Goal: Transaction & Acquisition: Obtain resource

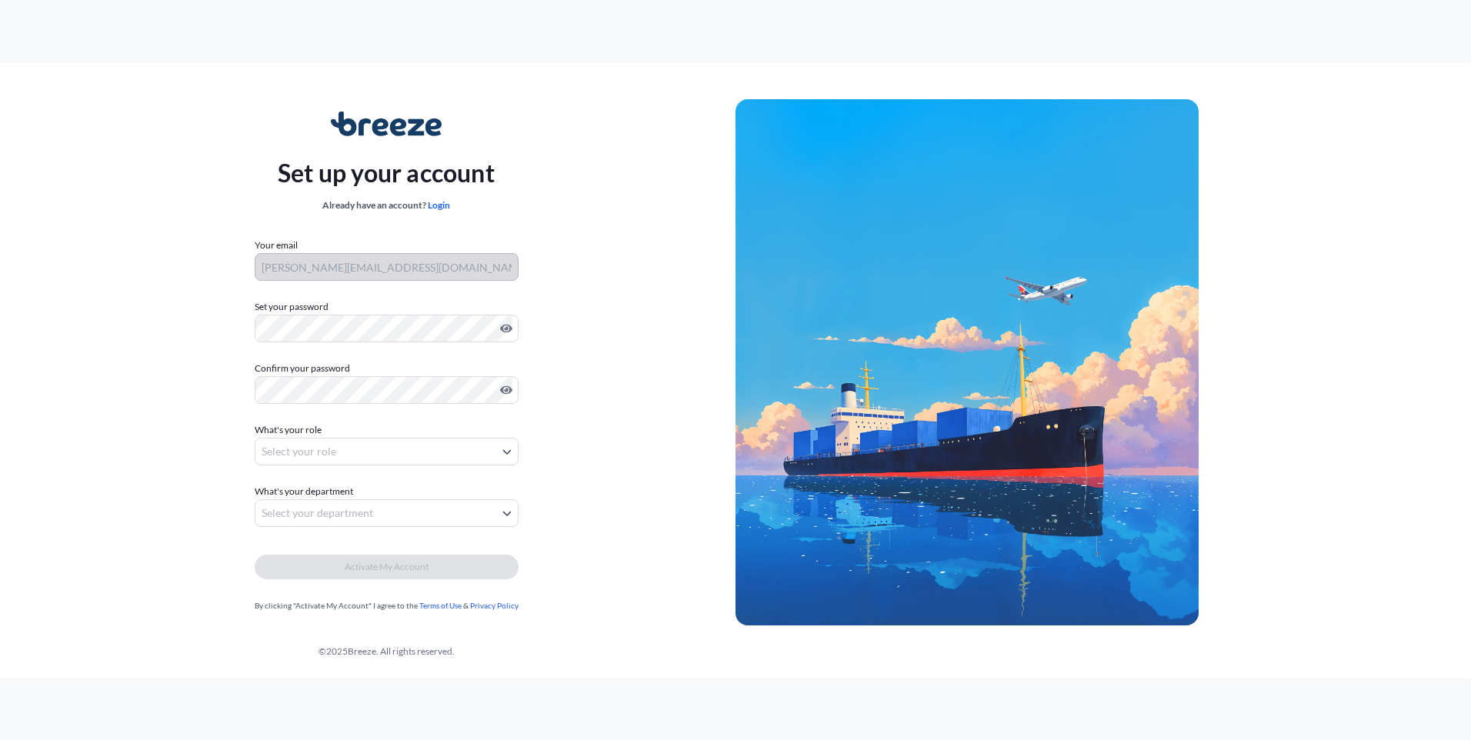
click at [361, 467] on form "Your email rick@maventransport.com Set your password Must include: Upper & lowe…" at bounding box center [387, 425] width 264 height 375
click at [361, 456] on body "Set up your account Already have an account? Login Your email rick@maventranspo…" at bounding box center [735, 370] width 1471 height 740
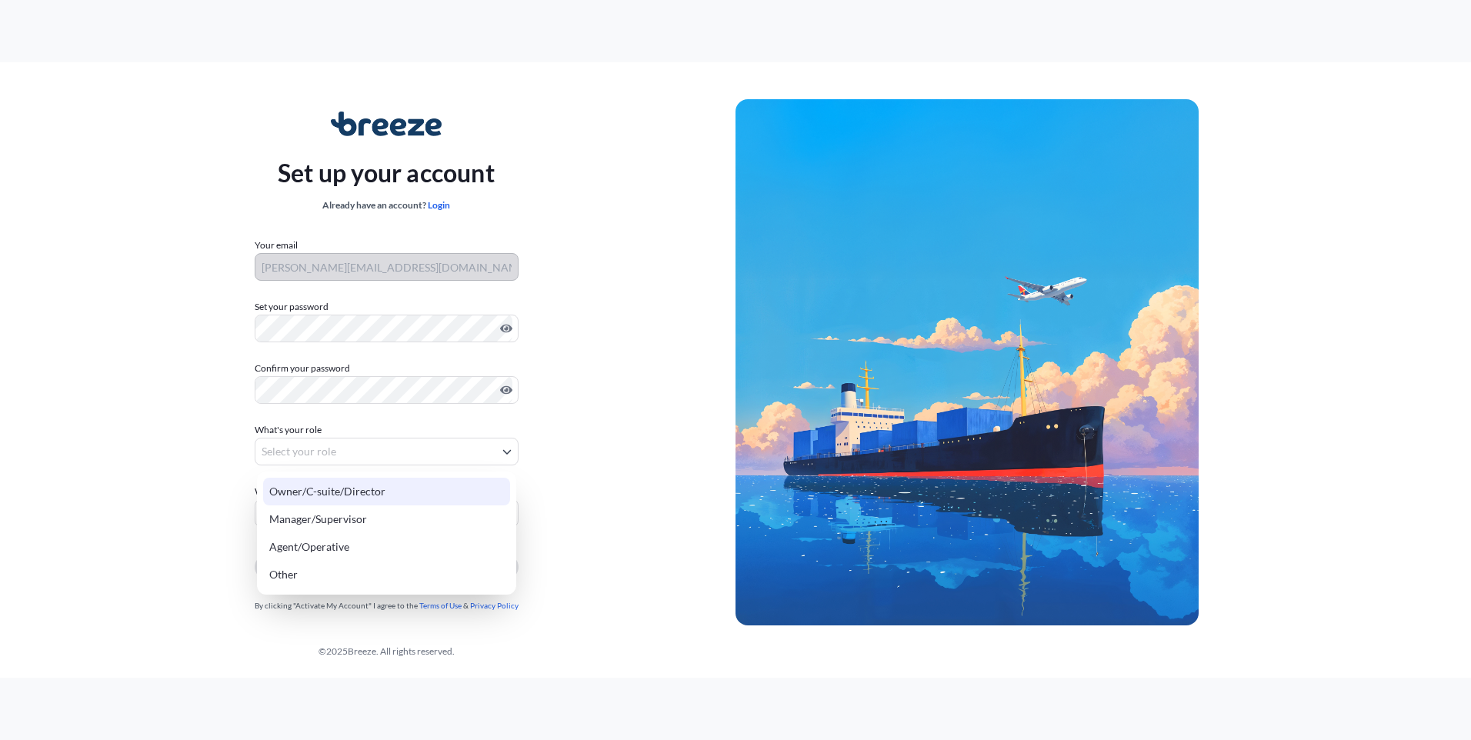
click at [337, 492] on div "Owner/C-suite/Director" at bounding box center [386, 492] width 247 height 28
select select "owner/c-suite/director"
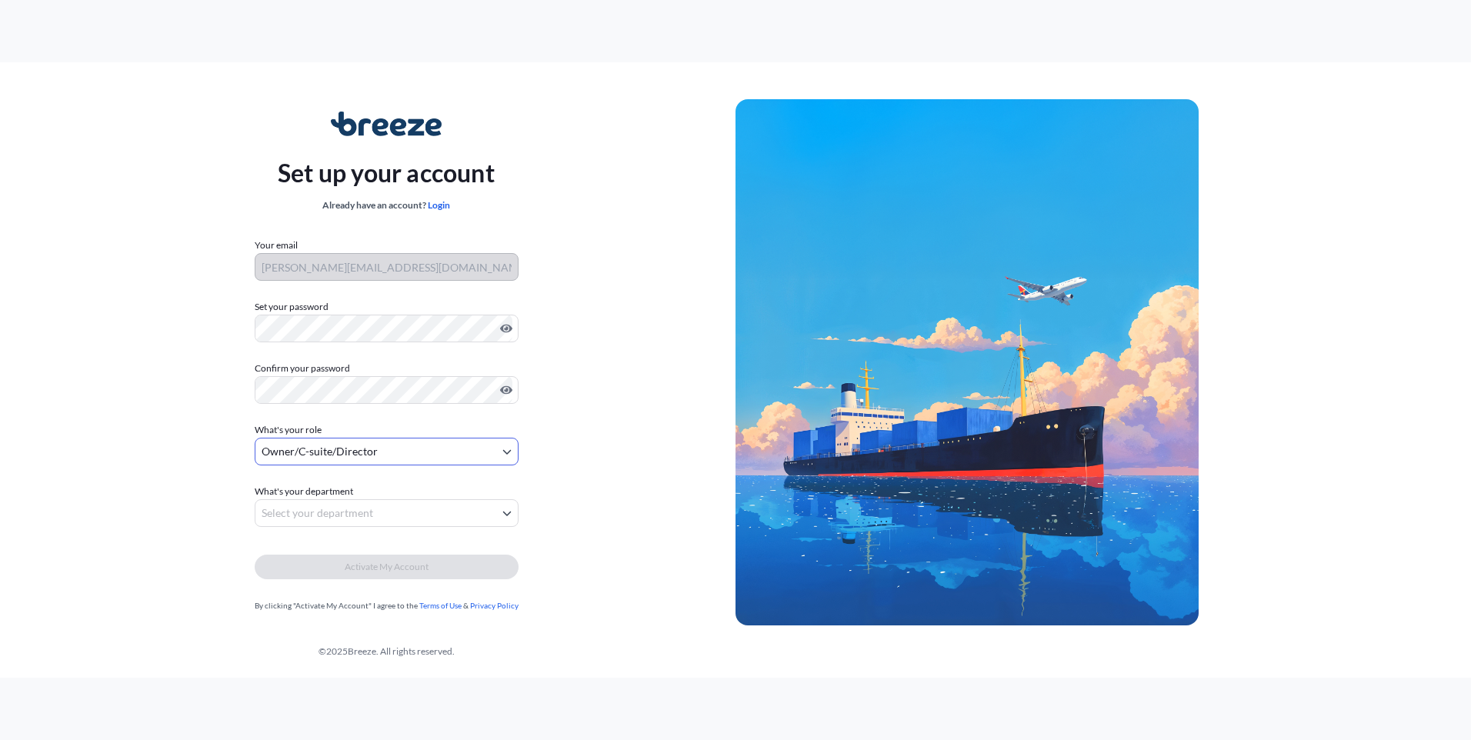
click at [360, 515] on body "Set up your account Already have an account? Login Your email rick@maventranspo…" at bounding box center [735, 370] width 1471 height 740
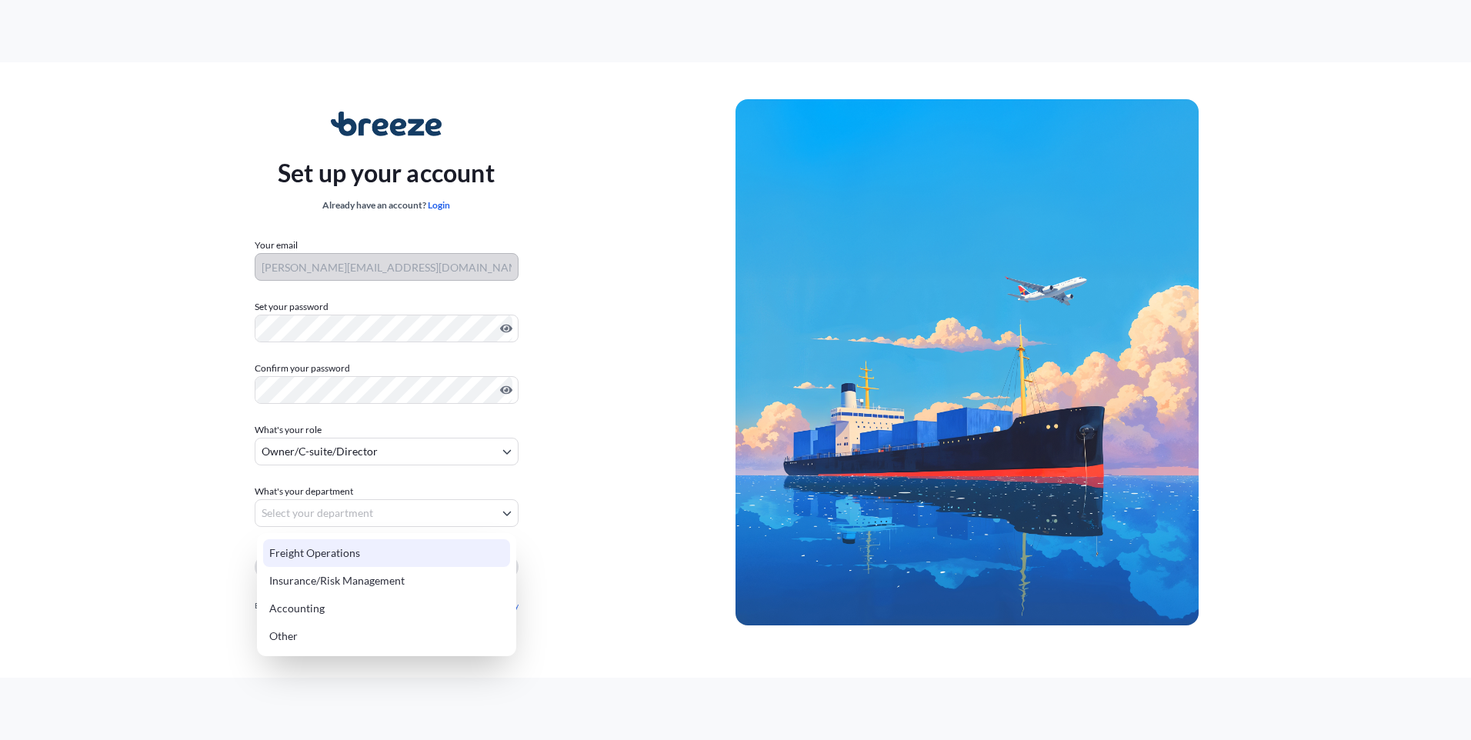
click at [336, 555] on div "Freight Operations" at bounding box center [386, 553] width 247 height 28
select select "freight operations"
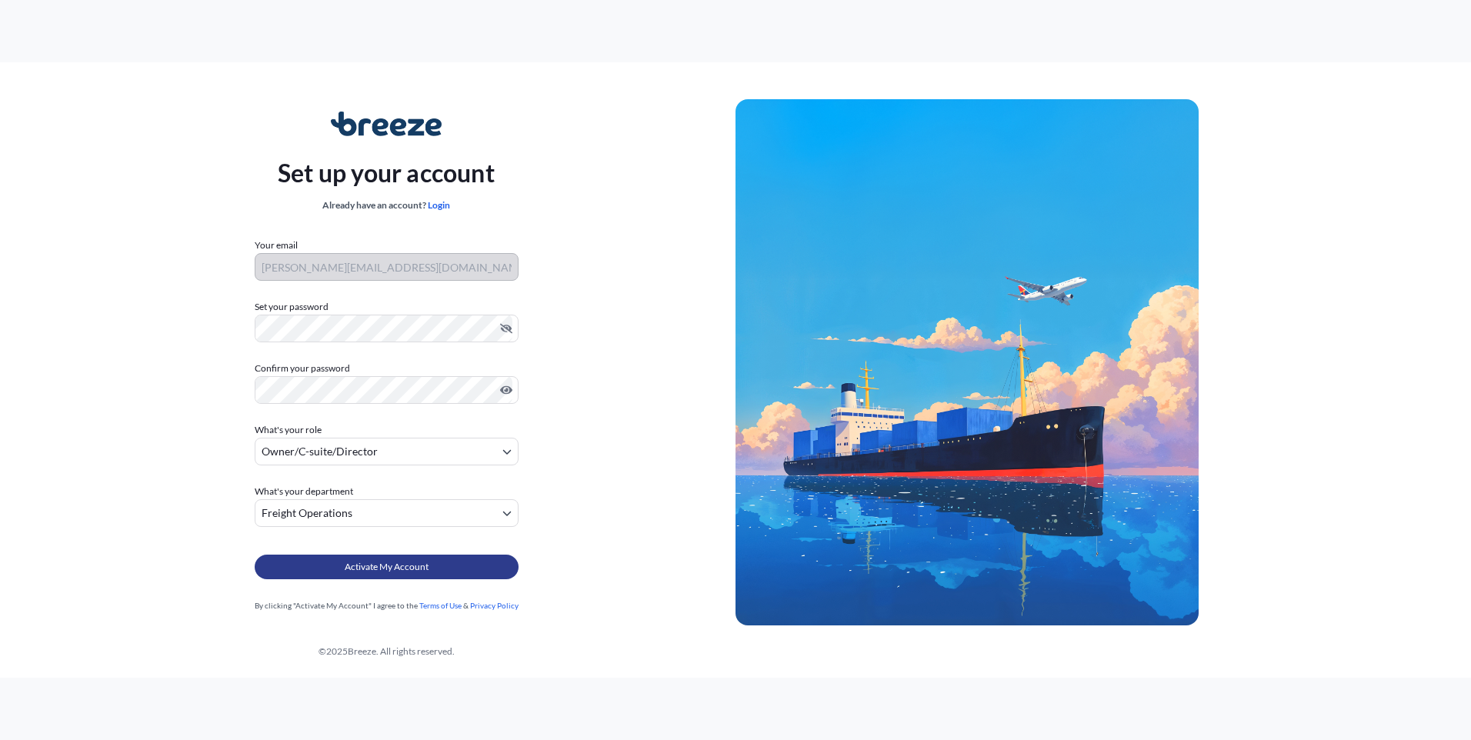
click at [370, 561] on span "Activate My Account" at bounding box center [387, 566] width 84 height 15
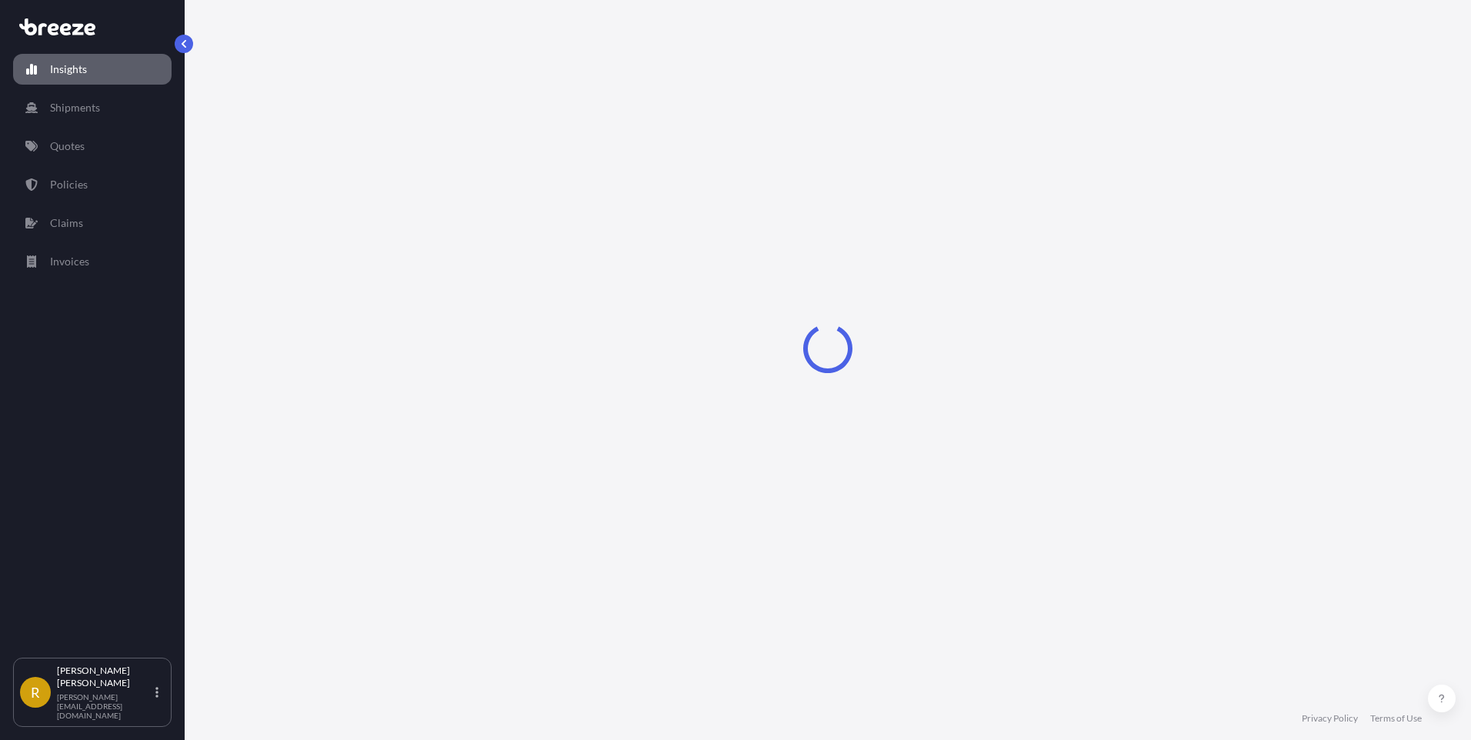
select select "2025"
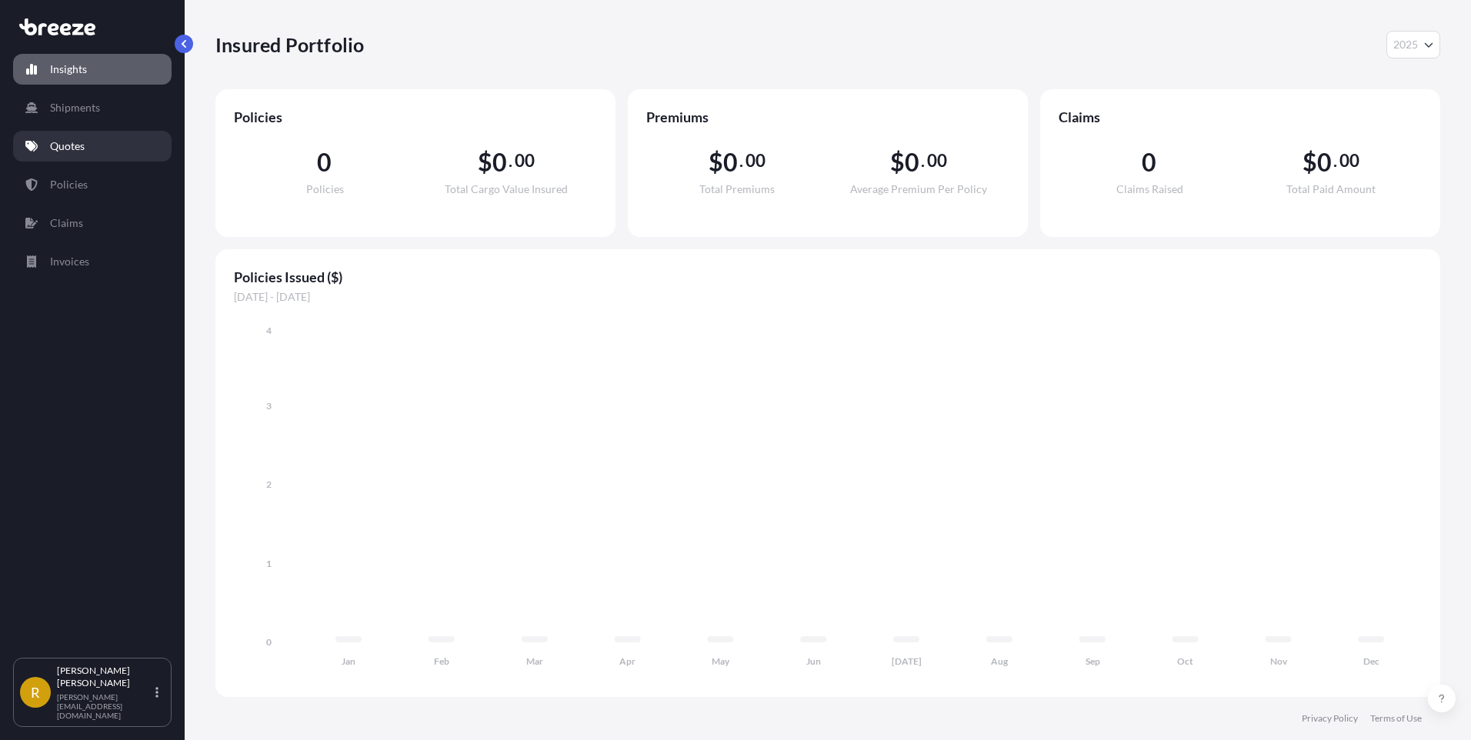
click at [98, 138] on link "Quotes" at bounding box center [92, 146] width 158 height 31
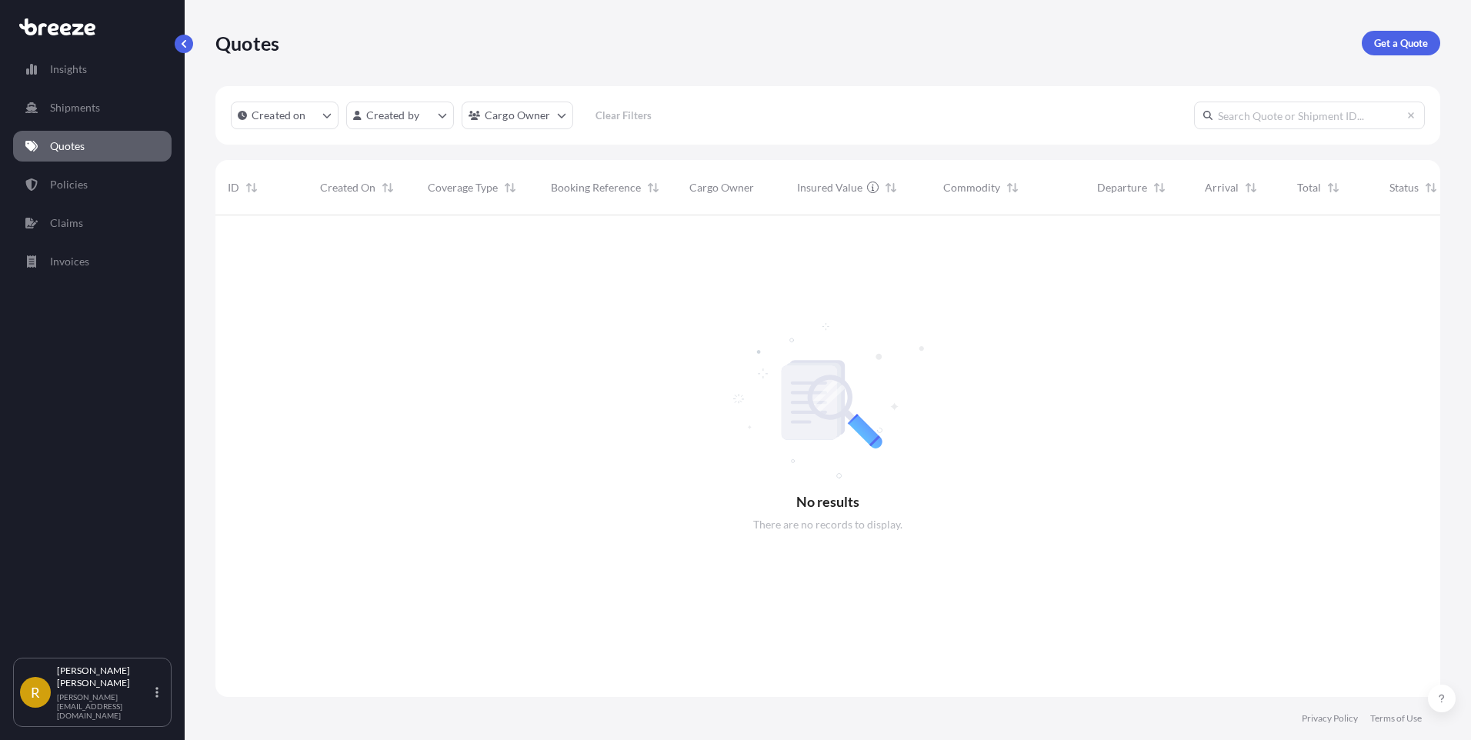
scroll to position [525, 1213]
click at [1410, 32] on link "Get a Quote" at bounding box center [1400, 43] width 78 height 25
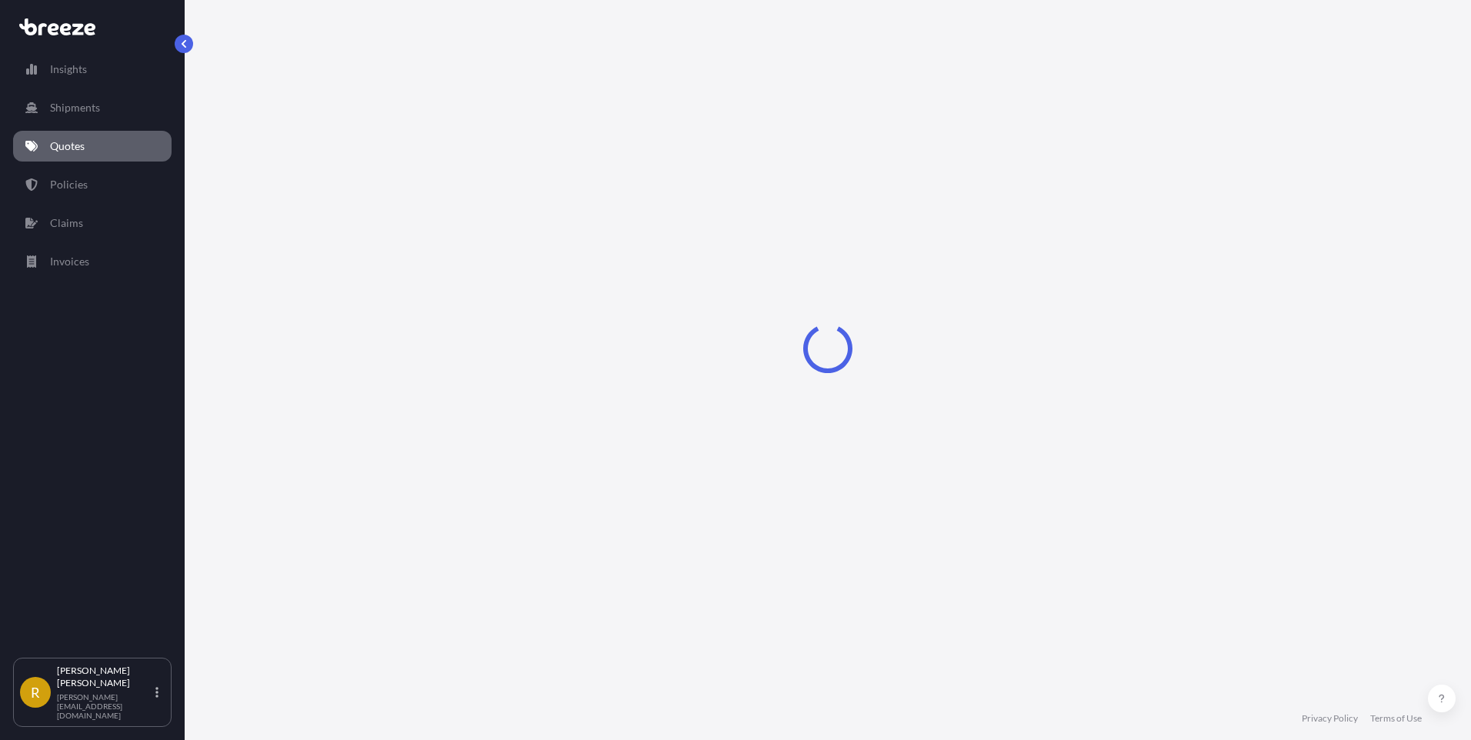
select select "Sea"
select select "1"
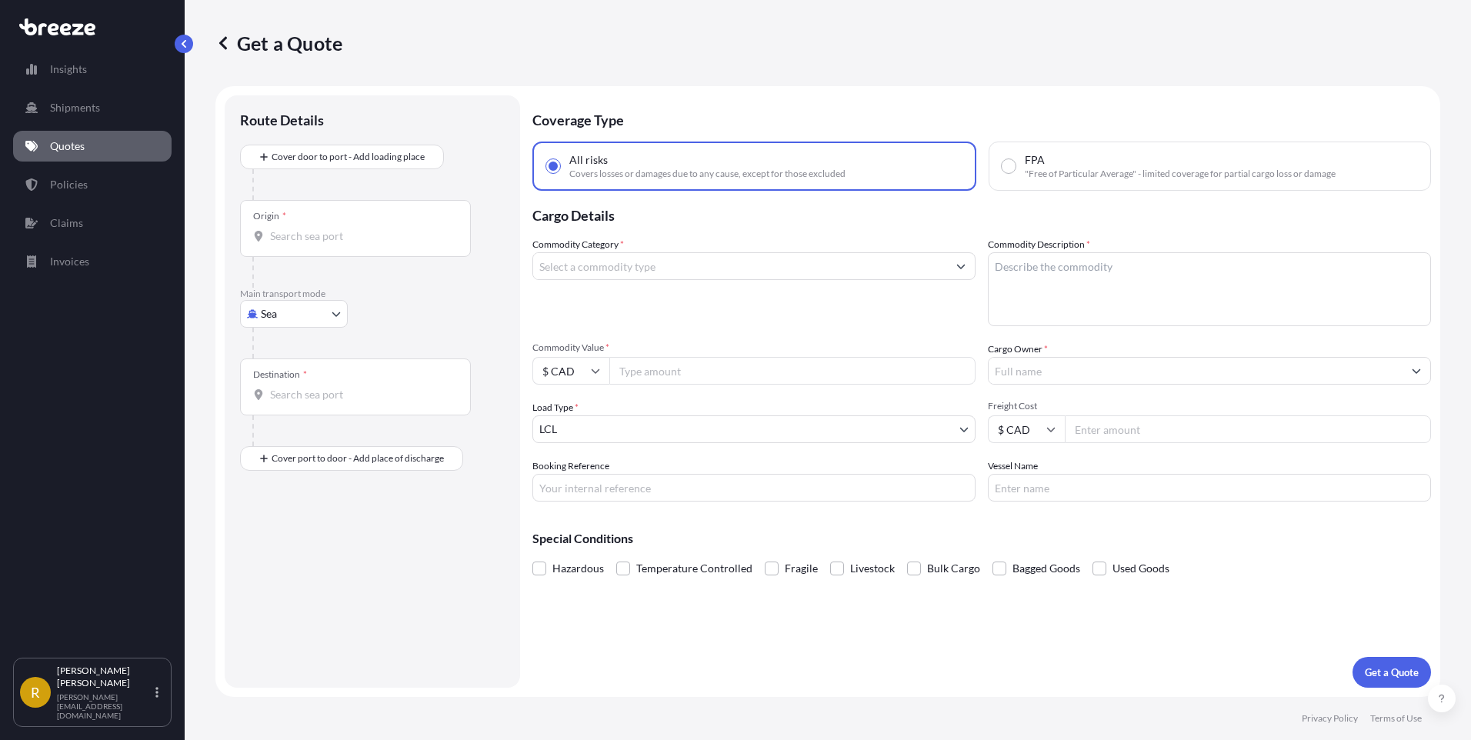
click at [305, 238] on input "Origin *" at bounding box center [361, 235] width 182 height 15
type input "r"
drag, startPoint x: 56, startPoint y: 241, endPoint x: 32, endPoint y: 241, distance: 23.8
click at [32, 241] on div "Insights Shipments Quotes Policies Claims Invoices R [PERSON_NAME] [PERSON_NAME…" at bounding box center [735, 370] width 1471 height 740
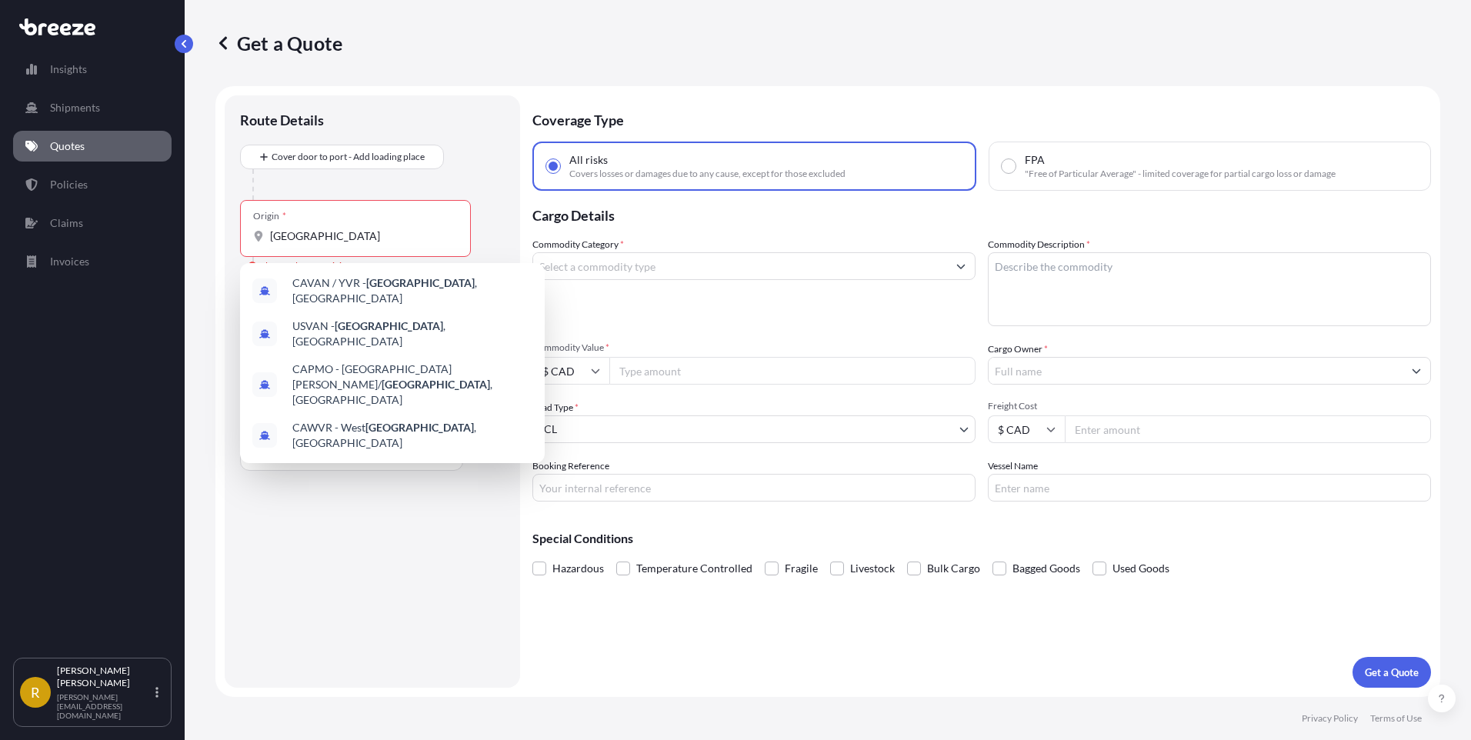
click at [338, 244] on div "Origin * [GEOGRAPHIC_DATA]" at bounding box center [355, 228] width 231 height 57
click at [338, 244] on input "[GEOGRAPHIC_DATA]" at bounding box center [361, 235] width 182 height 15
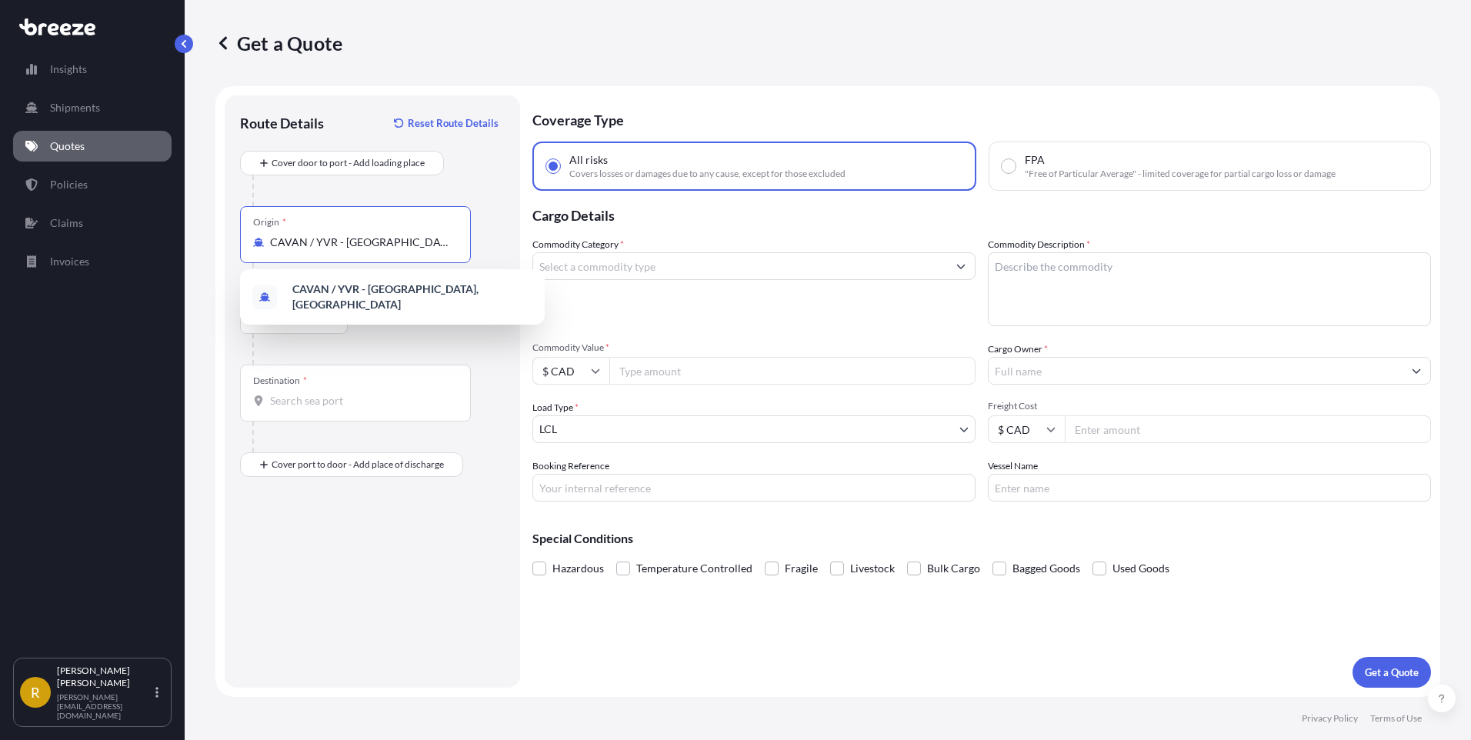
click at [392, 235] on input "CAVAN / YVR - [GEOGRAPHIC_DATA], [GEOGRAPHIC_DATA]" at bounding box center [361, 242] width 182 height 15
click at [377, 247] on input "CAVAN / YVR - [GEOGRAPHIC_DATA], [GEOGRAPHIC_DATA]" at bounding box center [361, 242] width 182 height 15
paste input "V6X 1X5,"
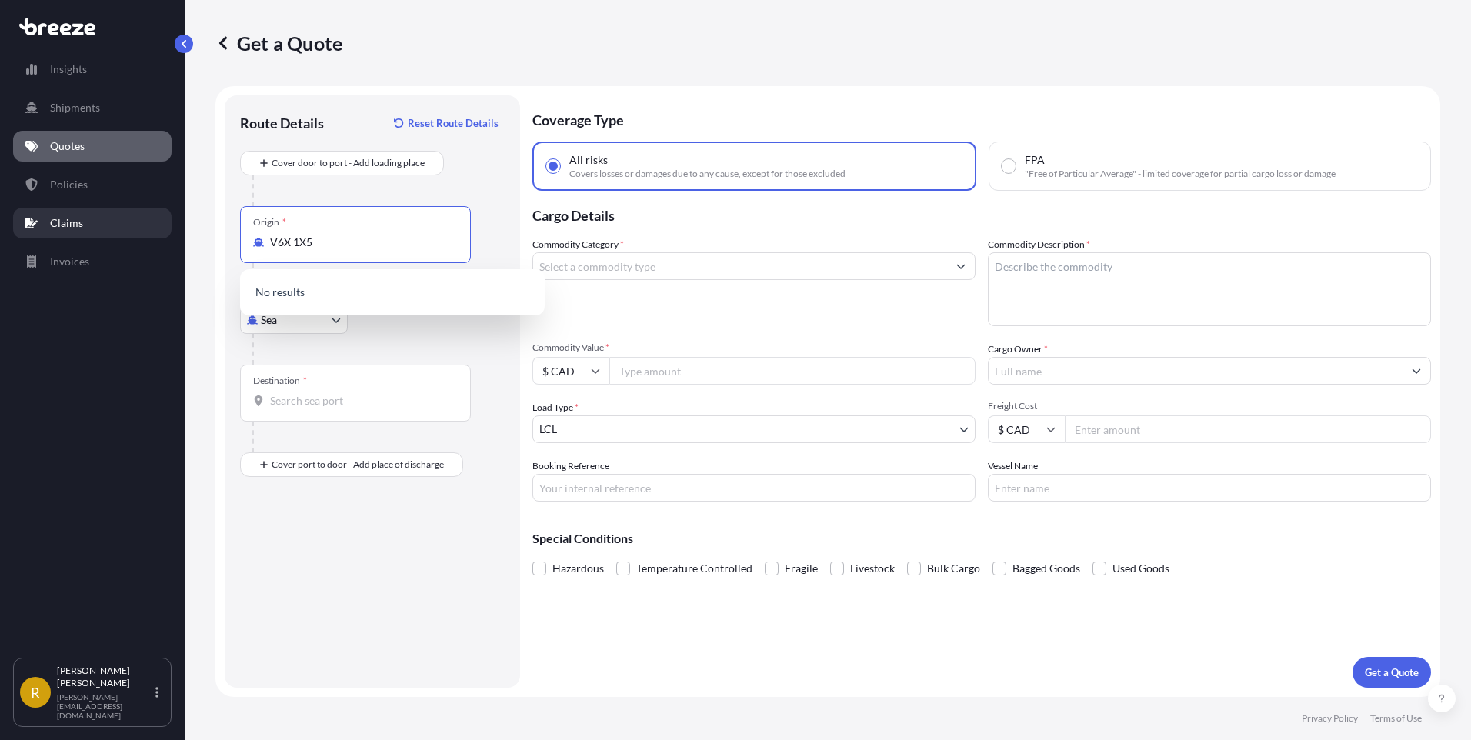
drag, startPoint x: 322, startPoint y: 236, endPoint x: 0, endPoint y: 237, distance: 322.3
click at [0, 237] on html "1 option available. 0 options available. Insights Shipments Quotes Policies Cla…" at bounding box center [735, 370] width 1471 height 740
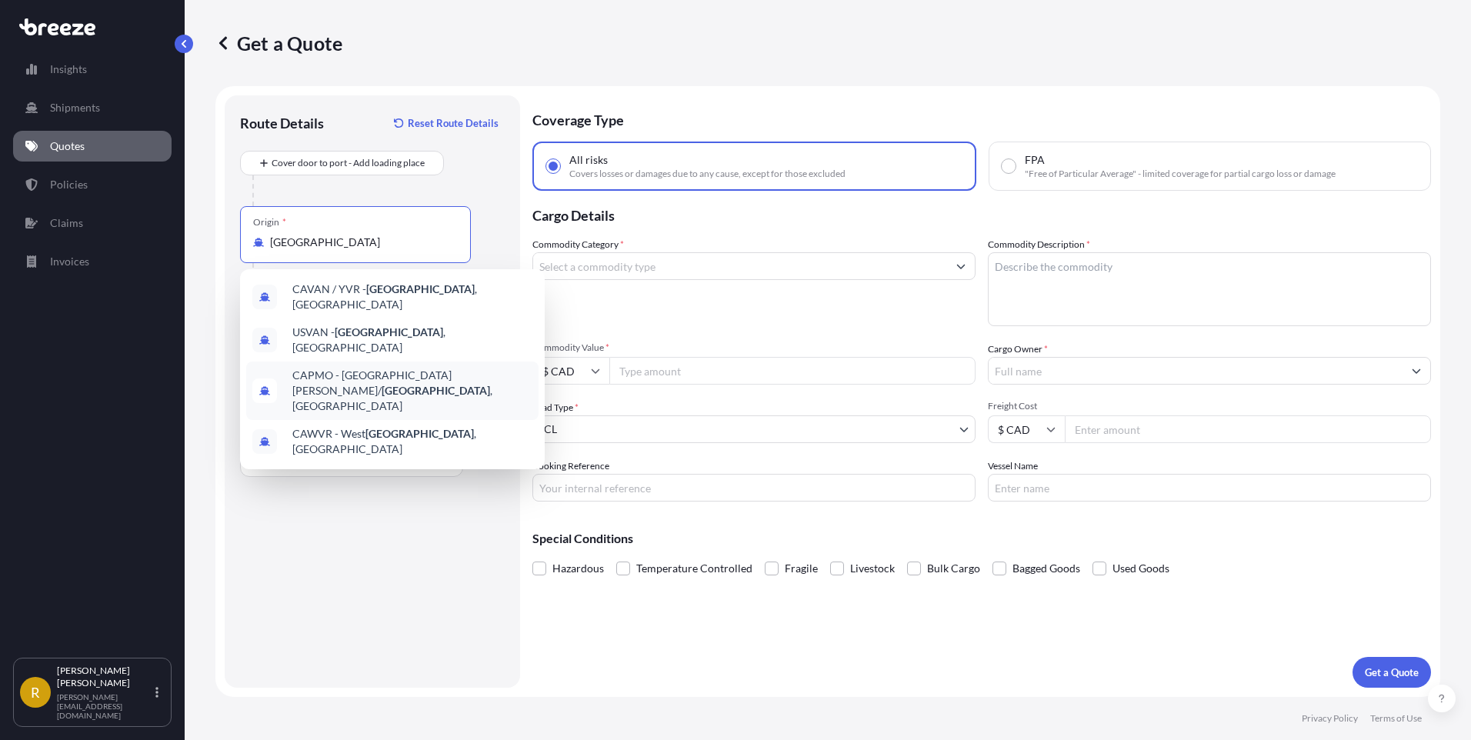
click at [378, 368] on span "CAPMO - [GEOGRAPHIC_DATA][PERSON_NAME]/ [GEOGRAPHIC_DATA] , [GEOGRAPHIC_DATA]" at bounding box center [412, 391] width 240 height 46
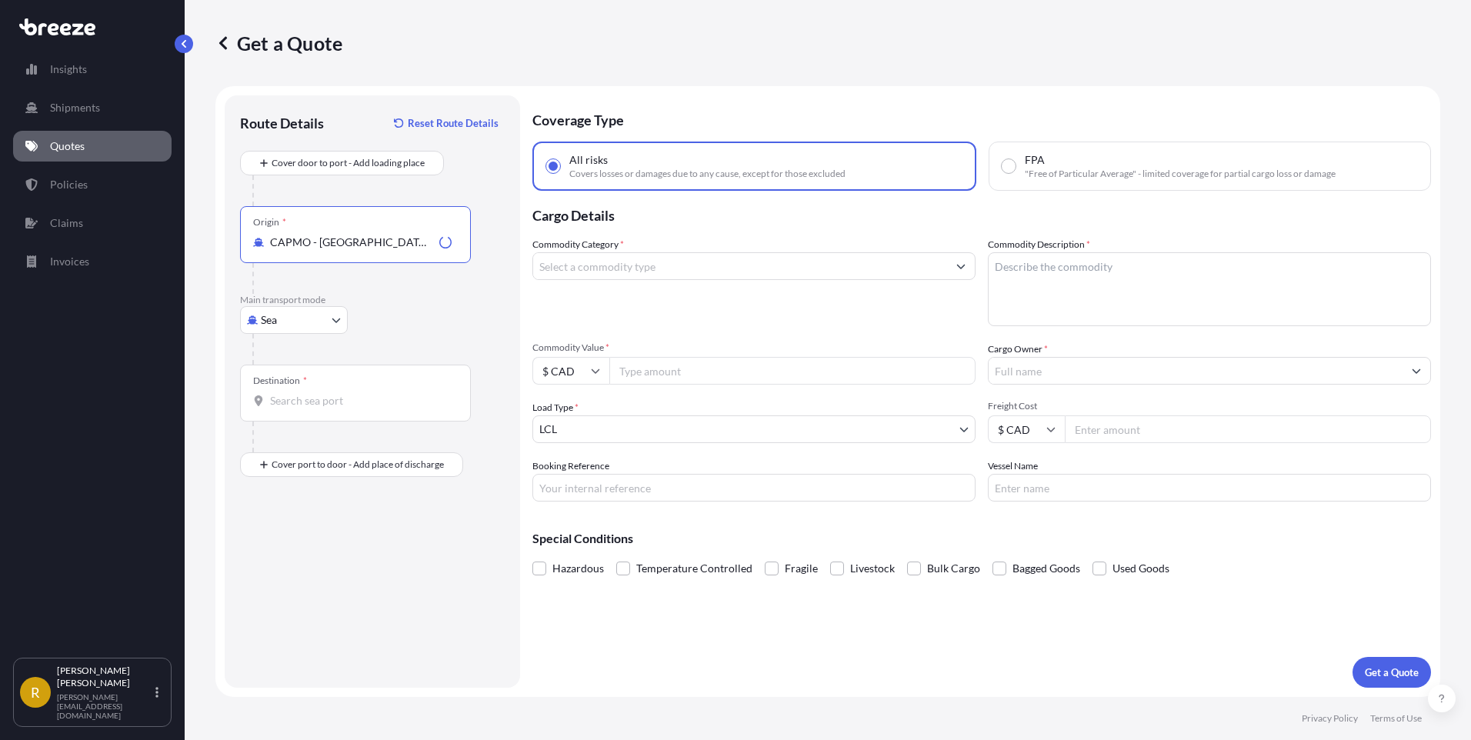
type input "CAPMO - [GEOGRAPHIC_DATA][PERSON_NAME]/[GEOGRAPHIC_DATA], [GEOGRAPHIC_DATA]"
click at [296, 320] on body "Insights Shipments Quotes Policies Claims Invoices R [PERSON_NAME] [PERSON_NAME…" at bounding box center [735, 370] width 1471 height 740
click at [286, 412] on span "Road" at bounding box center [281, 415] width 25 height 15
select select "Road"
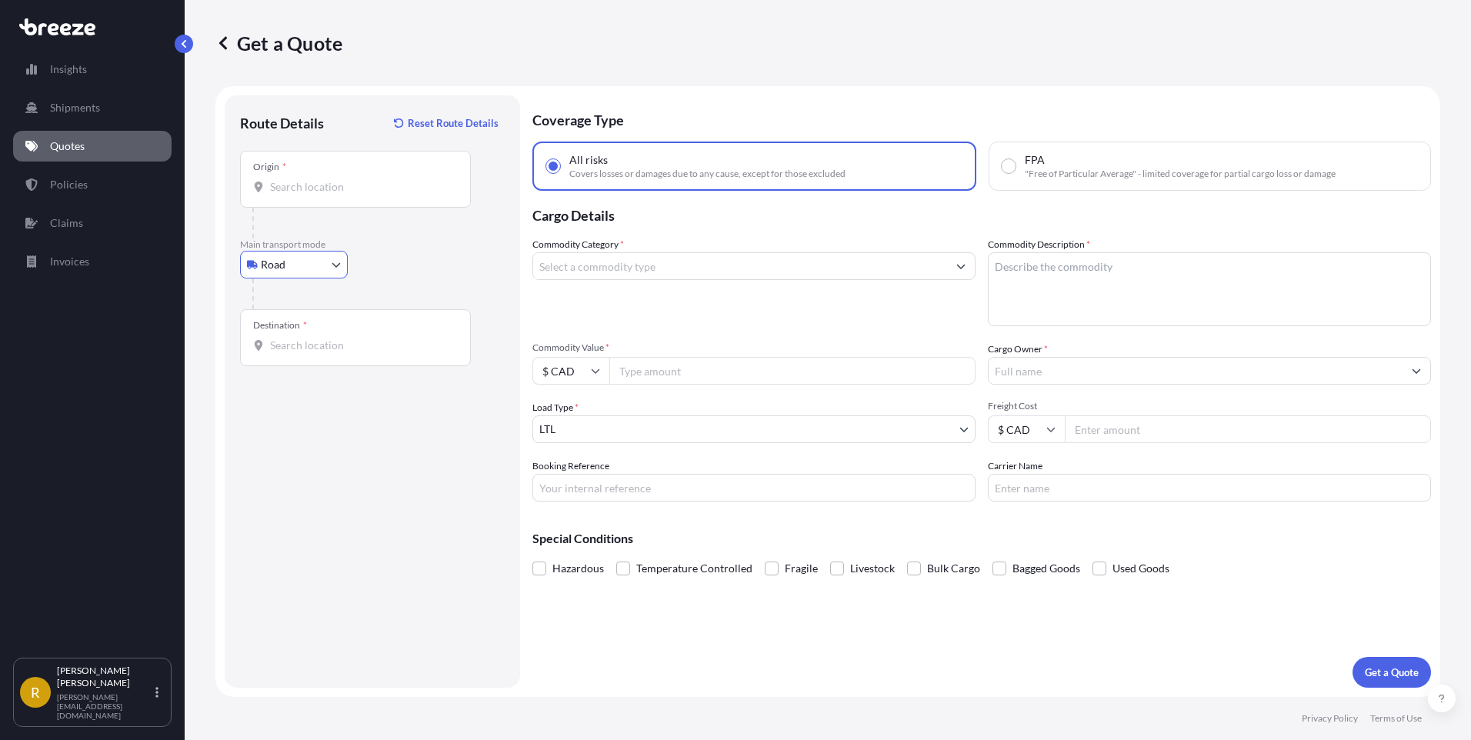
click at [307, 180] on input "Origin *" at bounding box center [361, 186] width 182 height 15
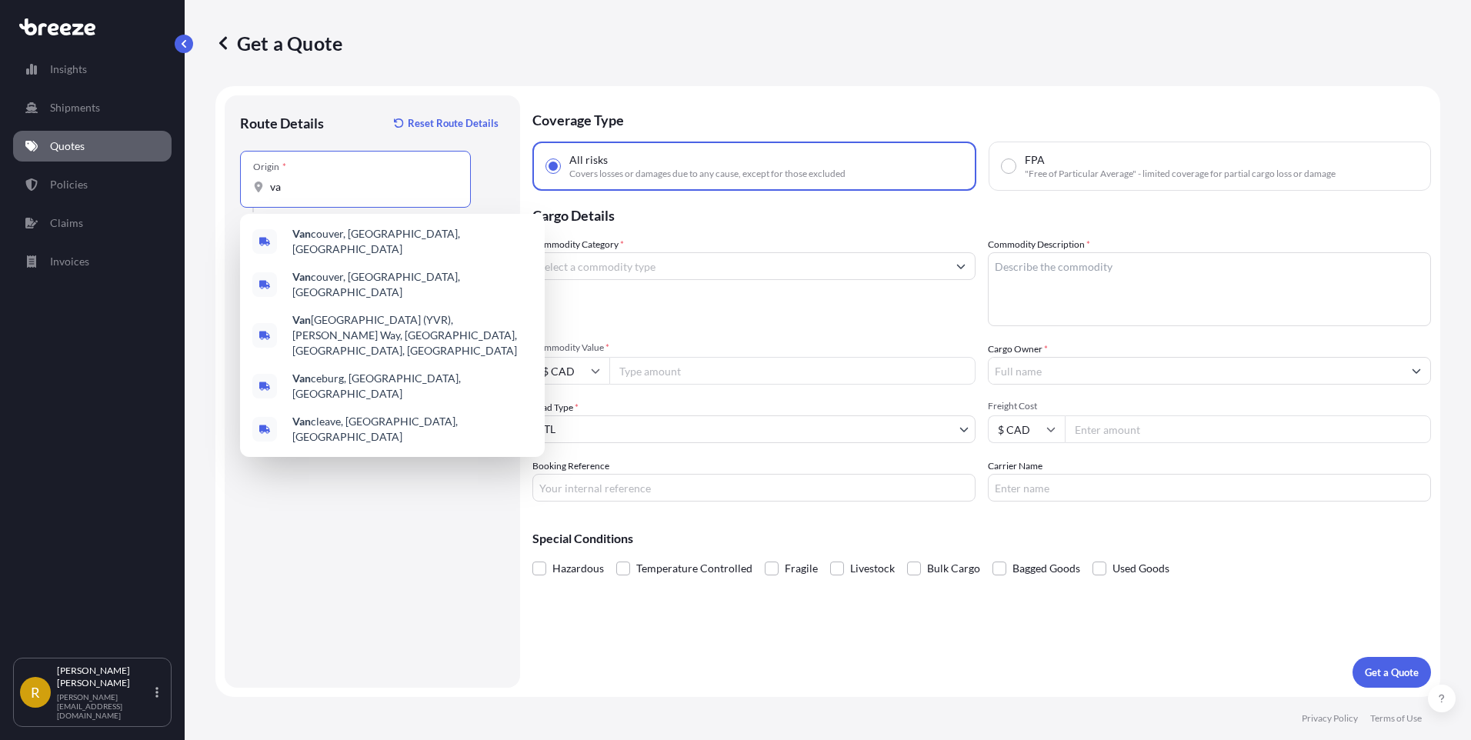
type input "v"
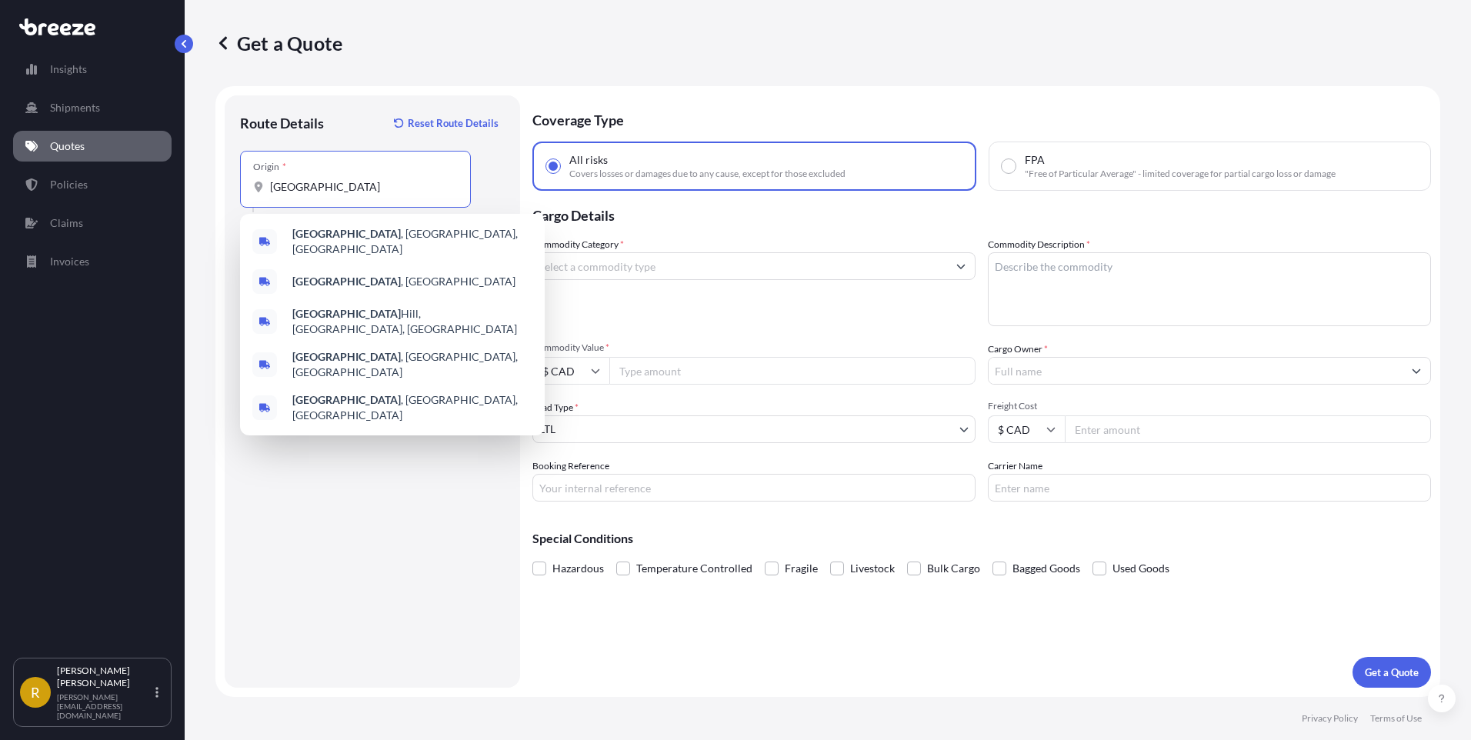
drag, startPoint x: 343, startPoint y: 182, endPoint x: -3, endPoint y: 189, distance: 346.2
click at [0, 189] on html "0 options available. 5 options available. 1 option available. 0 options availab…" at bounding box center [735, 370] width 1471 height 740
click at [348, 392] on span "[GEOGRAPHIC_DATA] , [GEOGRAPHIC_DATA], [GEOGRAPHIC_DATA]" at bounding box center [412, 407] width 240 height 31
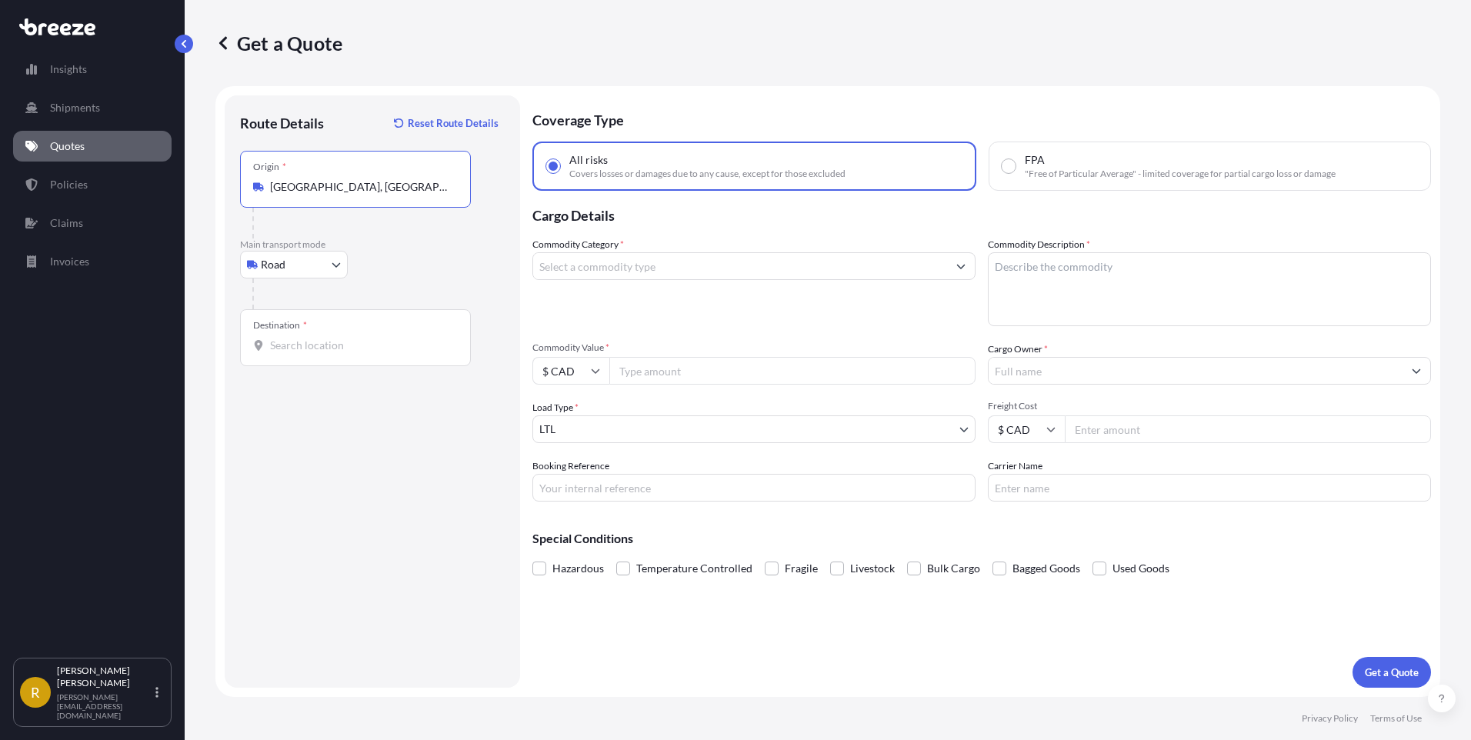
type input "[GEOGRAPHIC_DATA], [GEOGRAPHIC_DATA], [GEOGRAPHIC_DATA]"
click at [279, 356] on div "Destination *" at bounding box center [355, 337] width 231 height 57
click at [279, 353] on input "Destination *" at bounding box center [361, 345] width 182 height 15
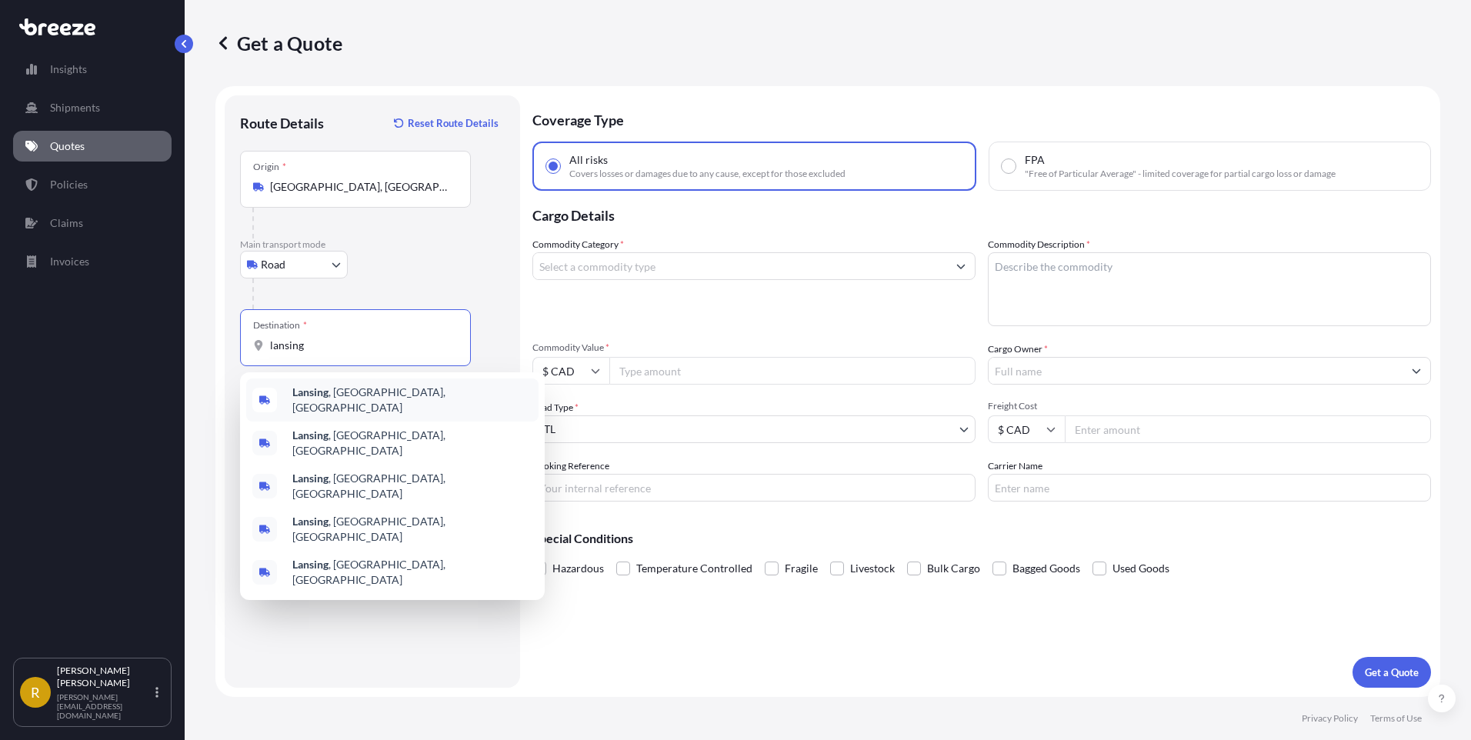
click at [345, 394] on span "Lansing , [GEOGRAPHIC_DATA], [GEOGRAPHIC_DATA]" at bounding box center [412, 400] width 240 height 31
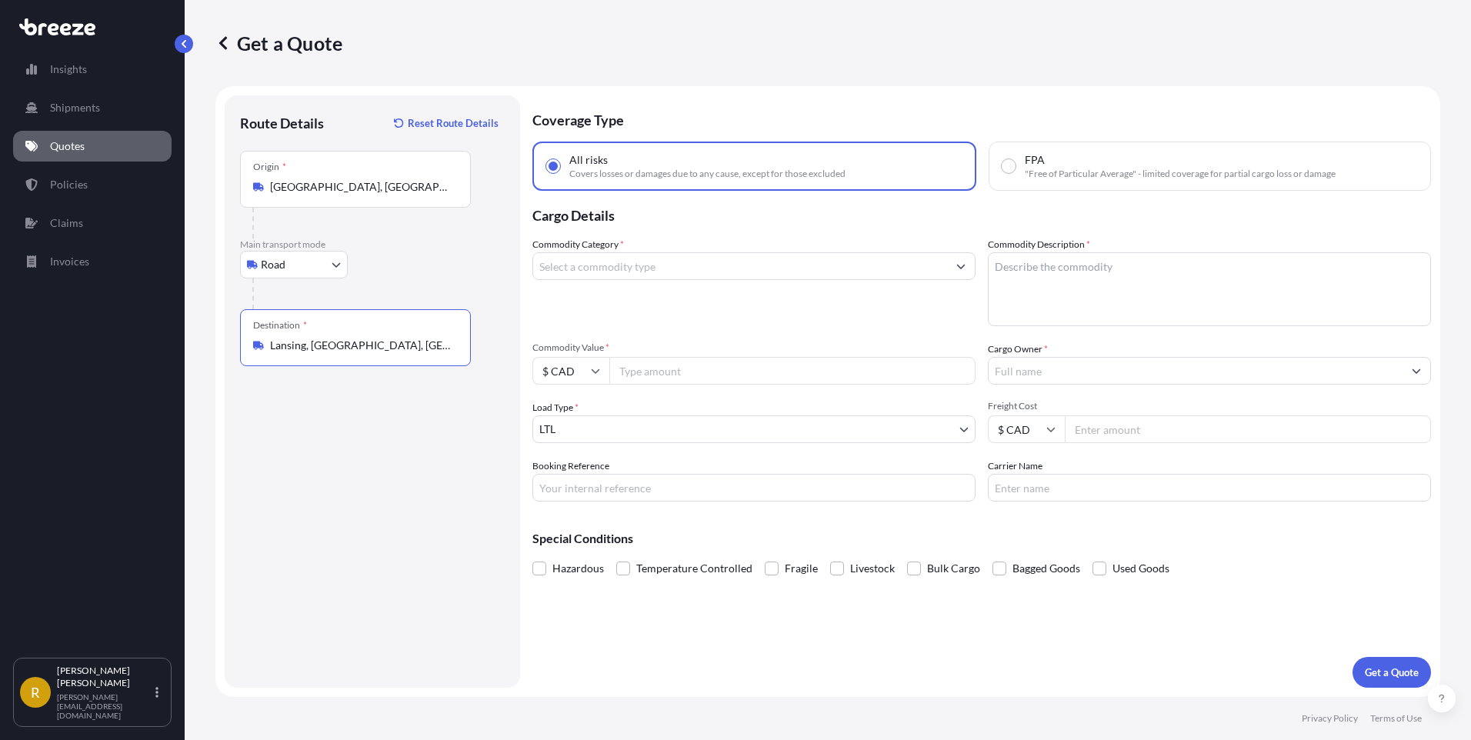
type input "Lansing, [GEOGRAPHIC_DATA], [GEOGRAPHIC_DATA]"
click at [637, 268] on input "Commodity Category *" at bounding box center [740, 266] width 414 height 28
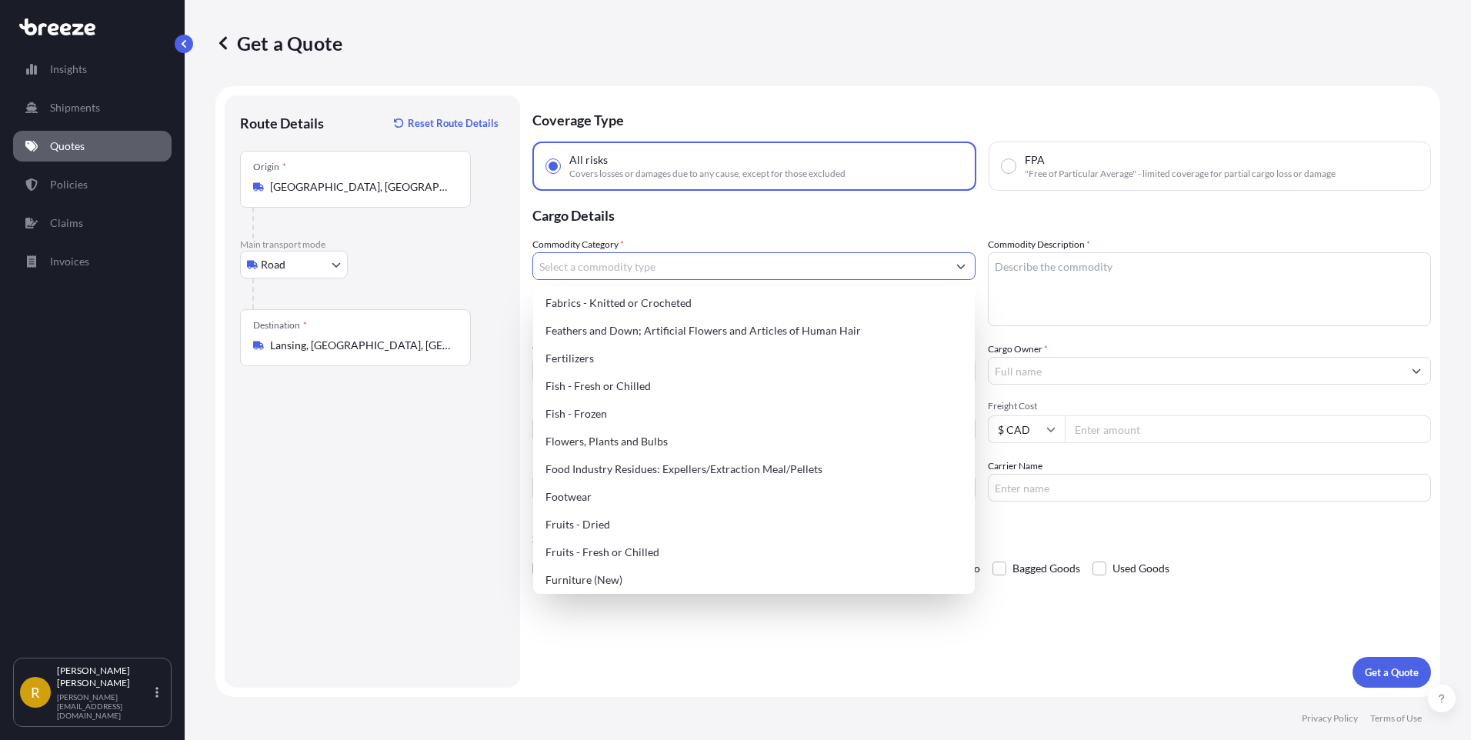
scroll to position [846, 0]
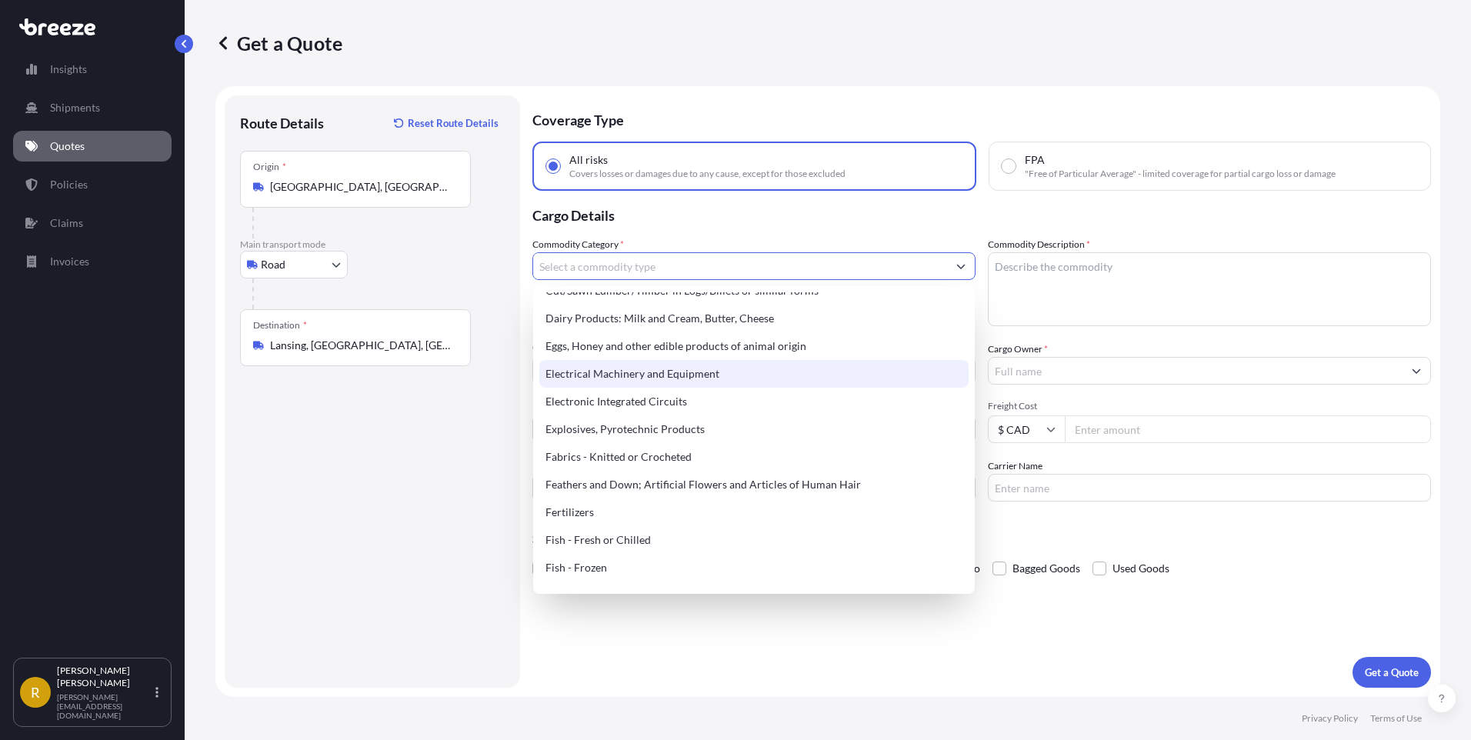
click at [622, 374] on div "Electrical Machinery and Equipment" at bounding box center [753, 374] width 429 height 28
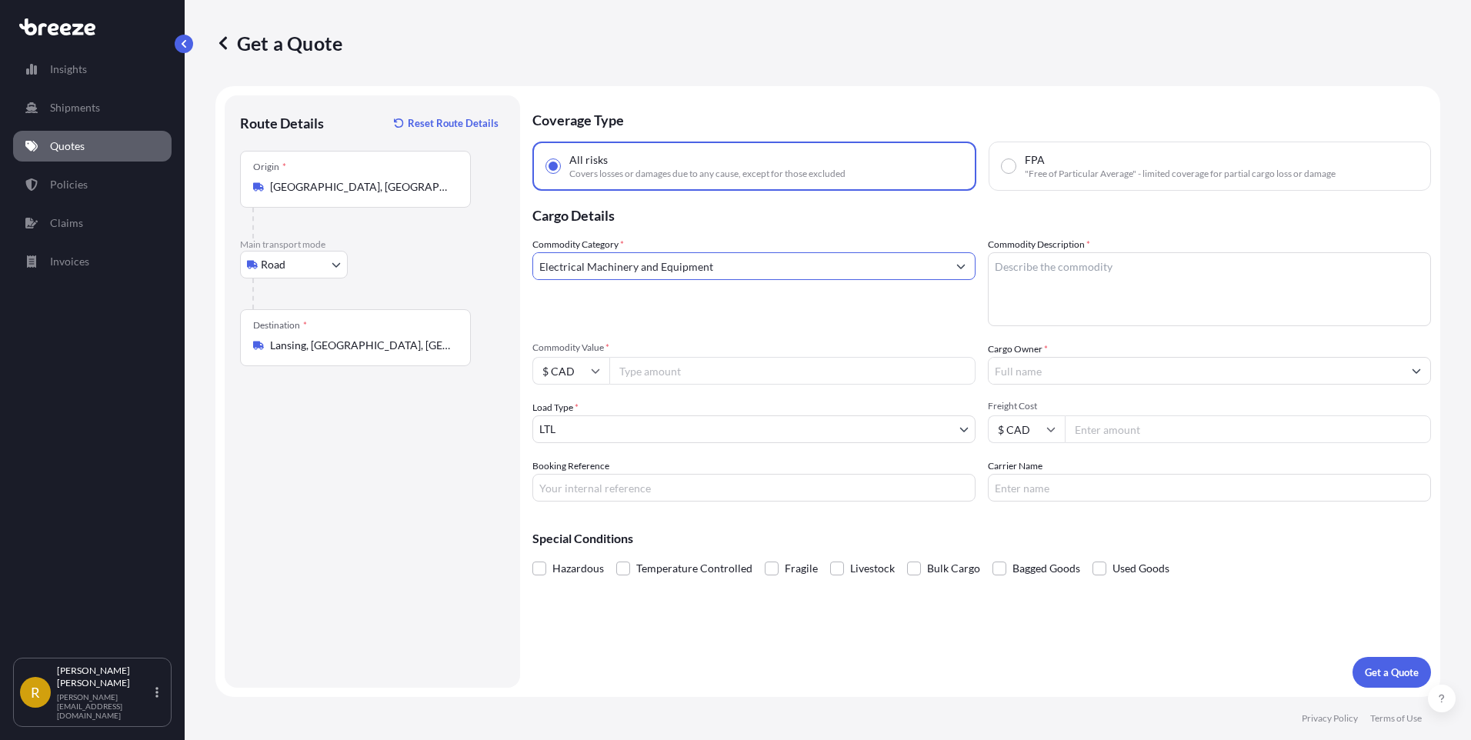
click at [954, 268] on button "Show suggestions" at bounding box center [961, 266] width 28 height 28
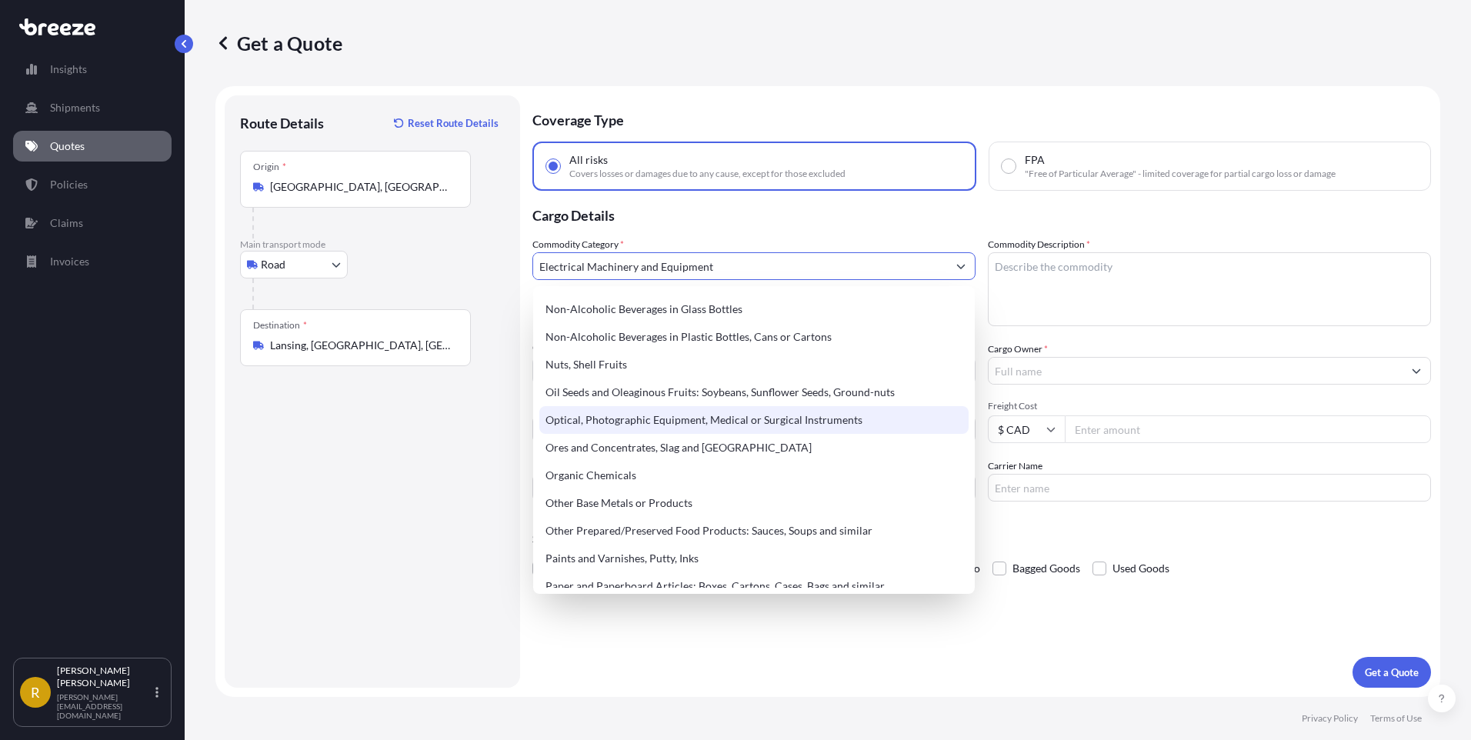
scroll to position [2197, 0]
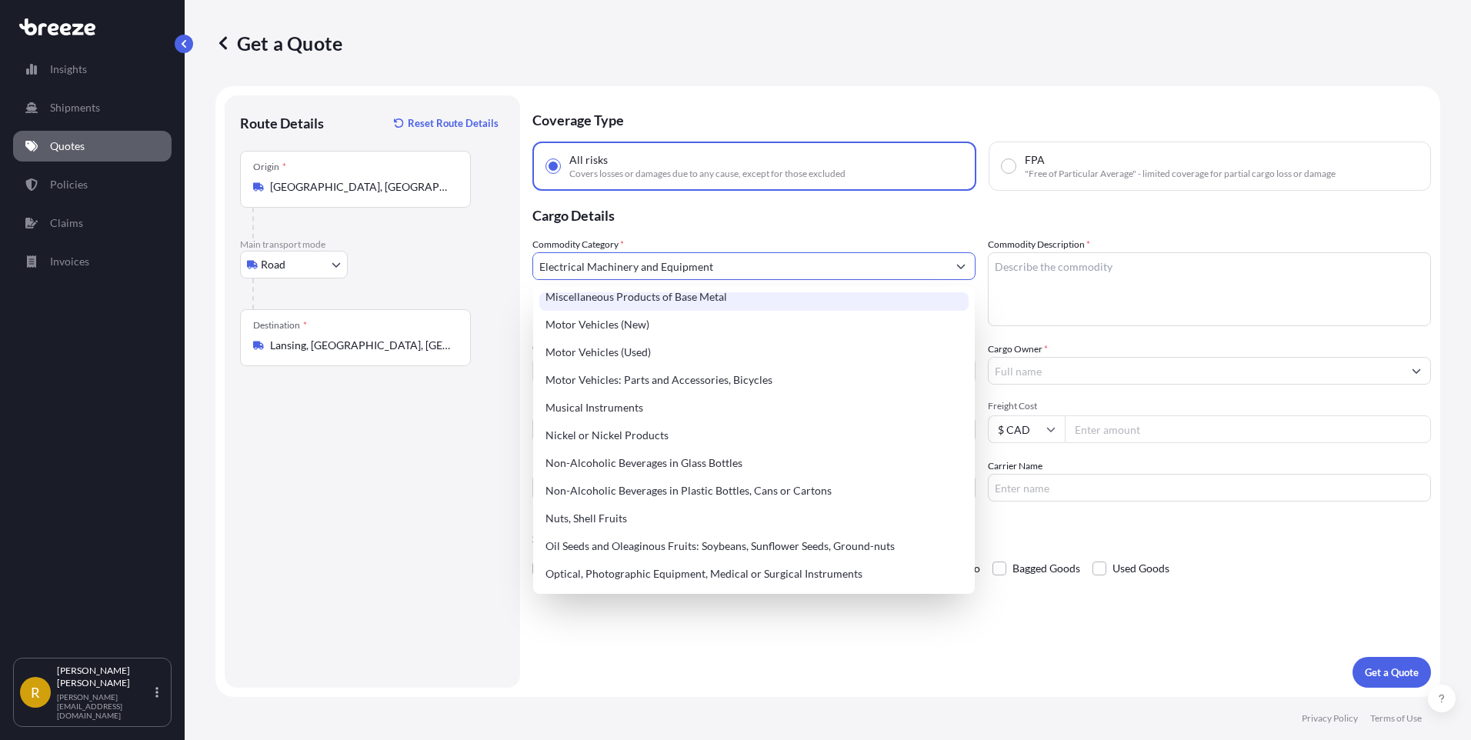
click at [1096, 278] on textarea "Commodity Description *" at bounding box center [1209, 289] width 443 height 74
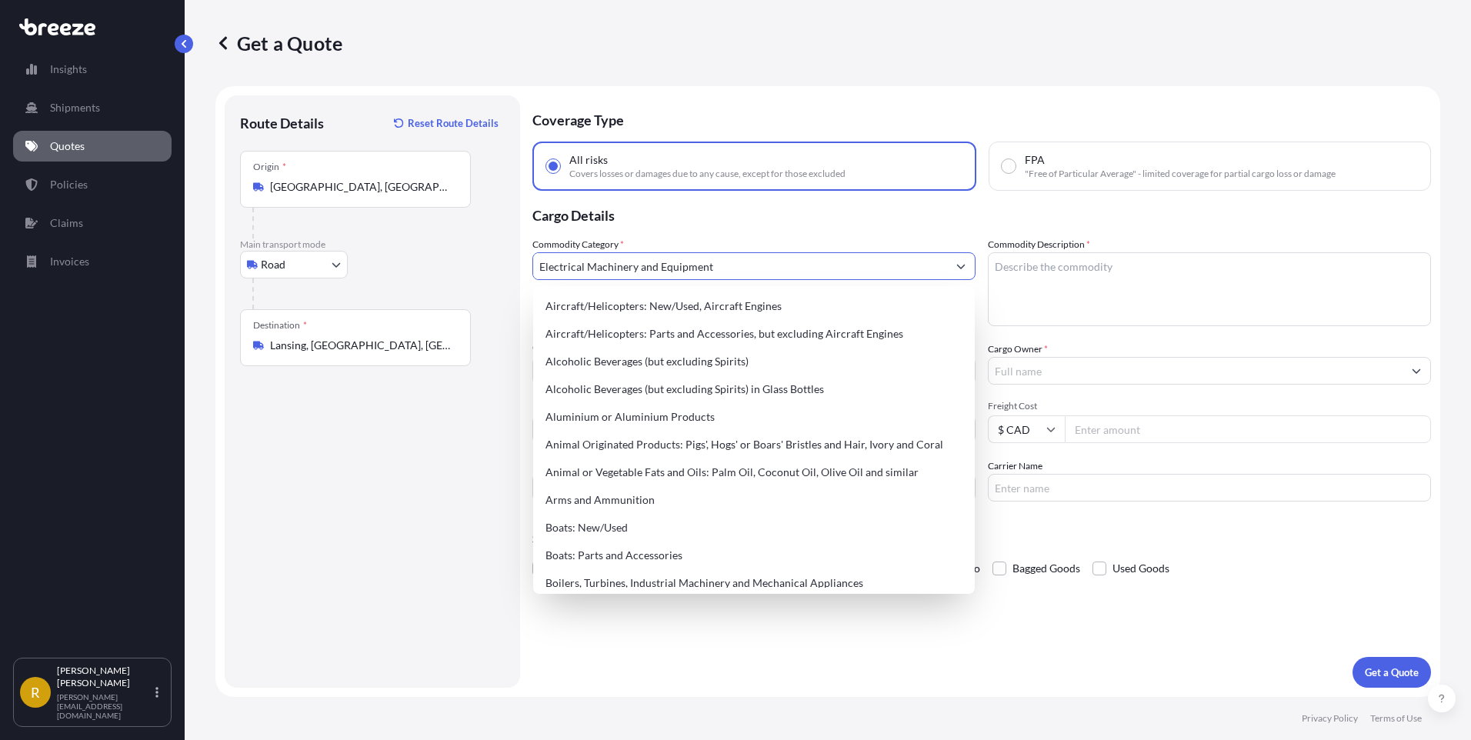
click at [856, 272] on input "Electrical Machinery and Equipment" at bounding box center [740, 266] width 414 height 28
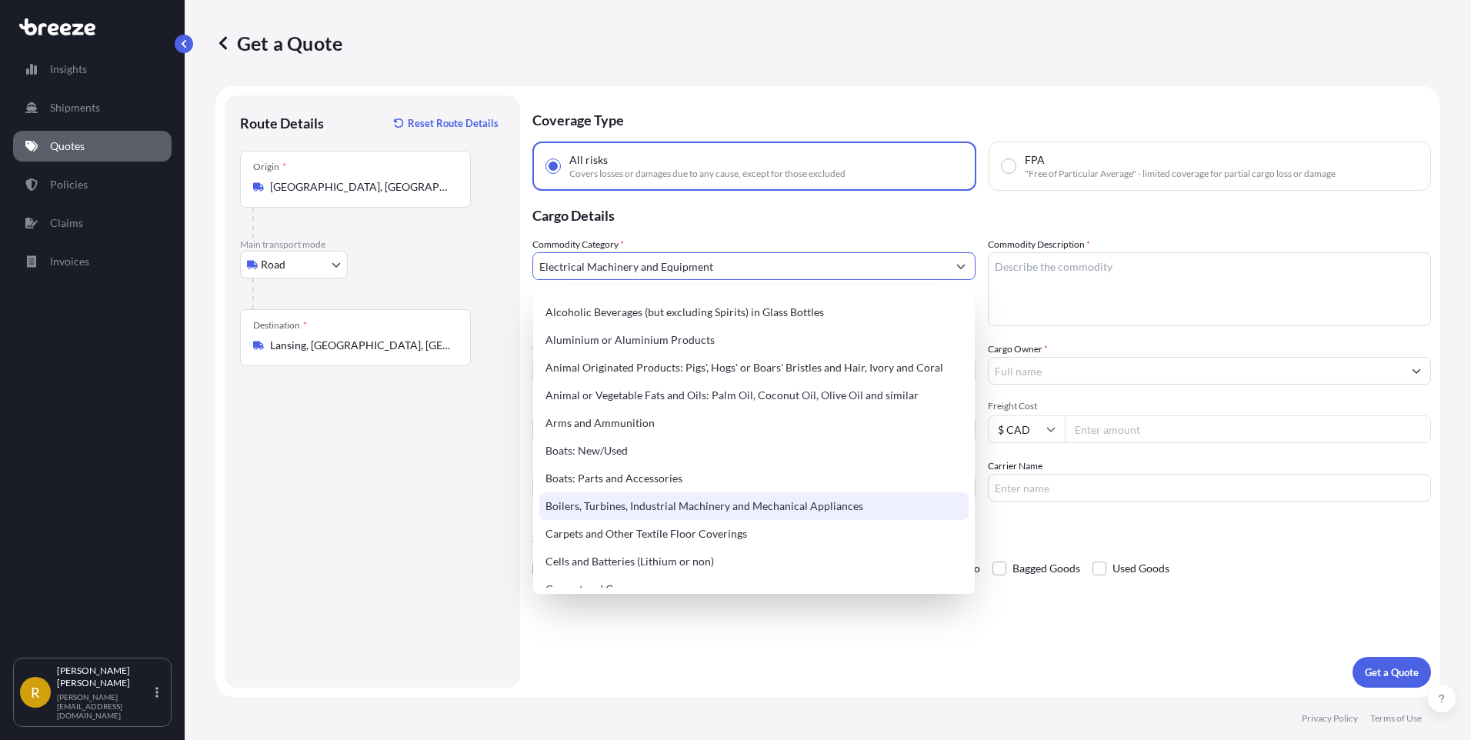
click at [678, 508] on div "Boilers, Turbines, Industrial Machinery and Mechanical Appliances" at bounding box center [753, 506] width 429 height 28
type input "Boilers, Turbines, Industrial Machinery and Mechanical Appliances"
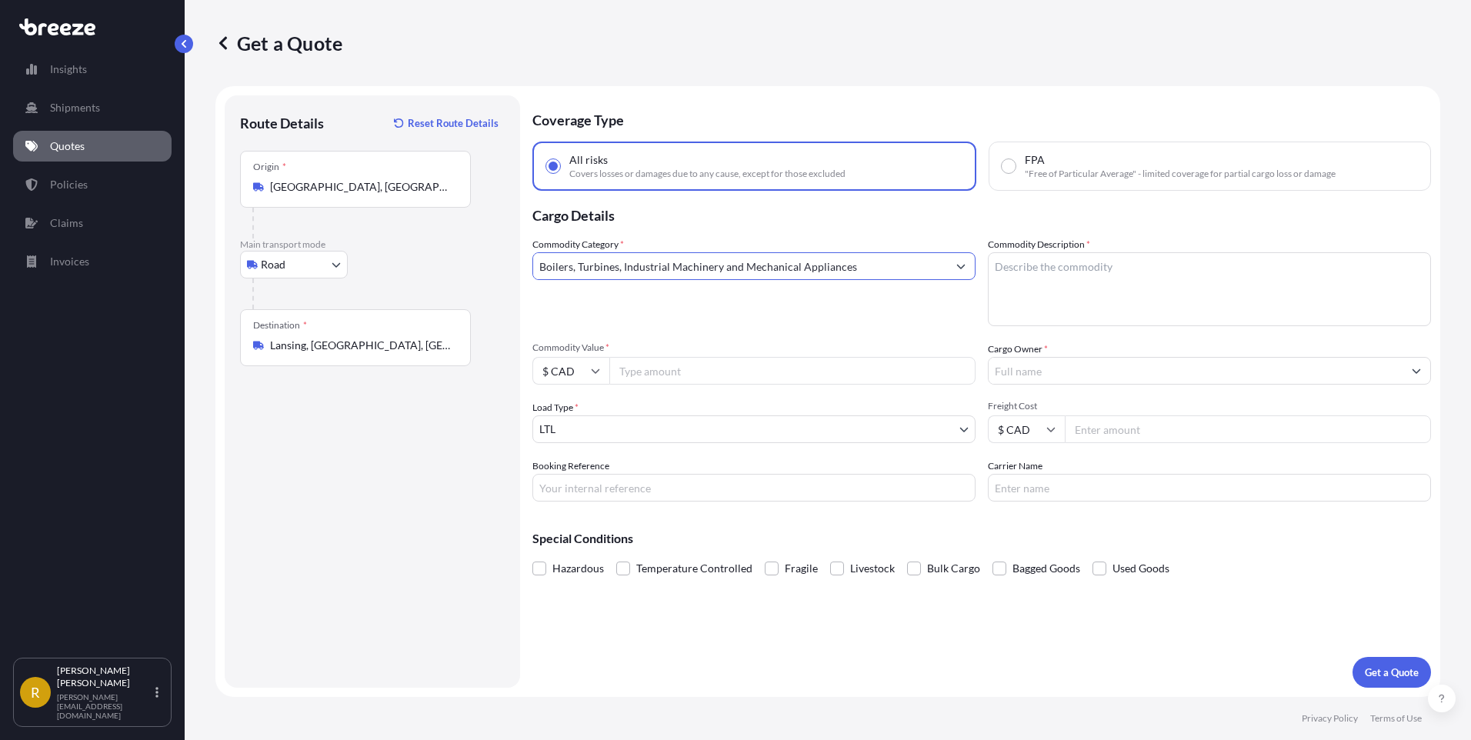
click at [1006, 290] on textarea "Commodity Description *" at bounding box center [1209, 289] width 443 height 74
type textarea "HS Code: 8543.10"
click at [592, 392] on div "Commodity Category * Boilers, Turbines, Industrial Machinery and Mechanical App…" at bounding box center [981, 369] width 898 height 265
click at [594, 375] on input "$ CAD" at bounding box center [570, 371] width 77 height 28
click at [574, 373] on input "$ CAD" at bounding box center [570, 371] width 77 height 28
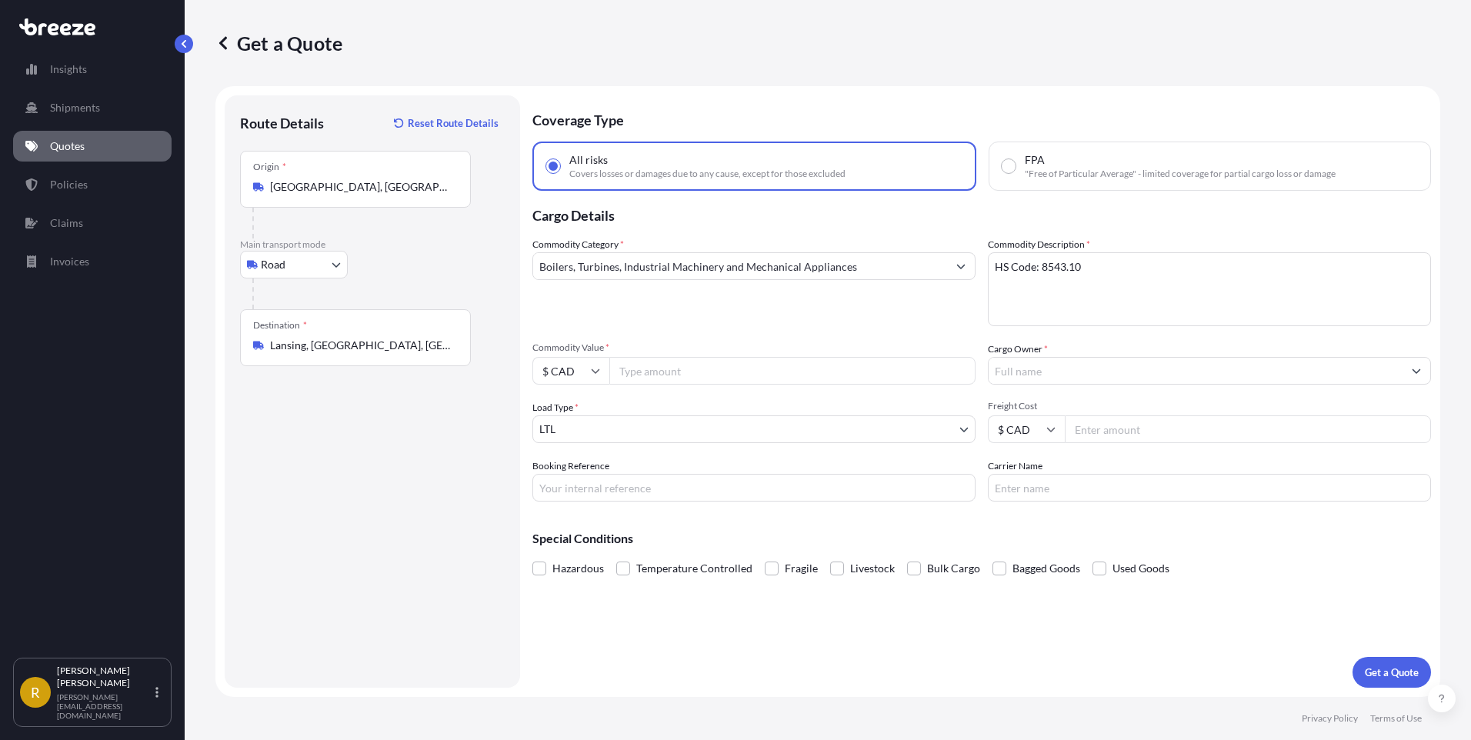
click at [573, 372] on input "$ CAD" at bounding box center [570, 371] width 77 height 28
click at [563, 478] on div "$ USD" at bounding box center [570, 477] width 65 height 29
type input "$ USD"
click at [687, 362] on input "Commodity Value *" at bounding box center [792, 371] width 366 height 28
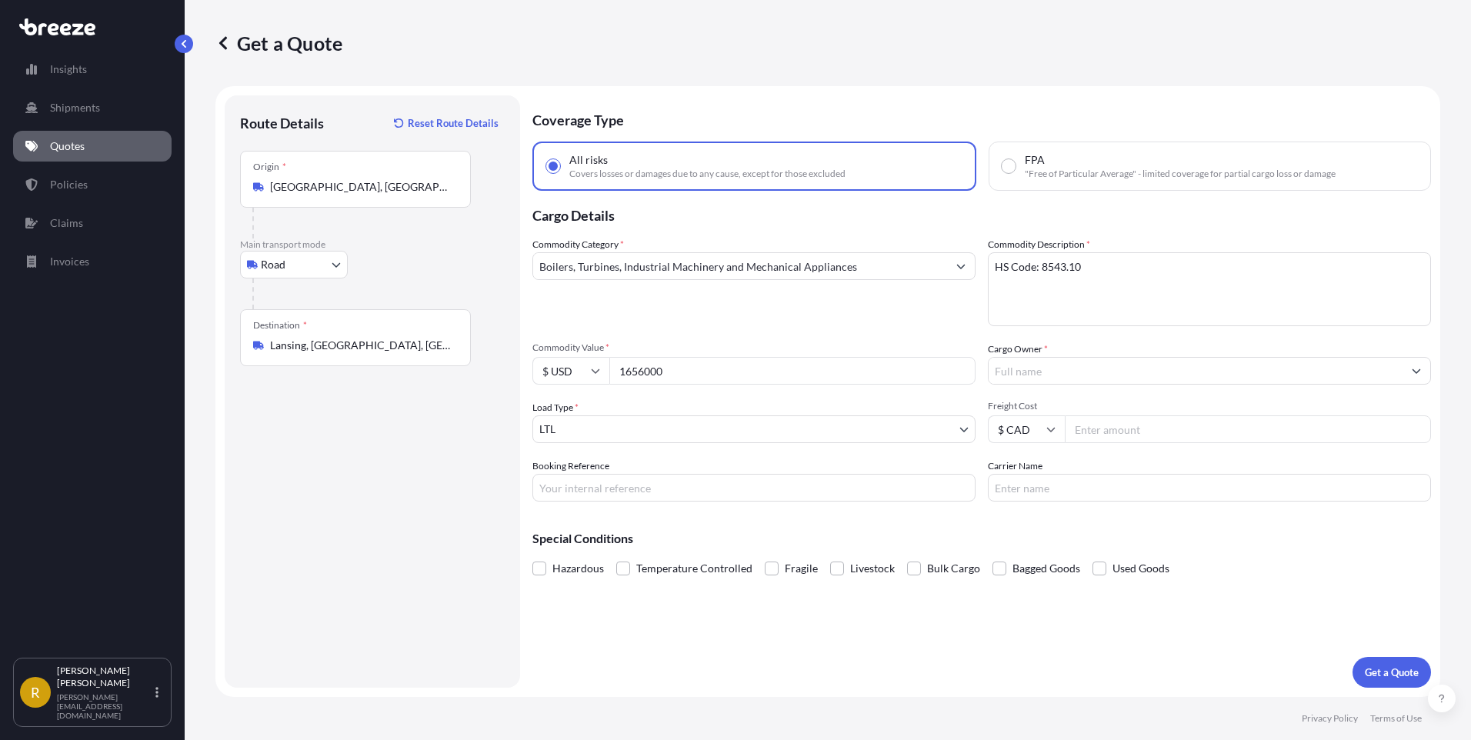
type input "1656000"
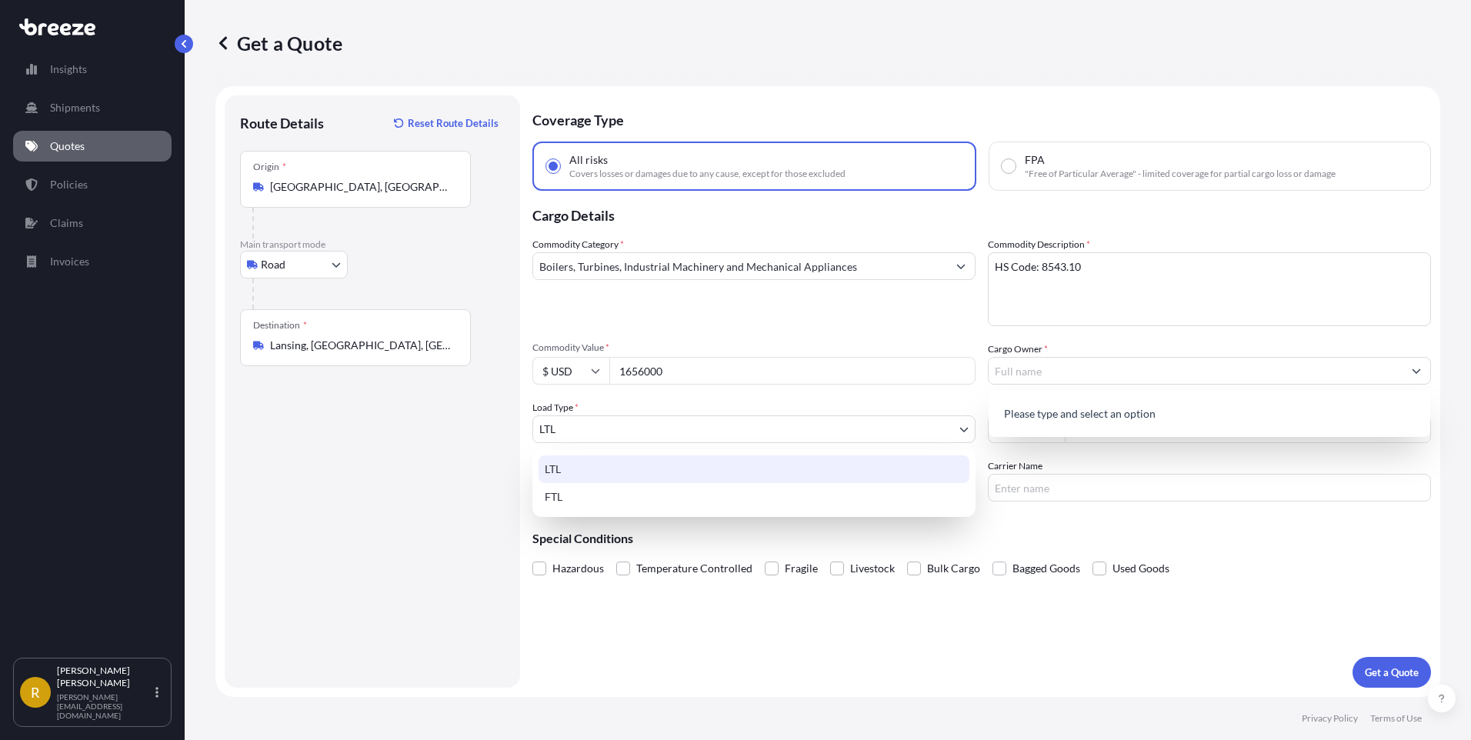
click at [808, 439] on body "0 options available. Insights Shipments Quotes Policies Claims Invoices R [PERS…" at bounding box center [735, 370] width 1471 height 740
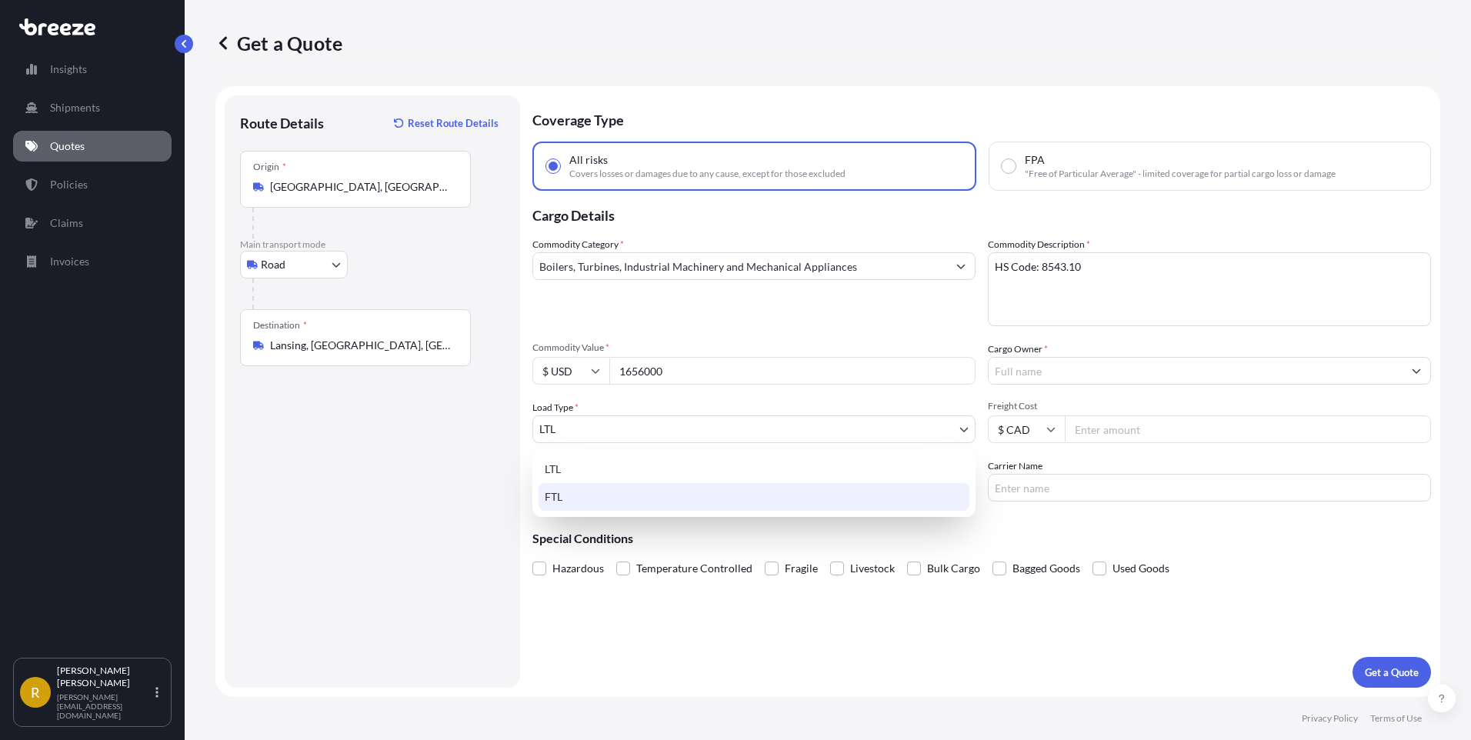
click at [562, 493] on div "FTL" at bounding box center [753, 497] width 431 height 28
select select "2"
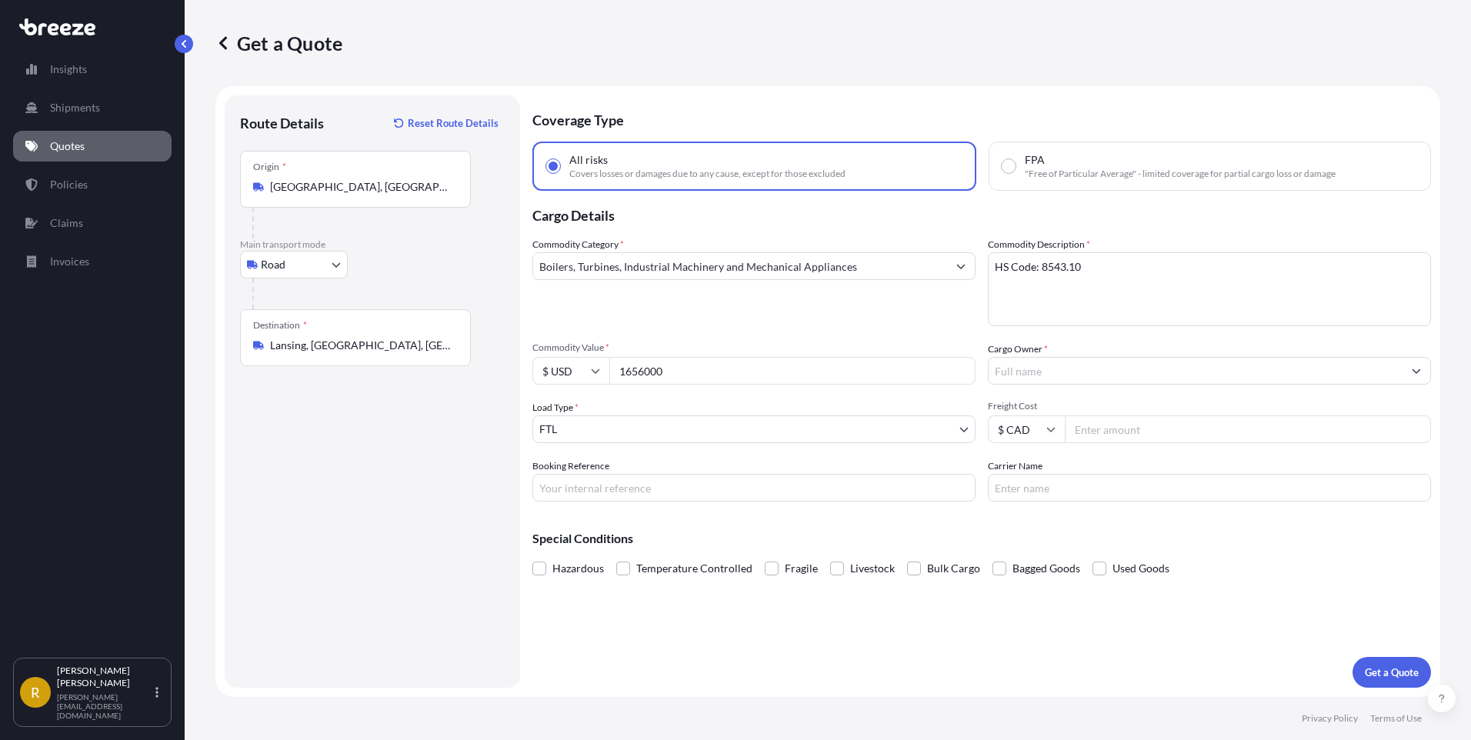
click at [1015, 432] on input "$ CAD" at bounding box center [1026, 429] width 77 height 28
click at [1025, 536] on div "$ USD" at bounding box center [1026, 536] width 65 height 29
type input "$ USD"
click at [1103, 432] on input "Freight Cost" at bounding box center [1248, 429] width 366 height 28
type input "5500"
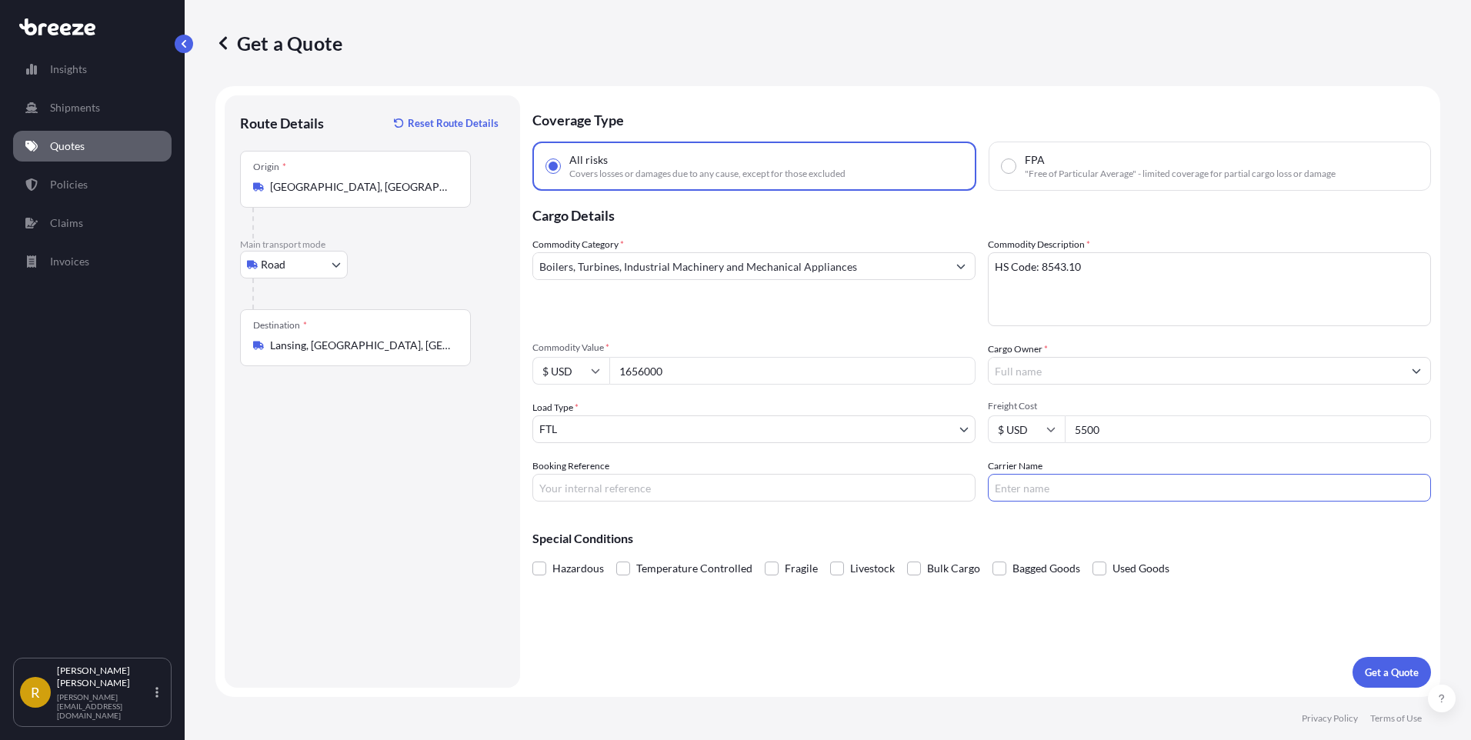
click at [1082, 495] on input "Carrier Name" at bounding box center [1209, 488] width 443 height 28
type input "Maven Transport Ltd"
click at [1028, 425] on input "$ USD" at bounding box center [1026, 429] width 77 height 28
click at [1024, 600] on div "$ CAD" at bounding box center [1026, 600] width 65 height 29
type input "$ CAD"
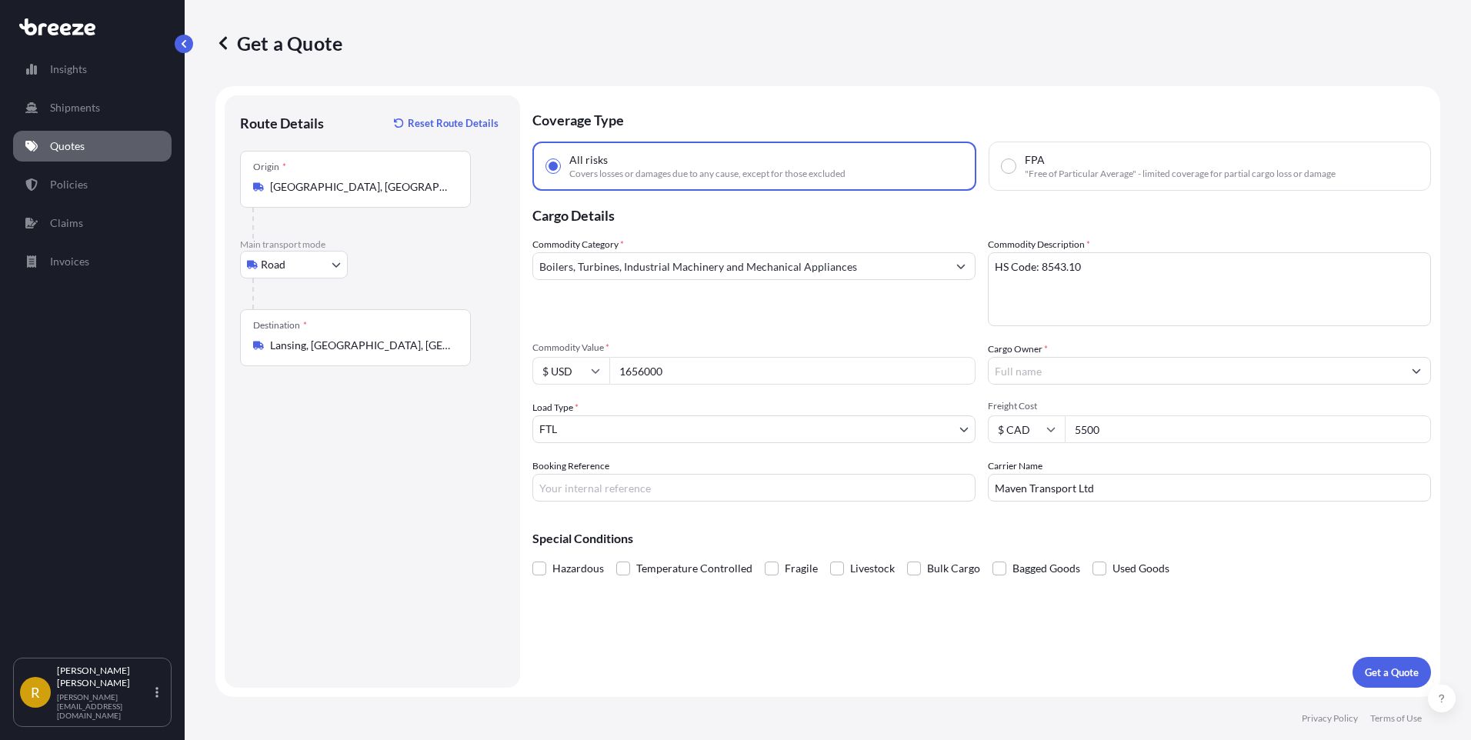
drag, startPoint x: 1188, startPoint y: 433, endPoint x: 585, endPoint y: 418, distance: 603.2
click at [587, 422] on div "Commodity Category * Boilers, Turbines, Industrial Machinery and Mechanical App…" at bounding box center [981, 369] width 898 height 265
type input "12500"
click at [776, 568] on label "Fragile" at bounding box center [791, 568] width 53 height 23
click at [765, 557] on input "Fragile" at bounding box center [765, 557] width 0 height 0
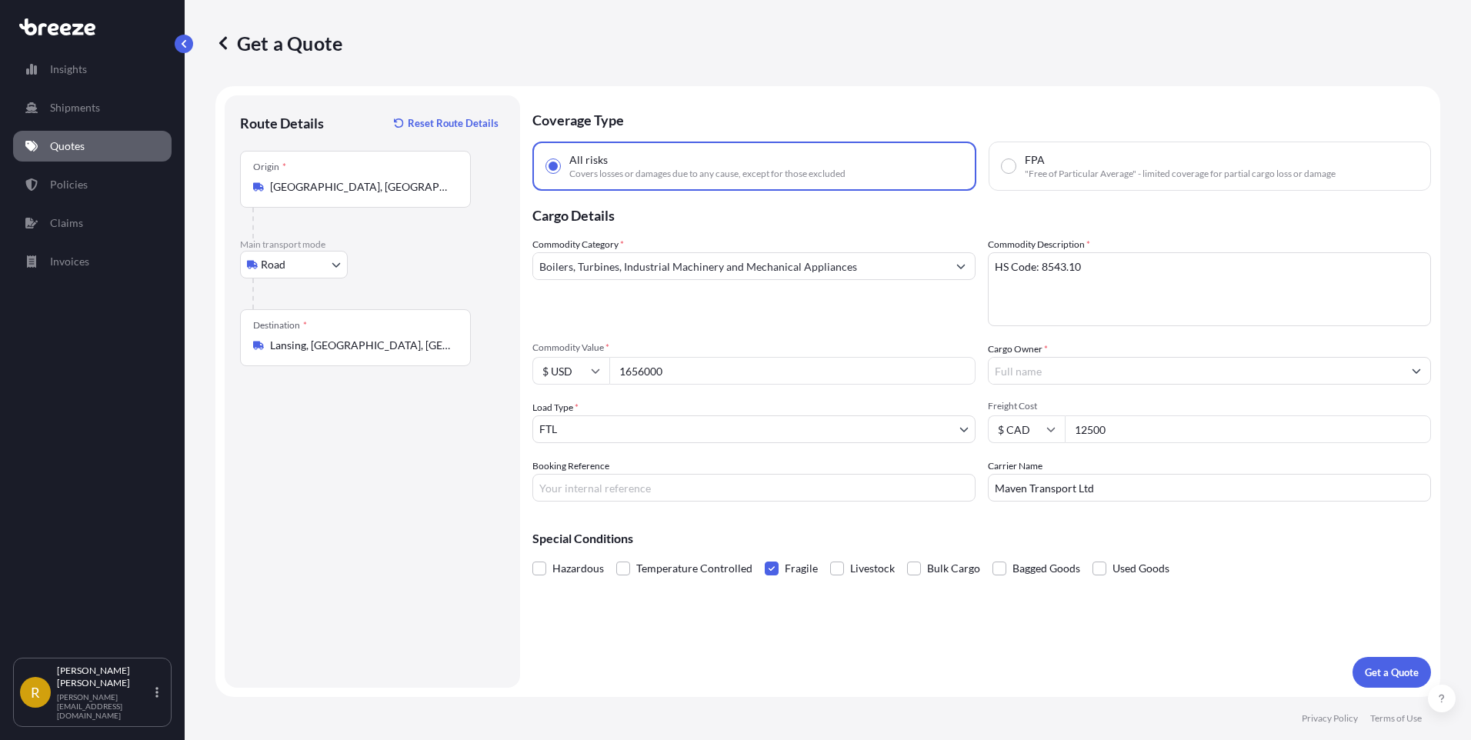
click at [580, 483] on input "Booking Reference" at bounding box center [753, 488] width 443 height 28
type input "W"
paste input "C22225"
type input "Quote#C22225"
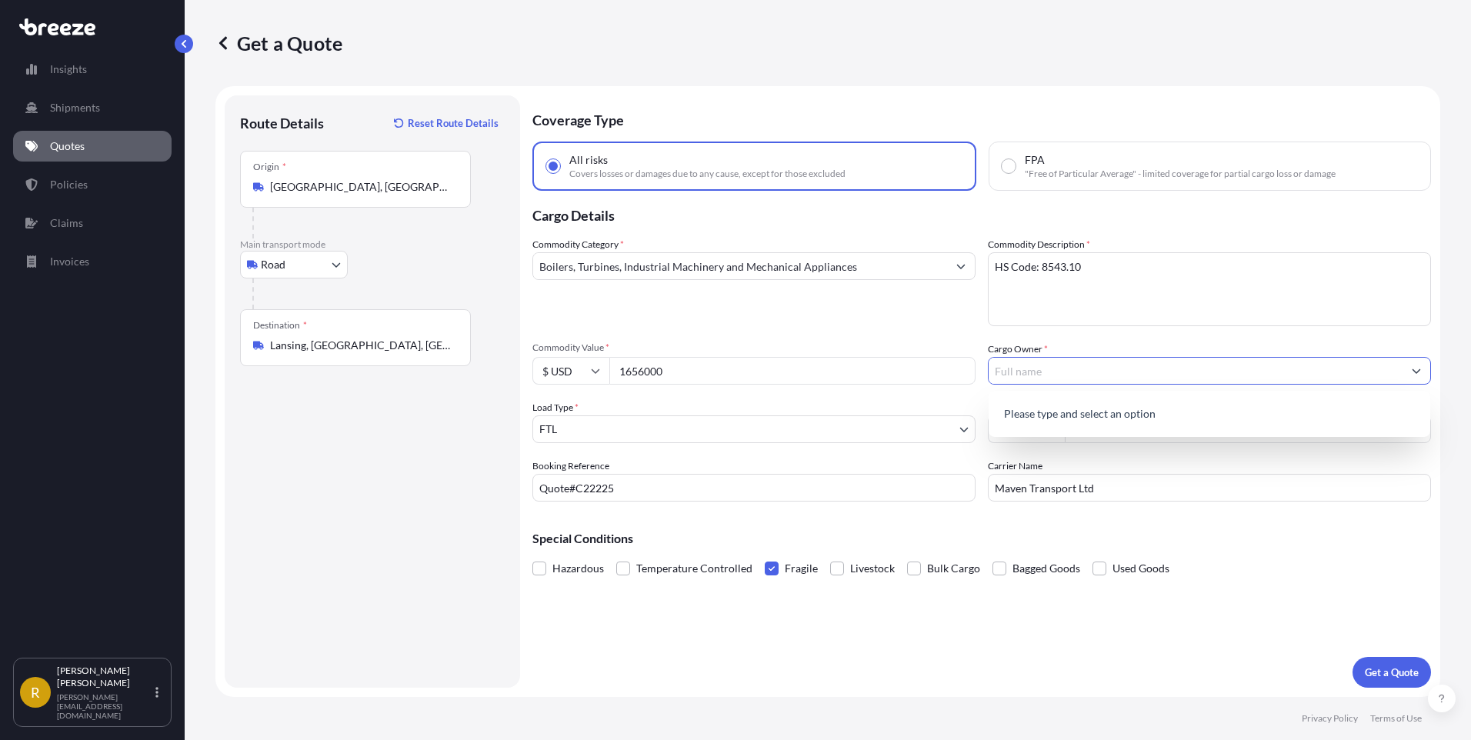
click at [1097, 371] on input "Cargo Owner *" at bounding box center [1195, 371] width 414 height 28
click at [1015, 379] on input "Cargo Owner *" at bounding box center [1195, 371] width 414 height 28
paste input "Advanced Cyclotron Systems Inc."
click at [1151, 407] on span "Add new "Advanced Cyclotron Systems Inc."" at bounding box center [1106, 410] width 210 height 15
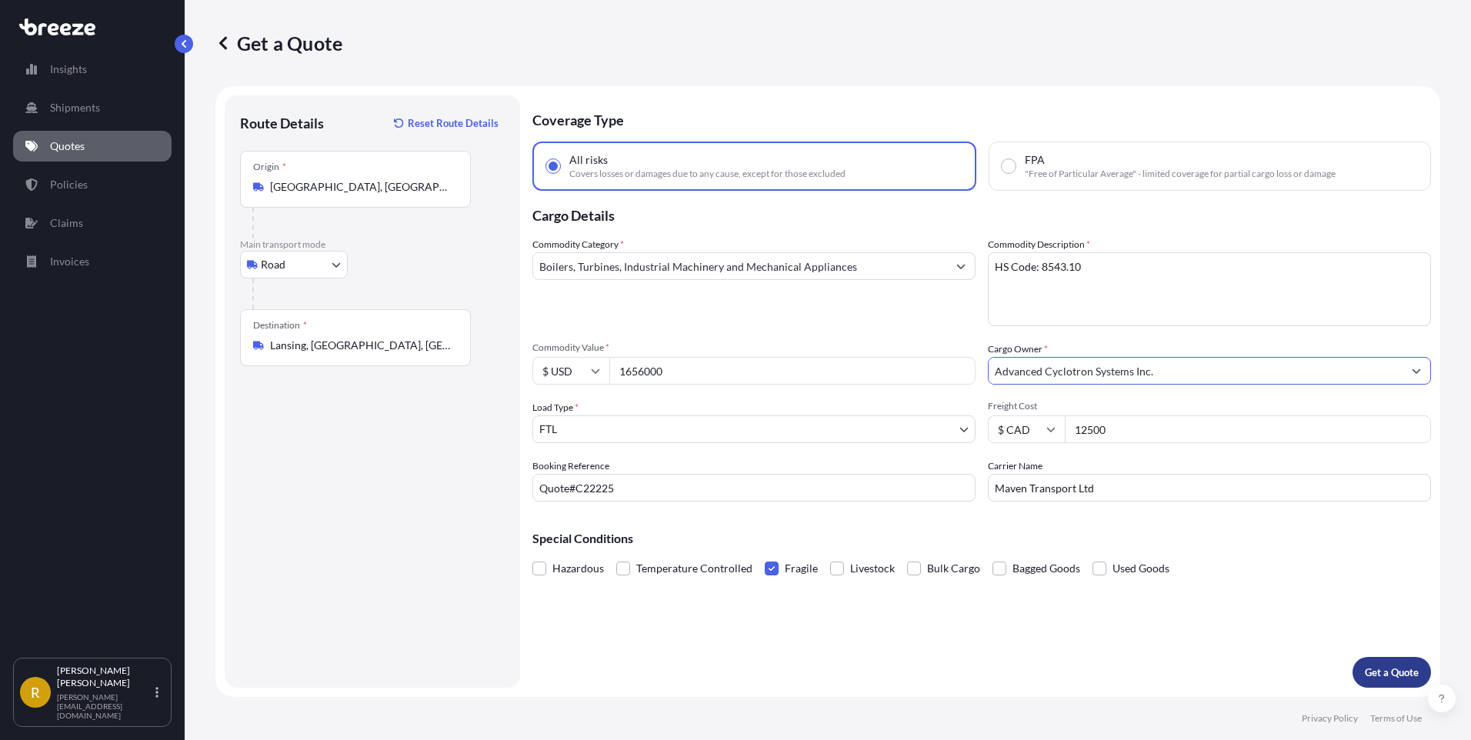
type input "Advanced Cyclotron Systems Inc."
click at [1391, 675] on p "Get a Quote" at bounding box center [1392, 672] width 54 height 15
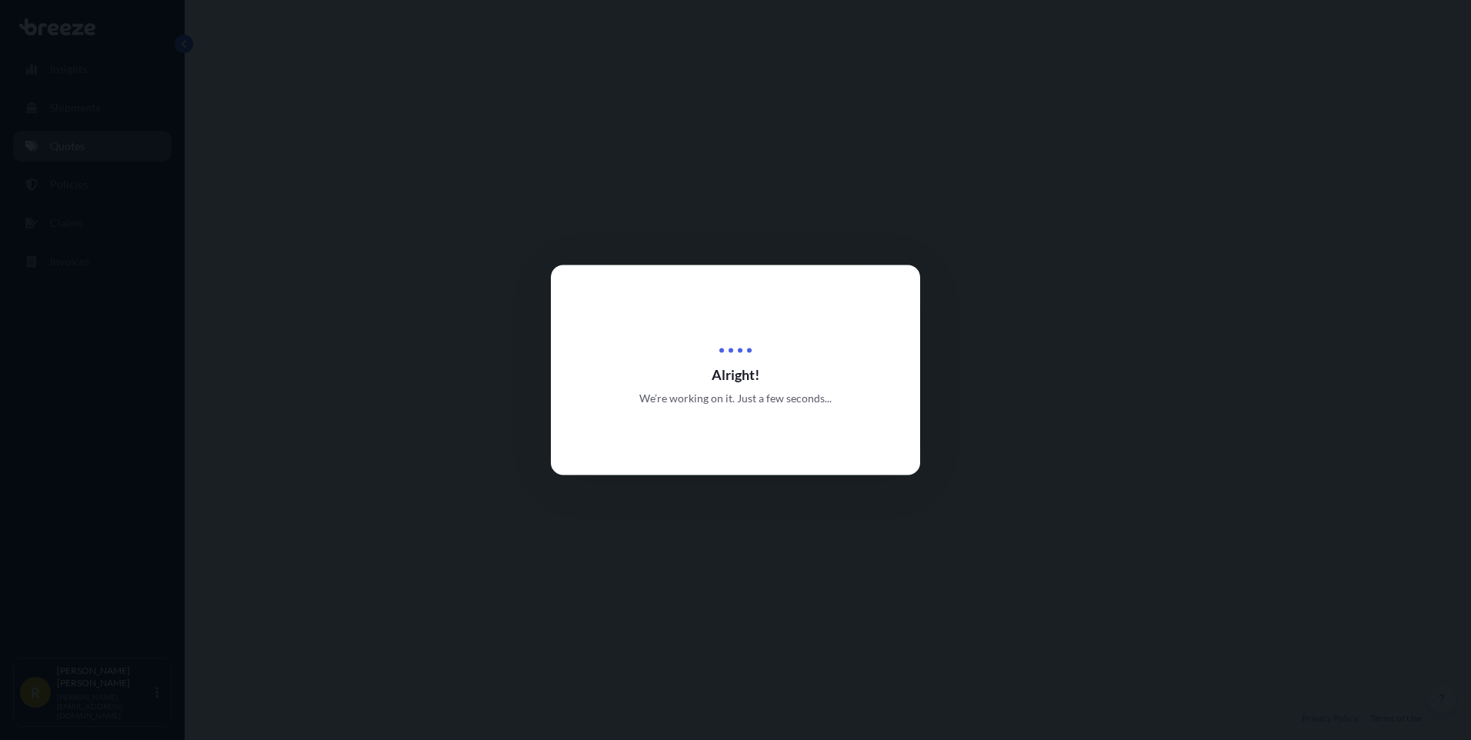
scroll to position [558, 0]
select select "Road"
select select "2"
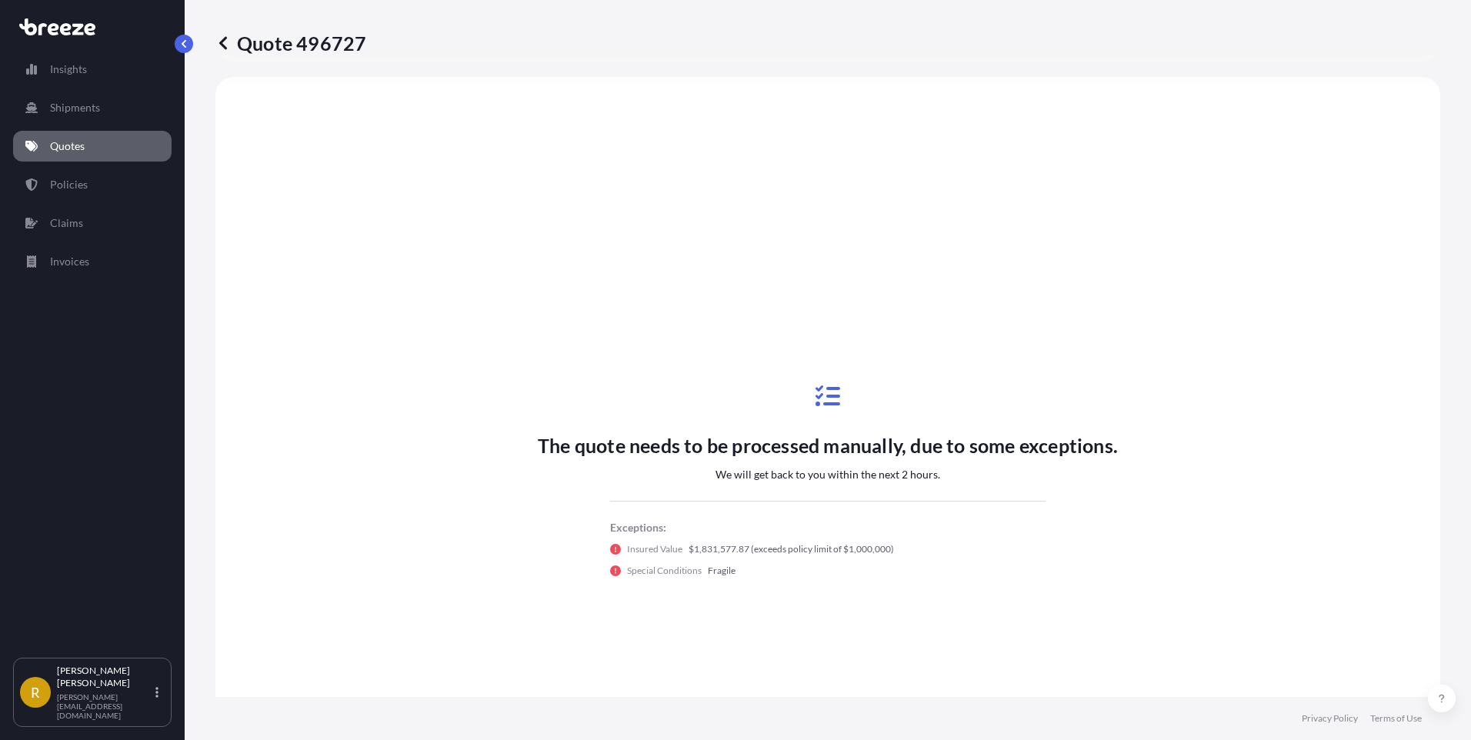
click at [79, 148] on p "Quotes" at bounding box center [67, 145] width 35 height 15
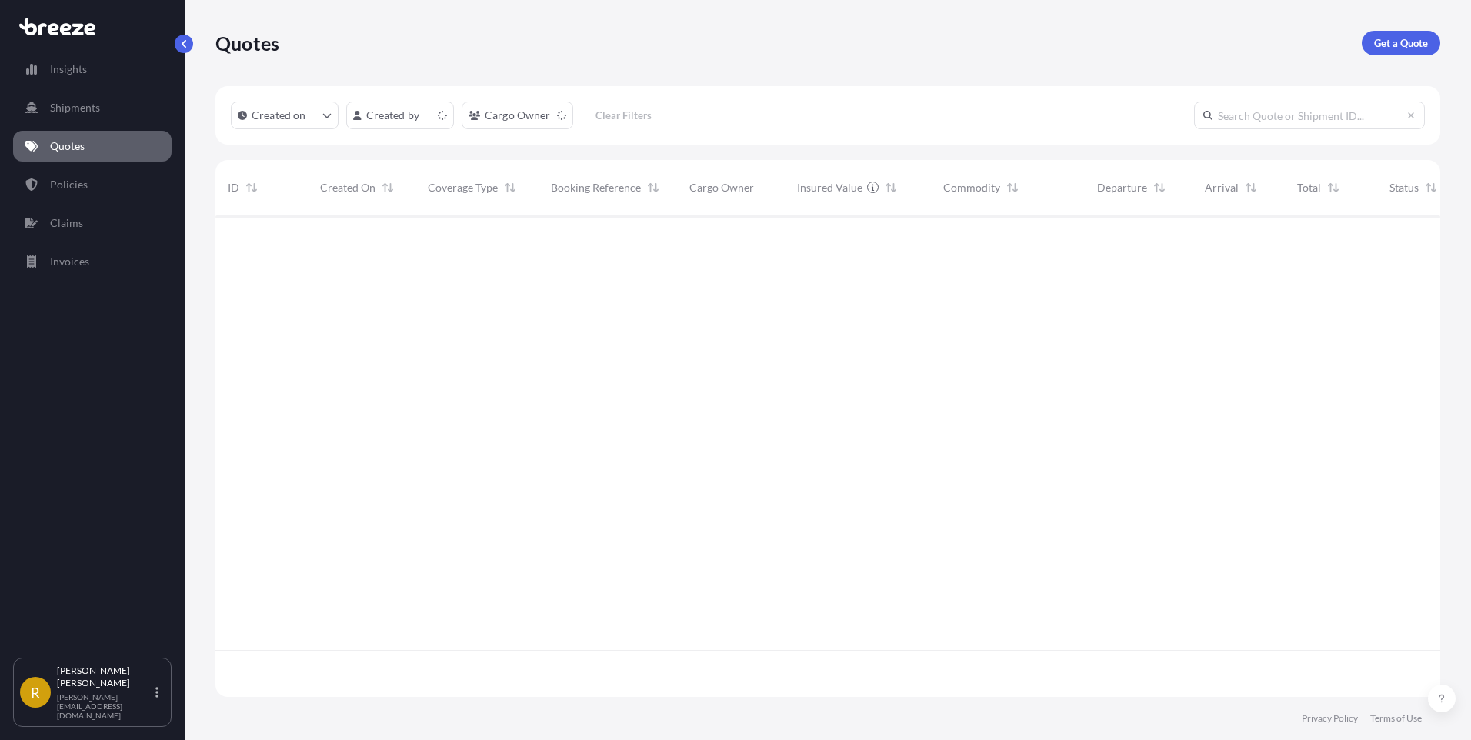
scroll to position [478, 1213]
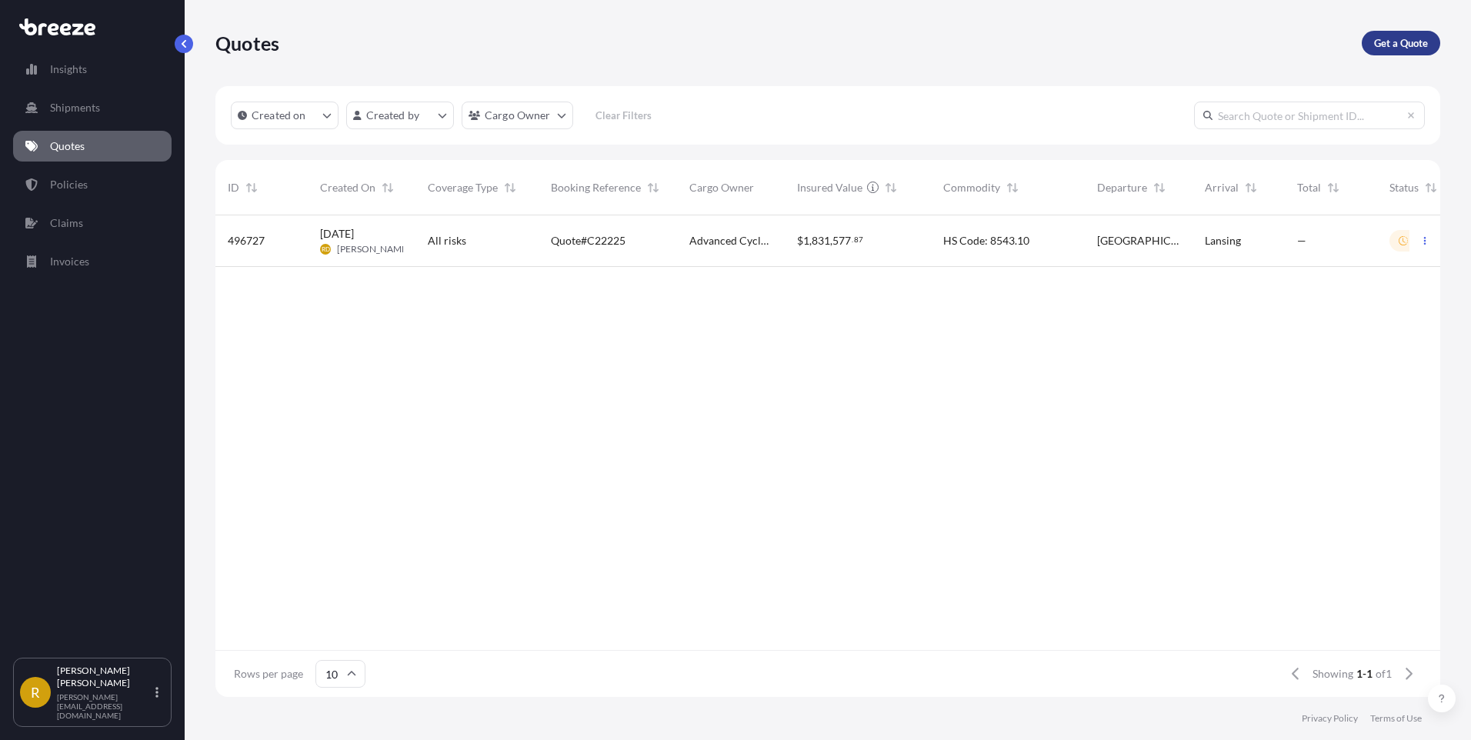
click at [1406, 40] on p "Get a Quote" at bounding box center [1401, 42] width 54 height 15
select select "Sea"
select select "1"
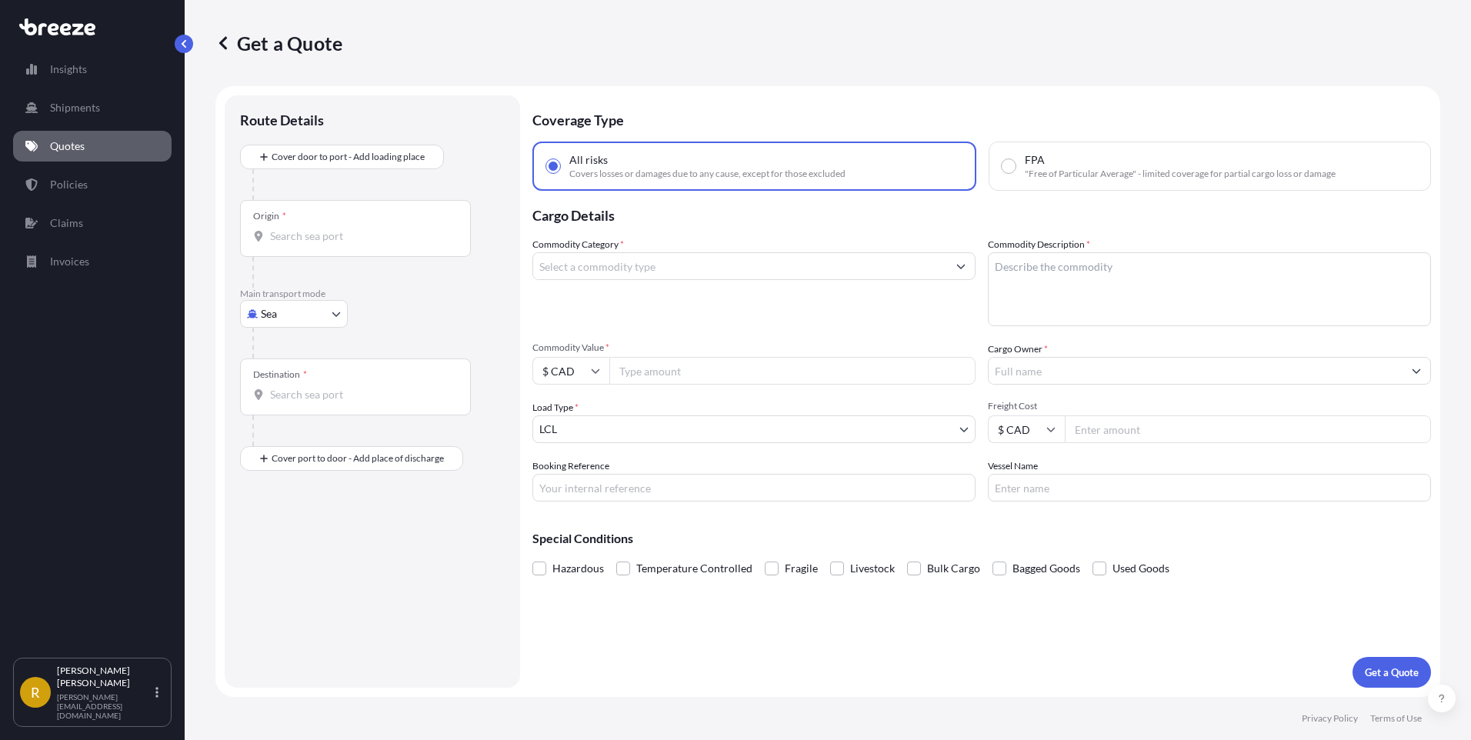
click at [299, 318] on body "Insights Shipments Quotes Policies Claims Invoices R [PERSON_NAME] [PERSON_NAME…" at bounding box center [735, 370] width 1471 height 740
click at [275, 410] on span "Road" at bounding box center [281, 409] width 25 height 15
select select "Road"
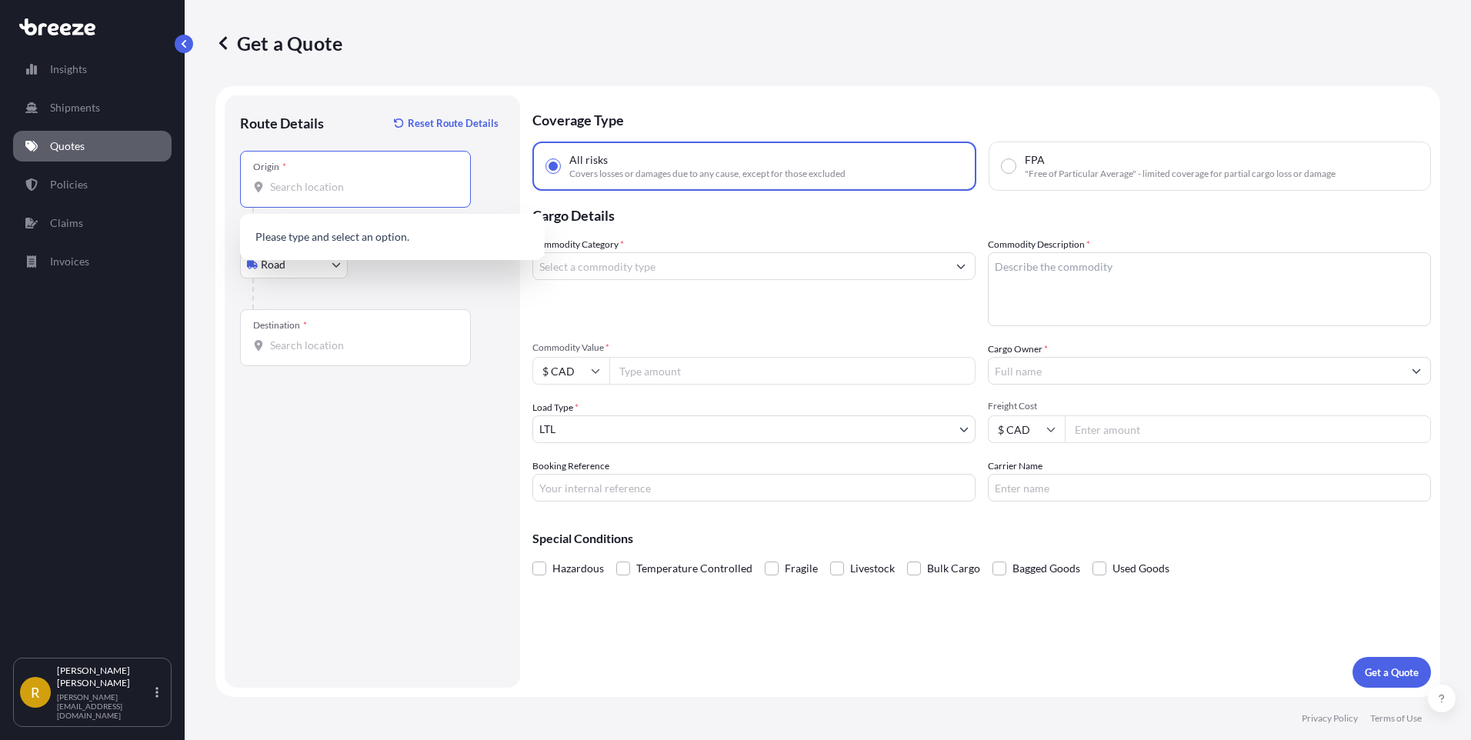
click at [284, 193] on input "Origin *" at bounding box center [361, 186] width 182 height 15
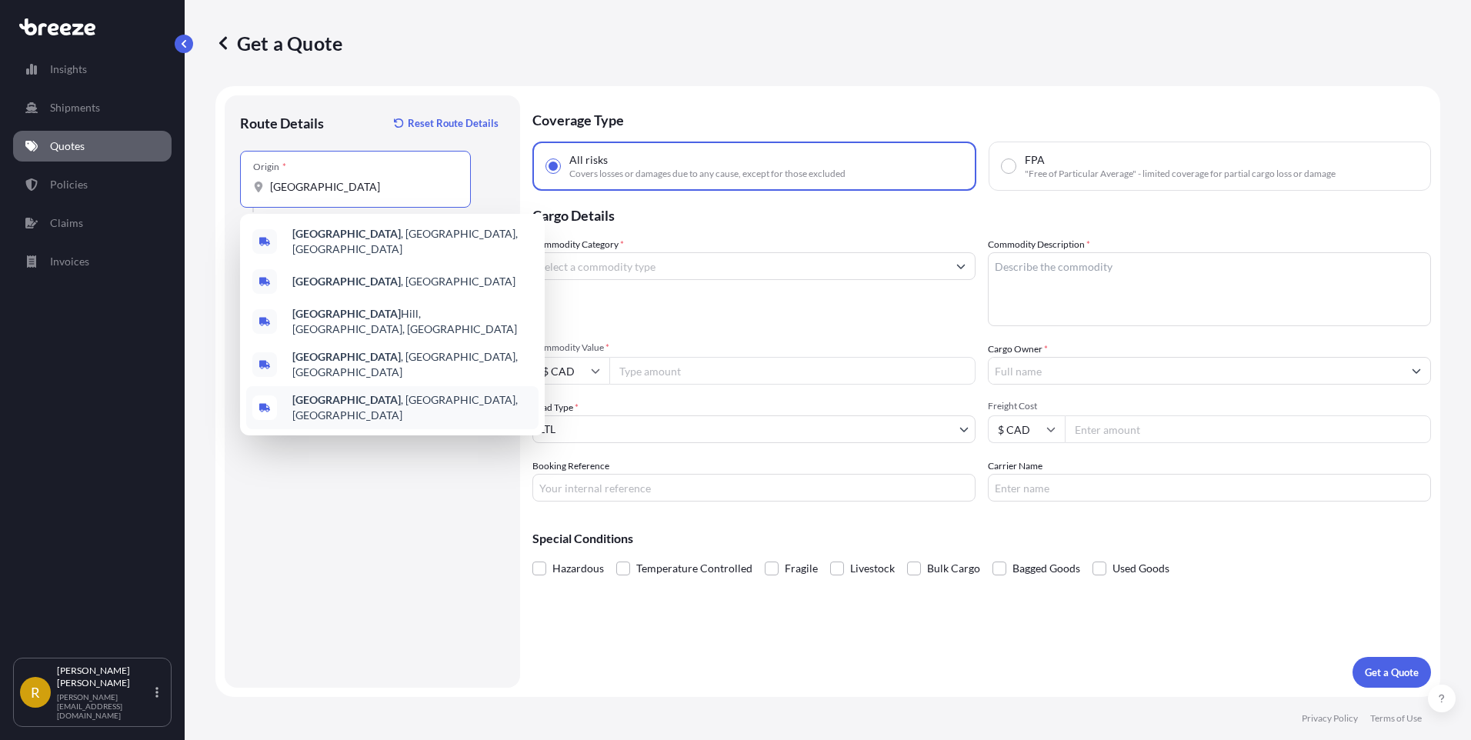
click at [364, 392] on span "[GEOGRAPHIC_DATA] , [GEOGRAPHIC_DATA], [GEOGRAPHIC_DATA]" at bounding box center [412, 407] width 240 height 31
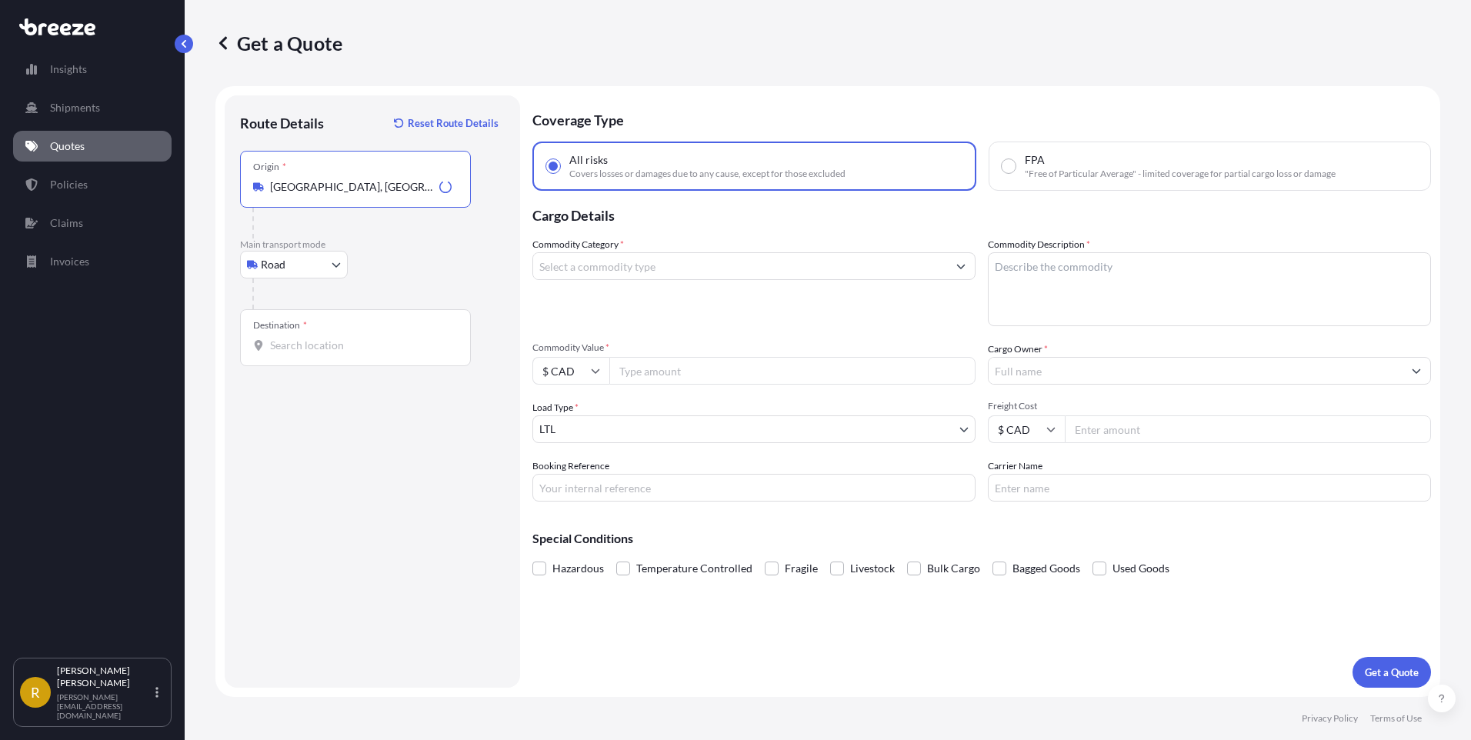
type input "[GEOGRAPHIC_DATA], [GEOGRAPHIC_DATA], [GEOGRAPHIC_DATA]"
click at [307, 350] on input "Destination *" at bounding box center [361, 345] width 182 height 15
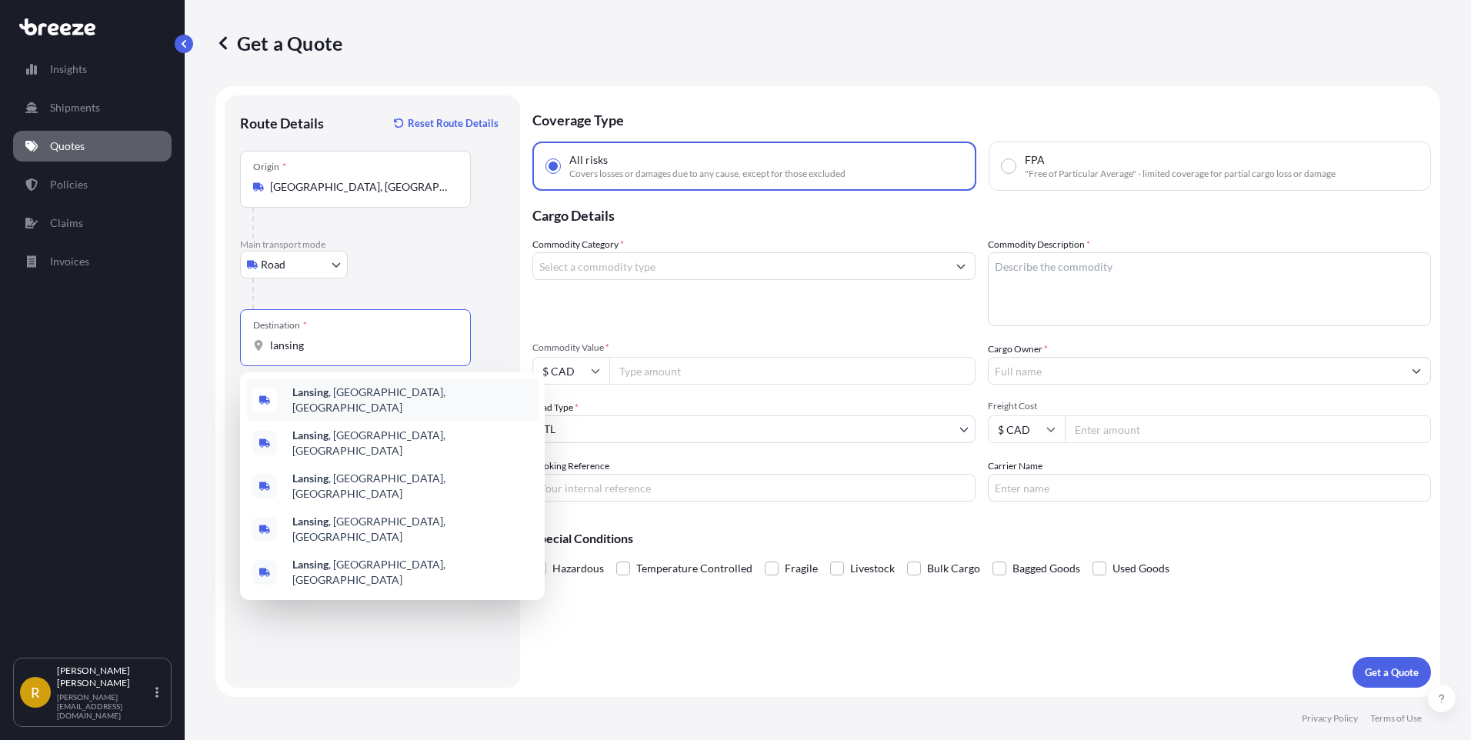
click at [343, 401] on span "Lansing , [GEOGRAPHIC_DATA], [GEOGRAPHIC_DATA]" at bounding box center [412, 400] width 240 height 31
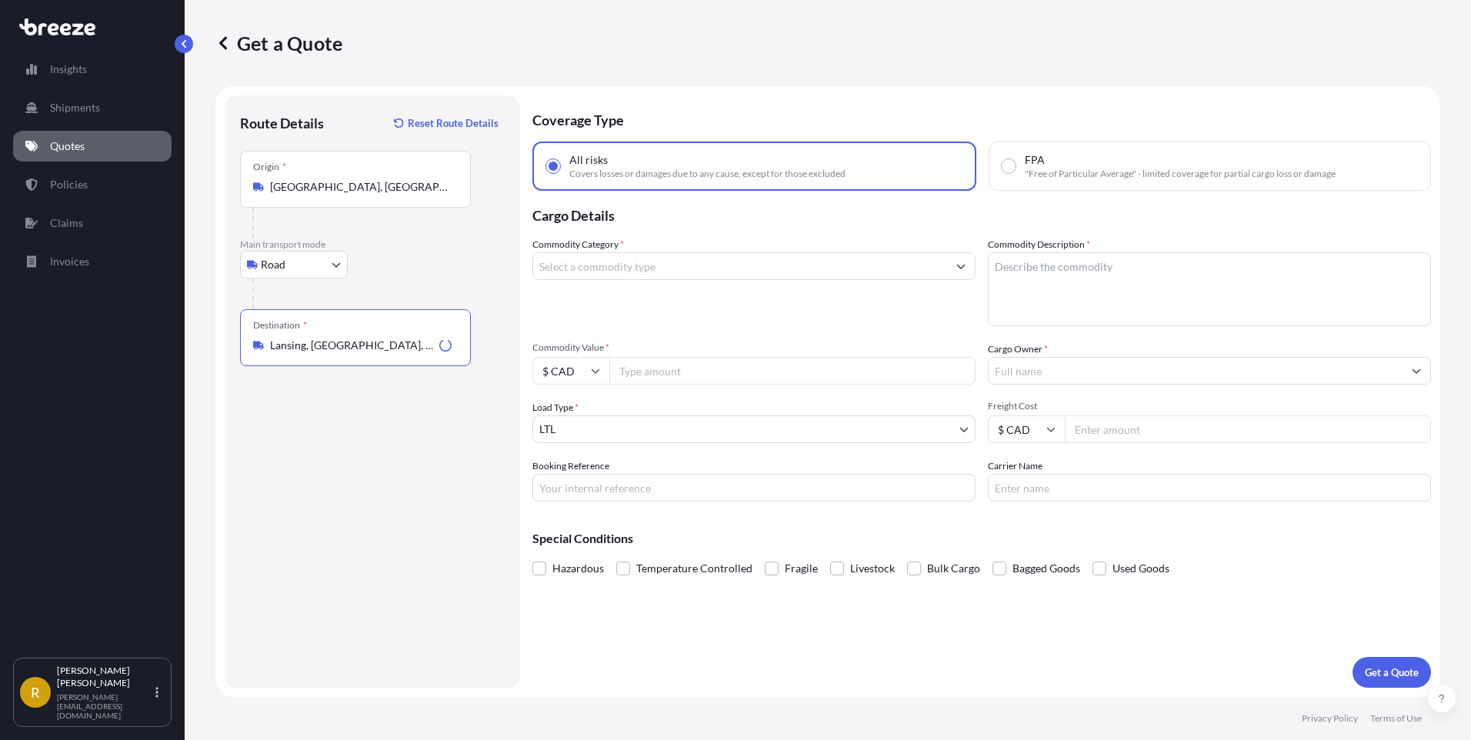
type input "Lansing, [GEOGRAPHIC_DATA], [GEOGRAPHIC_DATA]"
click at [592, 372] on icon at bounding box center [595, 370] width 9 height 9
click at [574, 477] on div "$ USD" at bounding box center [570, 477] width 65 height 29
type input "$ USD"
click at [642, 367] on input "Commodity Value *" at bounding box center [792, 371] width 366 height 28
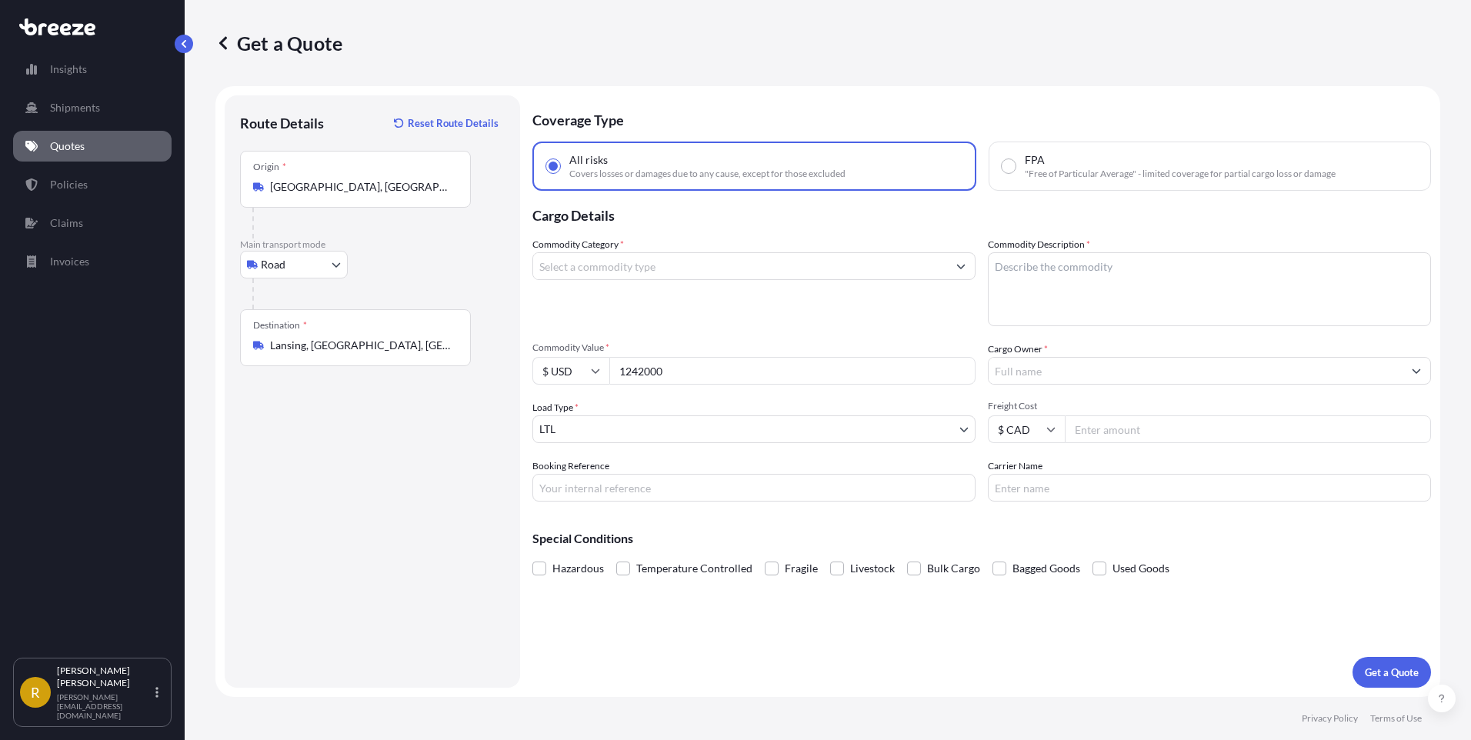
type input "1242000"
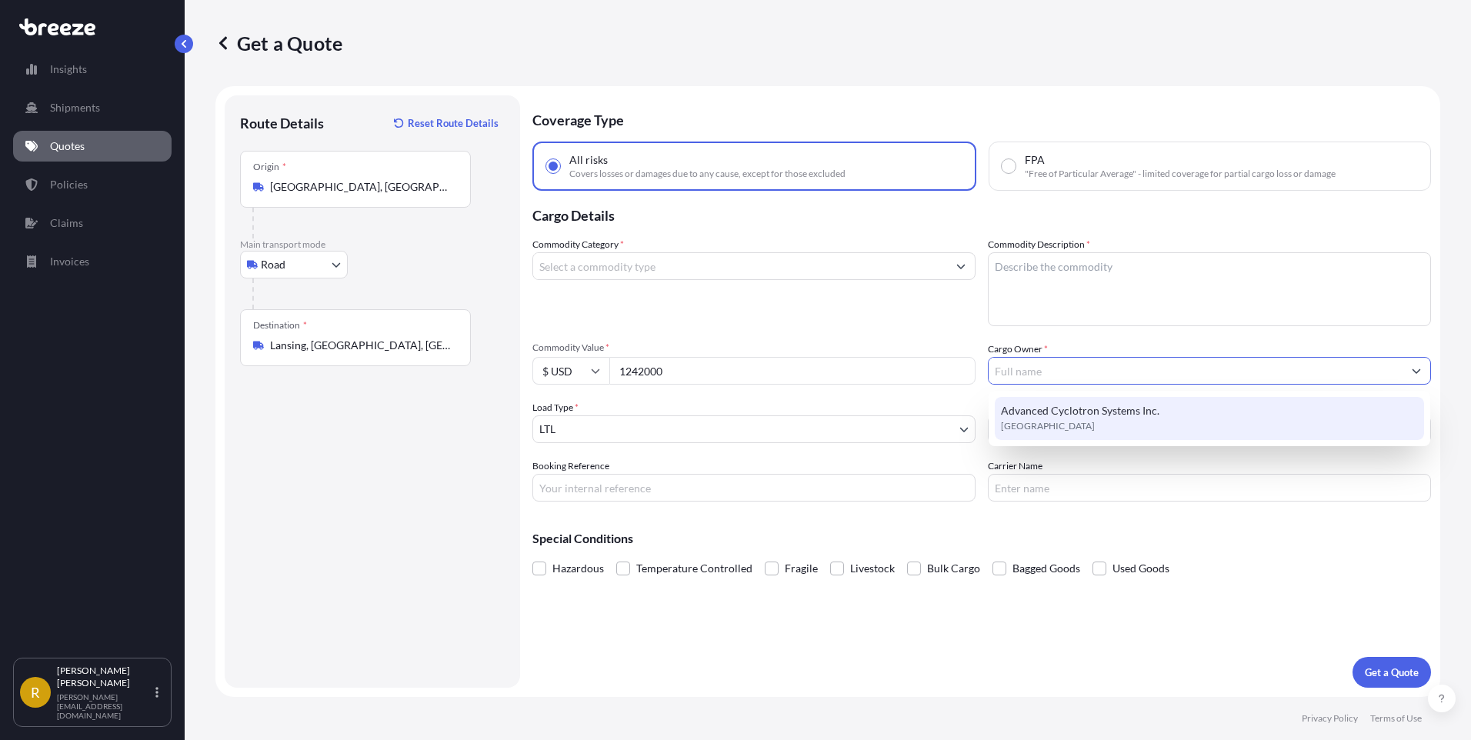
click at [1090, 413] on span "Advanced Cyclotron Systems Inc." at bounding box center [1080, 410] width 158 height 15
type input "Advanced Cyclotron Systems Inc."
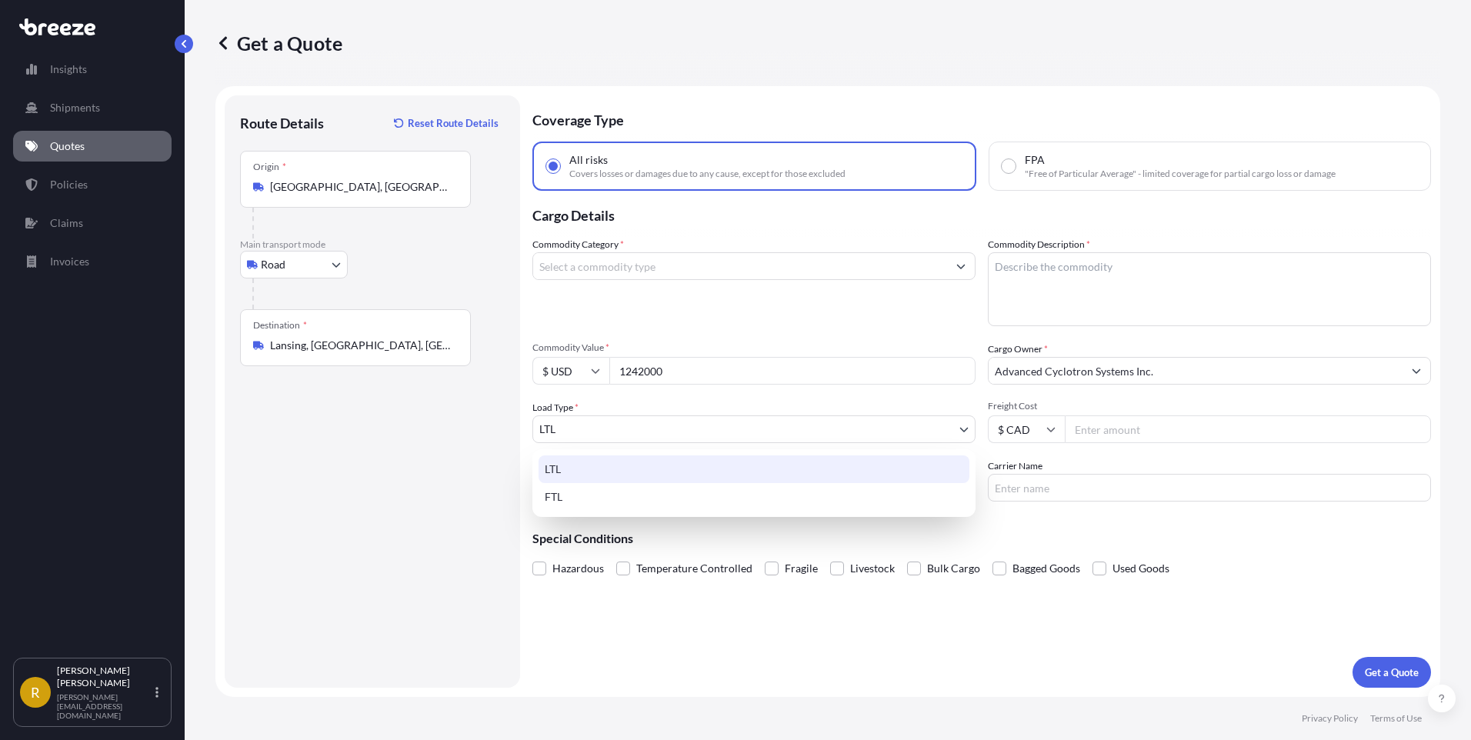
click at [682, 421] on body "1 option available. Insights Shipments Quotes Policies Claims Invoices R [PERSO…" at bounding box center [735, 370] width 1471 height 740
click at [582, 489] on div "FTL" at bounding box center [753, 497] width 431 height 28
select select "2"
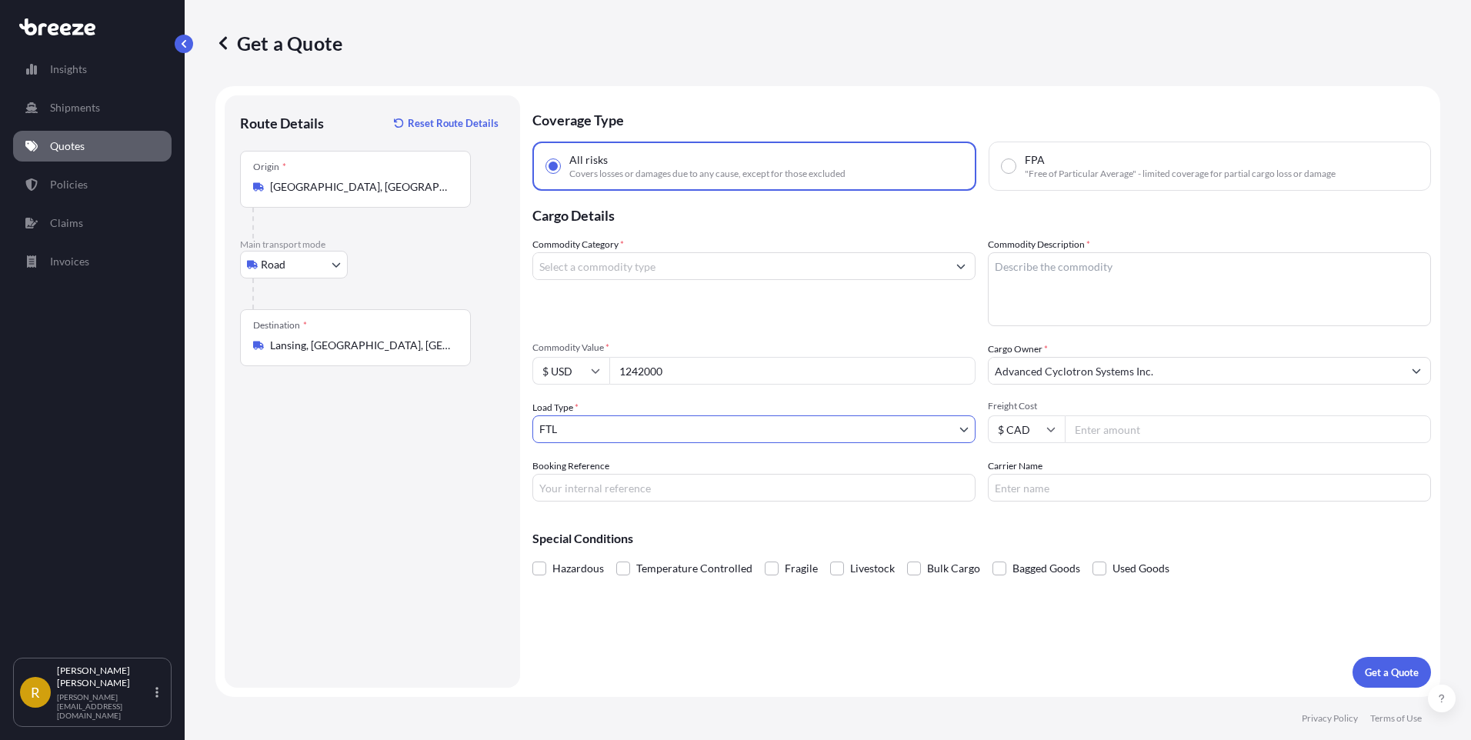
click at [1135, 432] on input "Freight Cost" at bounding box center [1248, 429] width 366 height 28
type input "12500"
click at [714, 495] on input "Quote#C22225" at bounding box center [753, 488] width 443 height 28
type input "Quote#C22225 / VAN"
type input "Maven Transport Ltd"
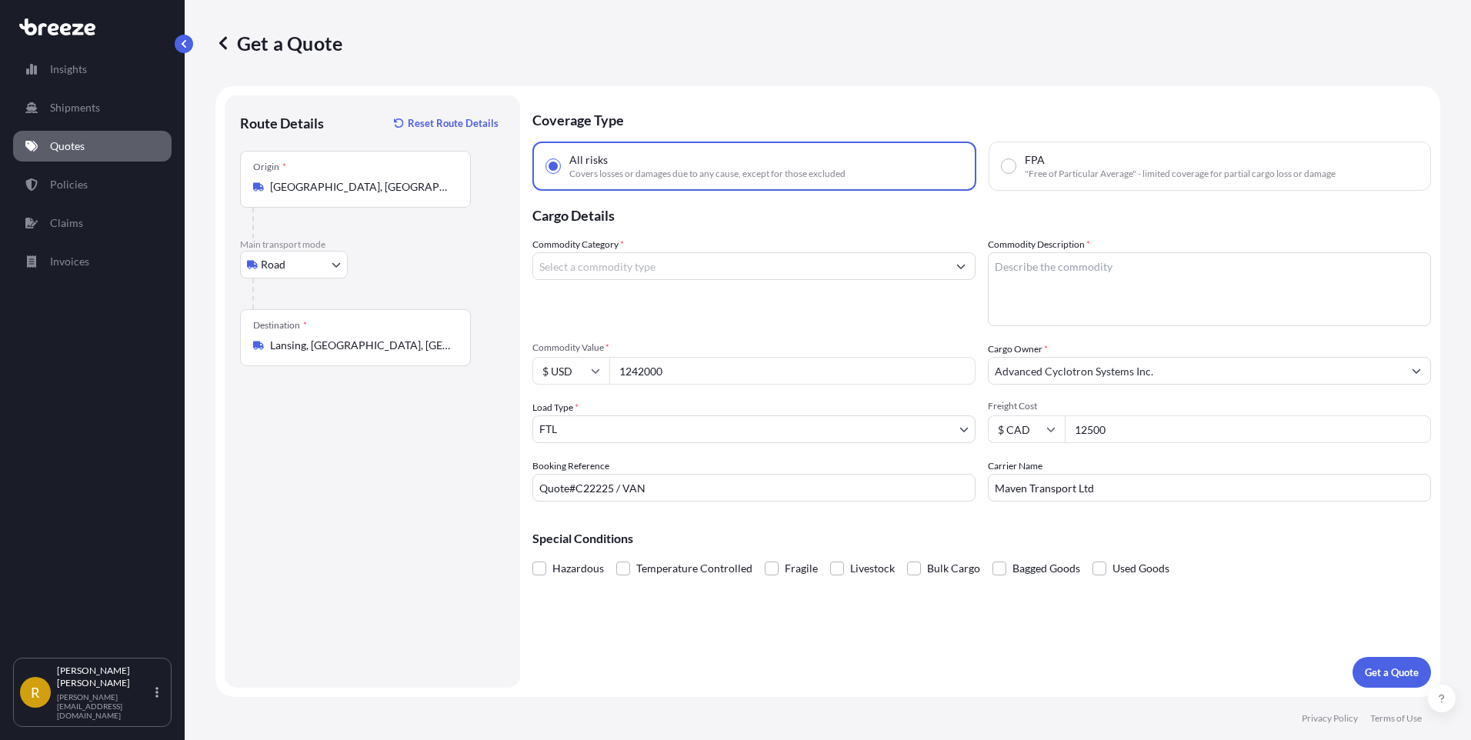
click at [786, 570] on span "Fragile" at bounding box center [801, 568] width 33 height 23
click at [765, 557] on input "Fragile" at bounding box center [765, 557] width 0 height 0
click at [664, 267] on input "Commodity Category *" at bounding box center [740, 266] width 414 height 28
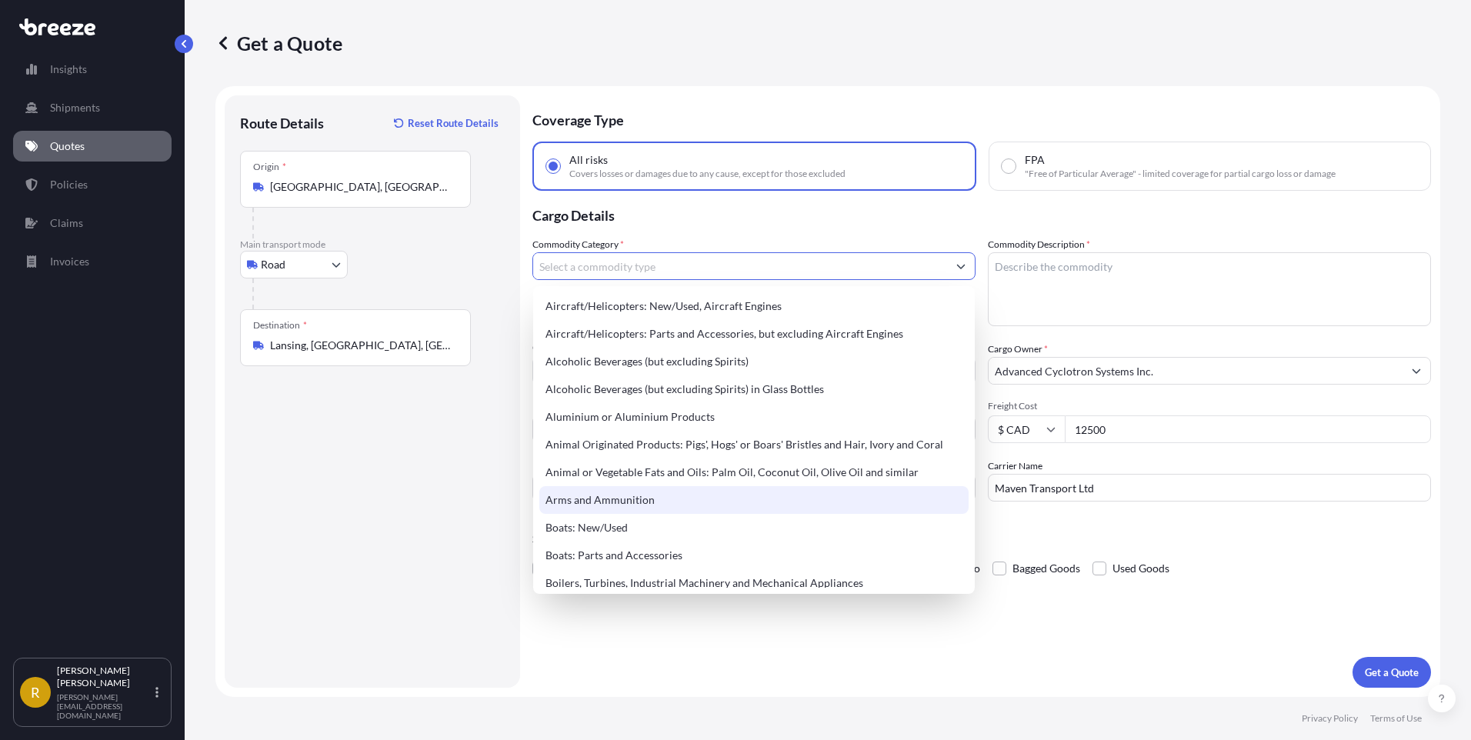
scroll to position [77, 0]
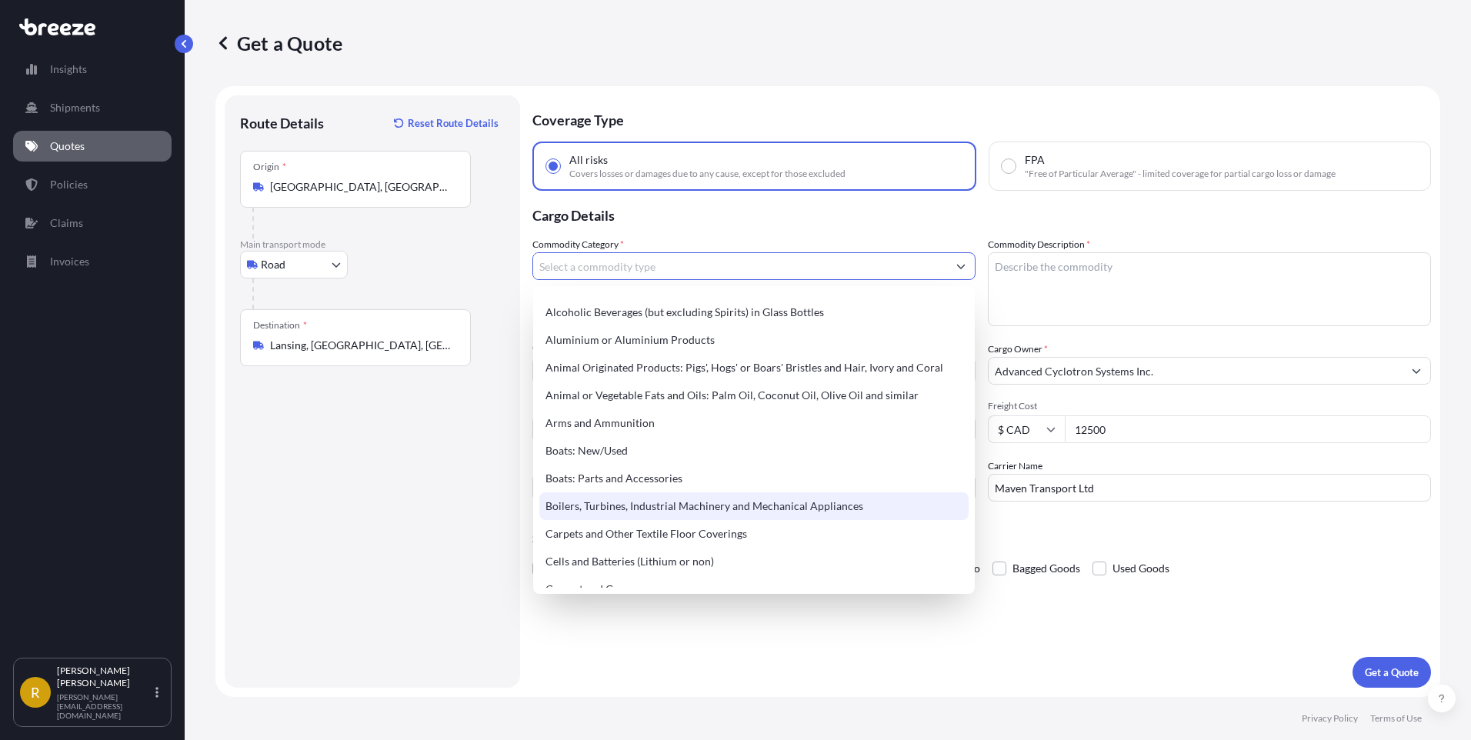
click at [648, 506] on div "Boilers, Turbines, Industrial Machinery and Mechanical Appliances" at bounding box center [753, 506] width 429 height 28
type input "Boilers, Turbines, Industrial Machinery and Mechanical Appliances"
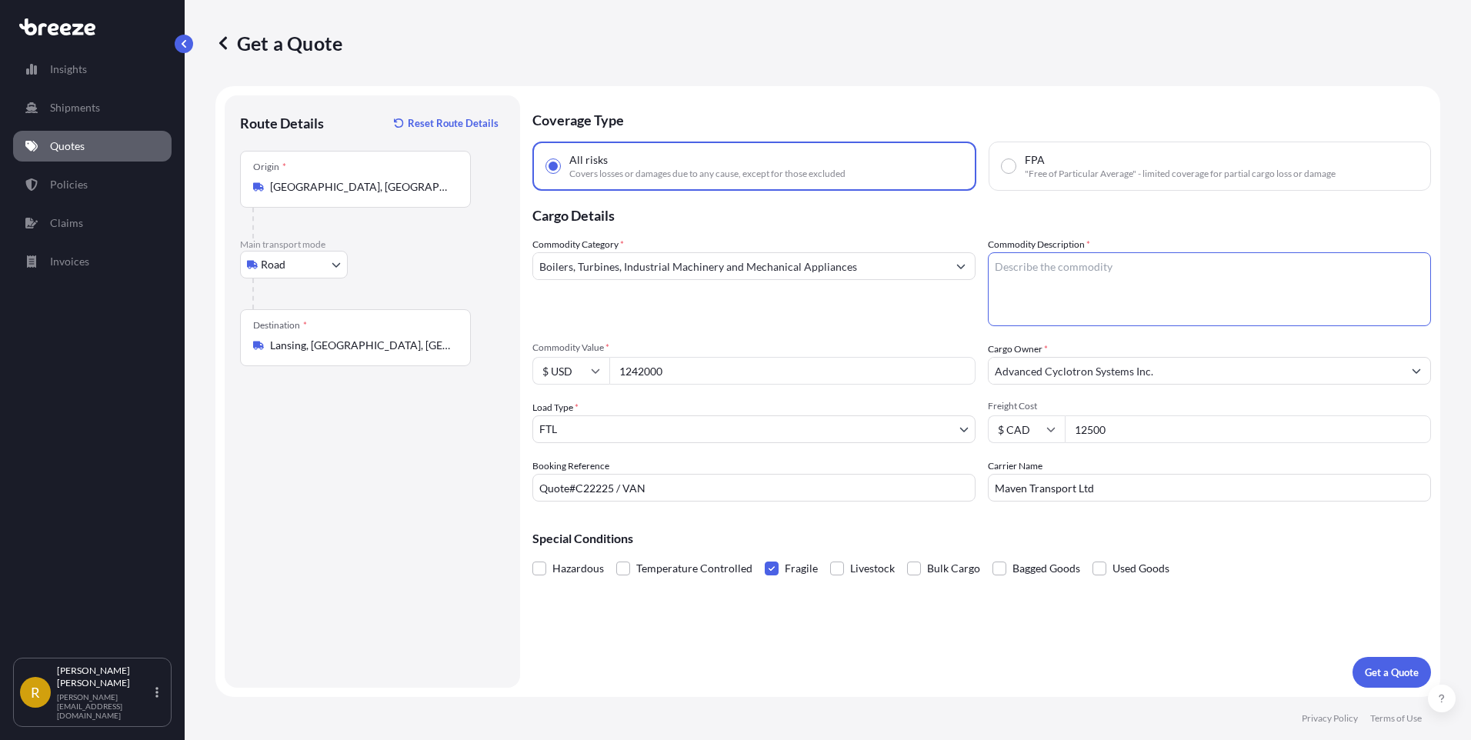
click at [1113, 281] on textarea "Commodity Description *" at bounding box center [1209, 289] width 443 height 74
type textarea "HS Code: 8543.10"
click at [1115, 281] on textarea "HS Code: 8543.10" at bounding box center [1209, 289] width 443 height 74
click at [1390, 671] on p "Get a Quote" at bounding box center [1392, 672] width 54 height 15
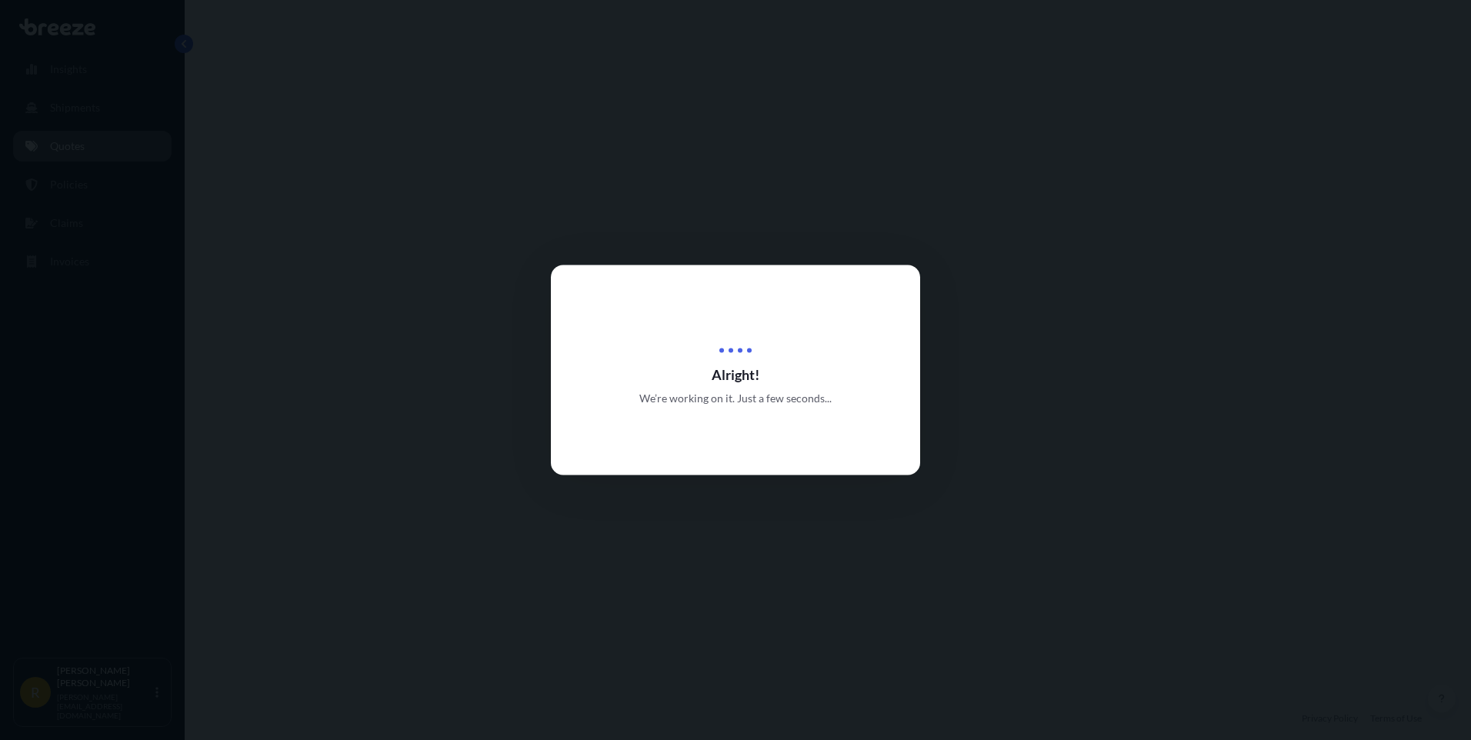
scroll to position [558, 0]
select select "Road"
select select "2"
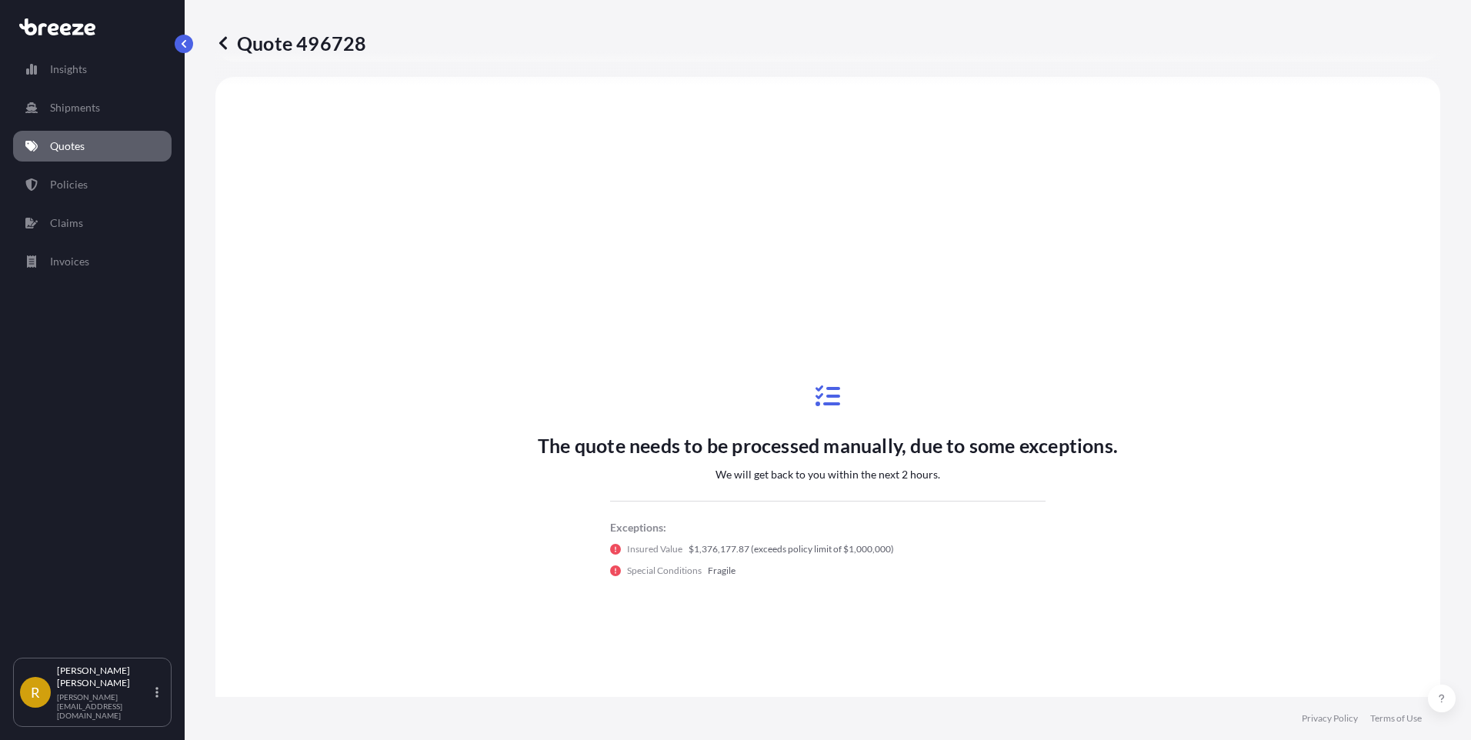
click at [72, 143] on p "Quotes" at bounding box center [67, 145] width 35 height 15
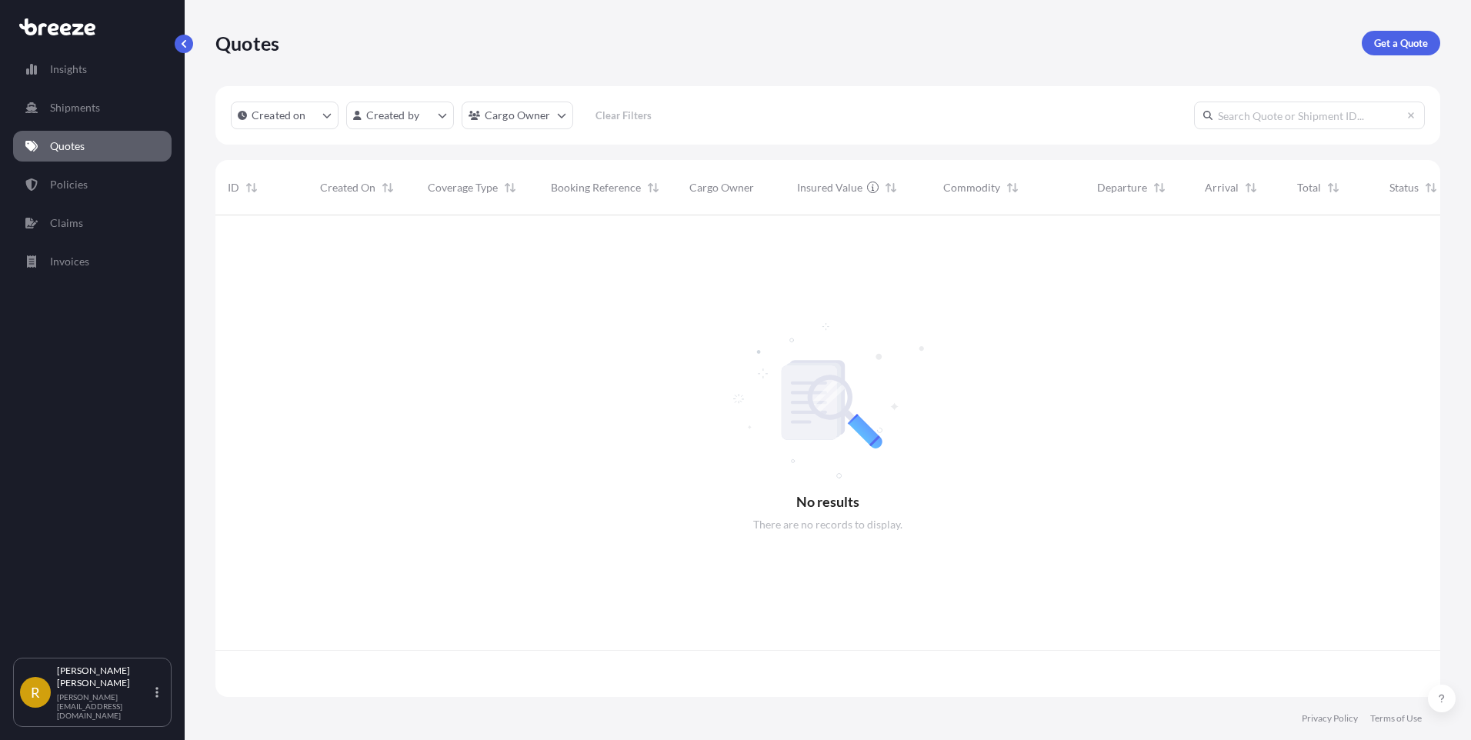
scroll to position [478, 1213]
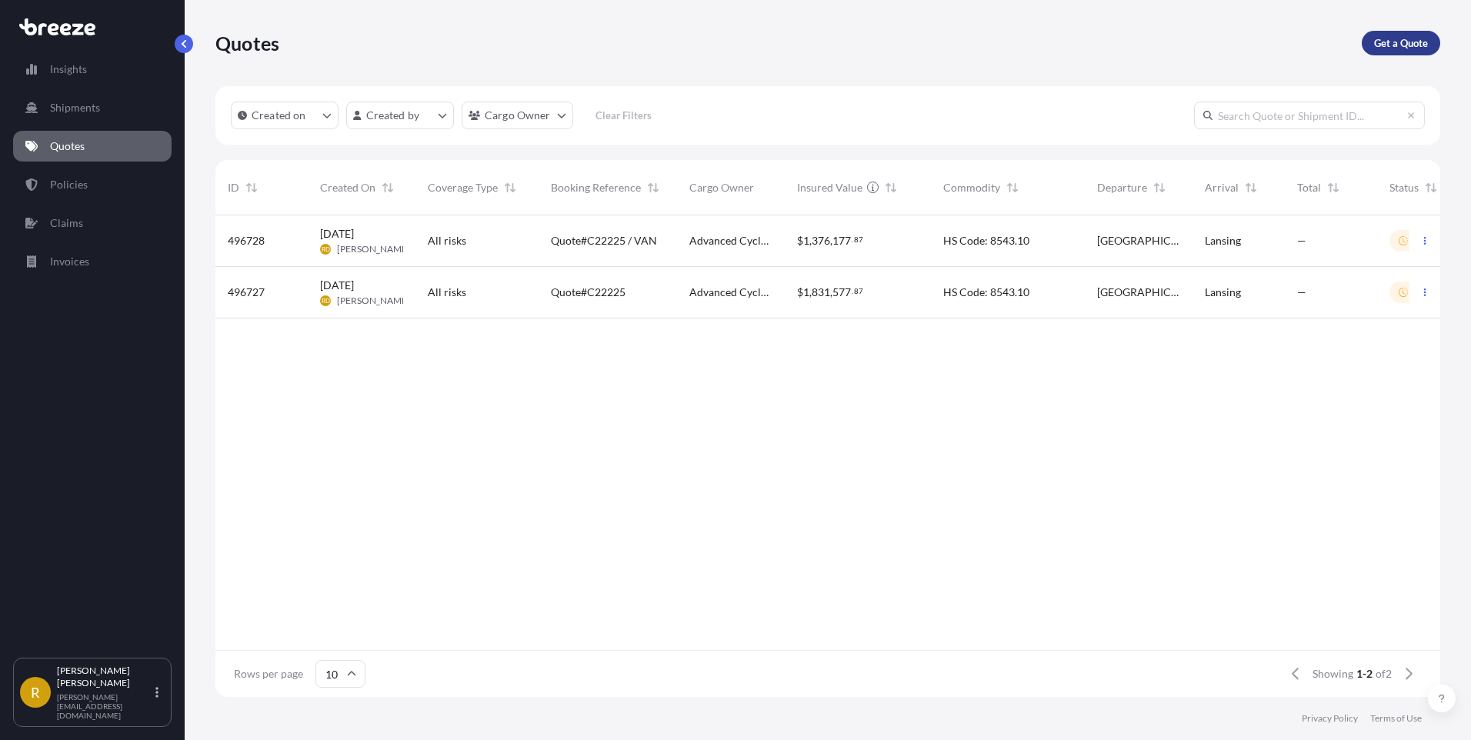
click at [1399, 43] on p "Get a Quote" at bounding box center [1401, 42] width 54 height 15
select select "Sea"
select select "1"
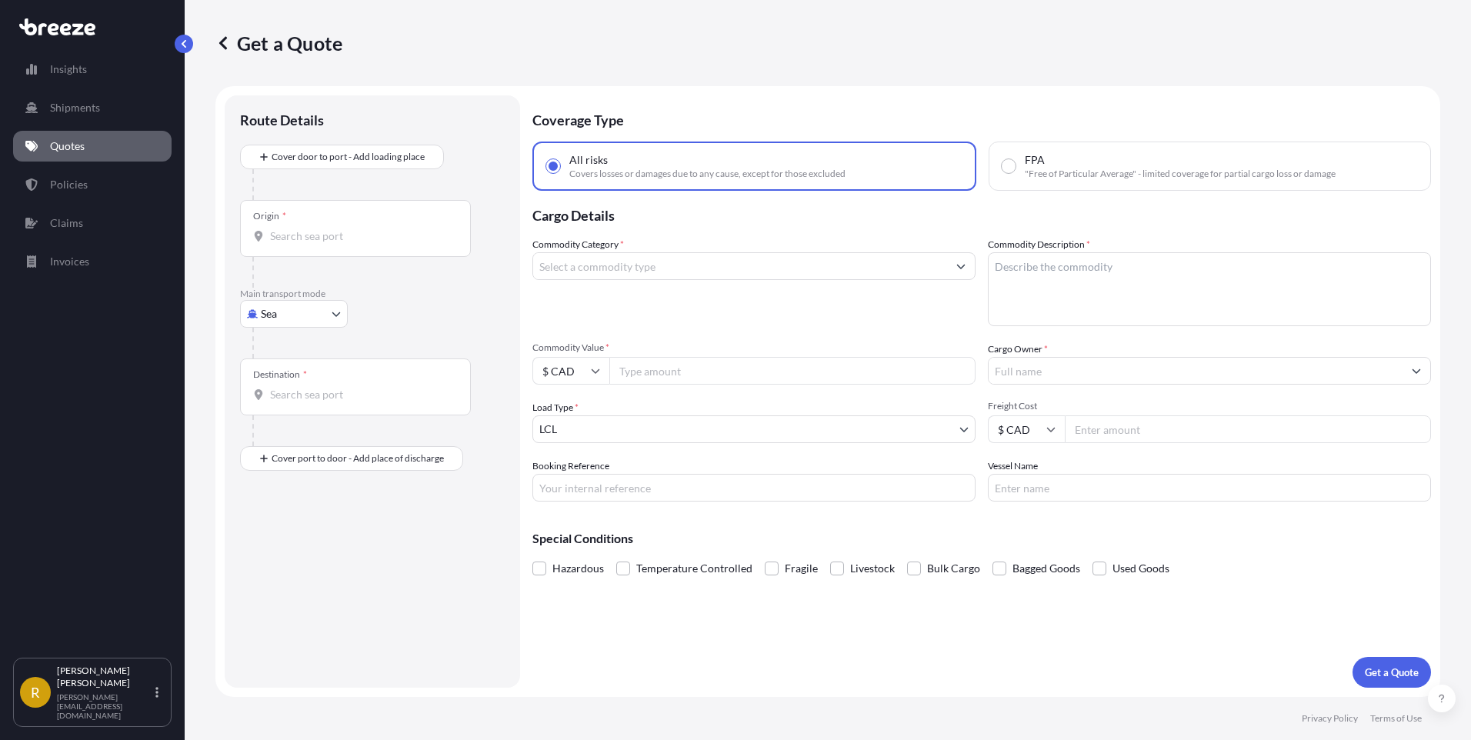
click at [285, 310] on body "Insights Shipments Quotes Policies Claims Invoices R [PERSON_NAME] [PERSON_NAME…" at bounding box center [735, 370] width 1471 height 740
click at [282, 408] on span "Road" at bounding box center [281, 409] width 25 height 15
select select "Road"
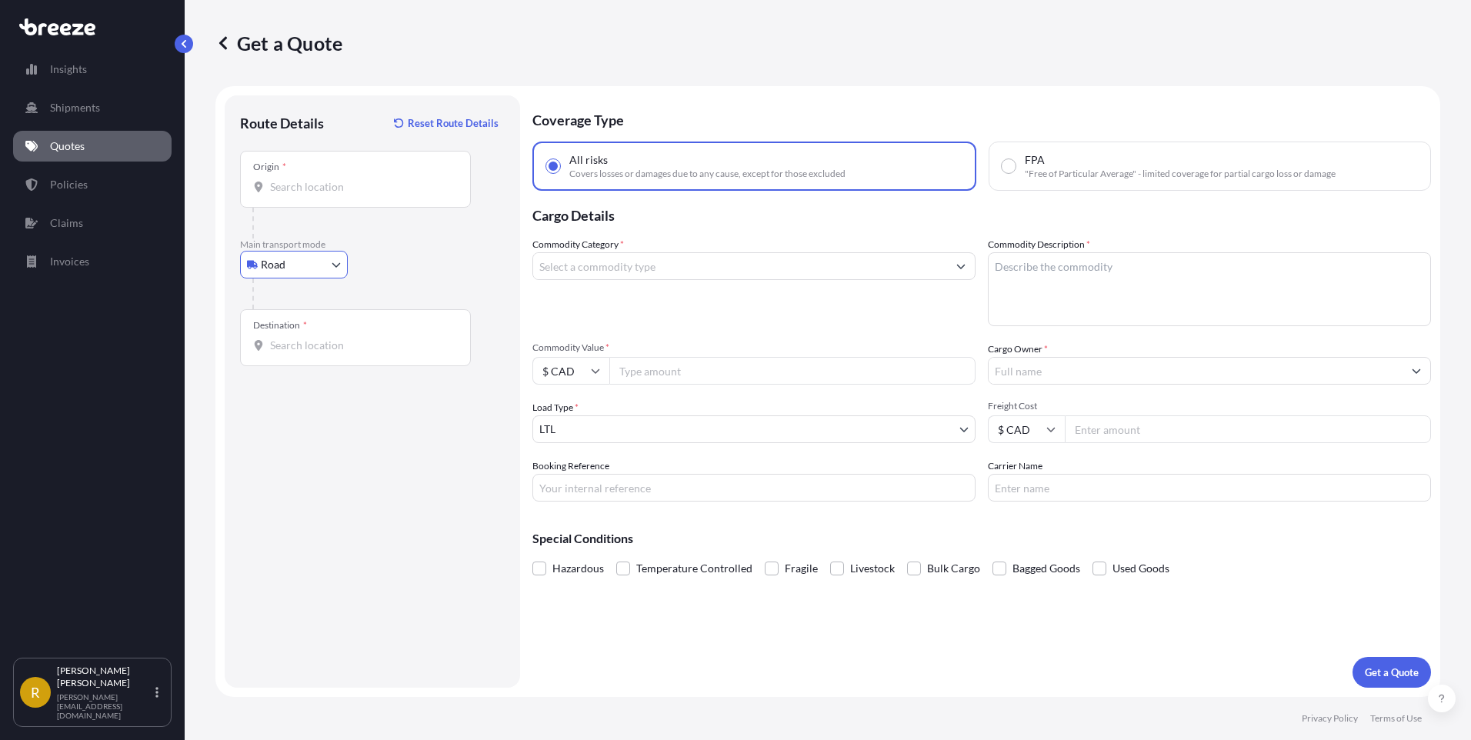
click at [302, 192] on input "Origin *" at bounding box center [361, 186] width 182 height 15
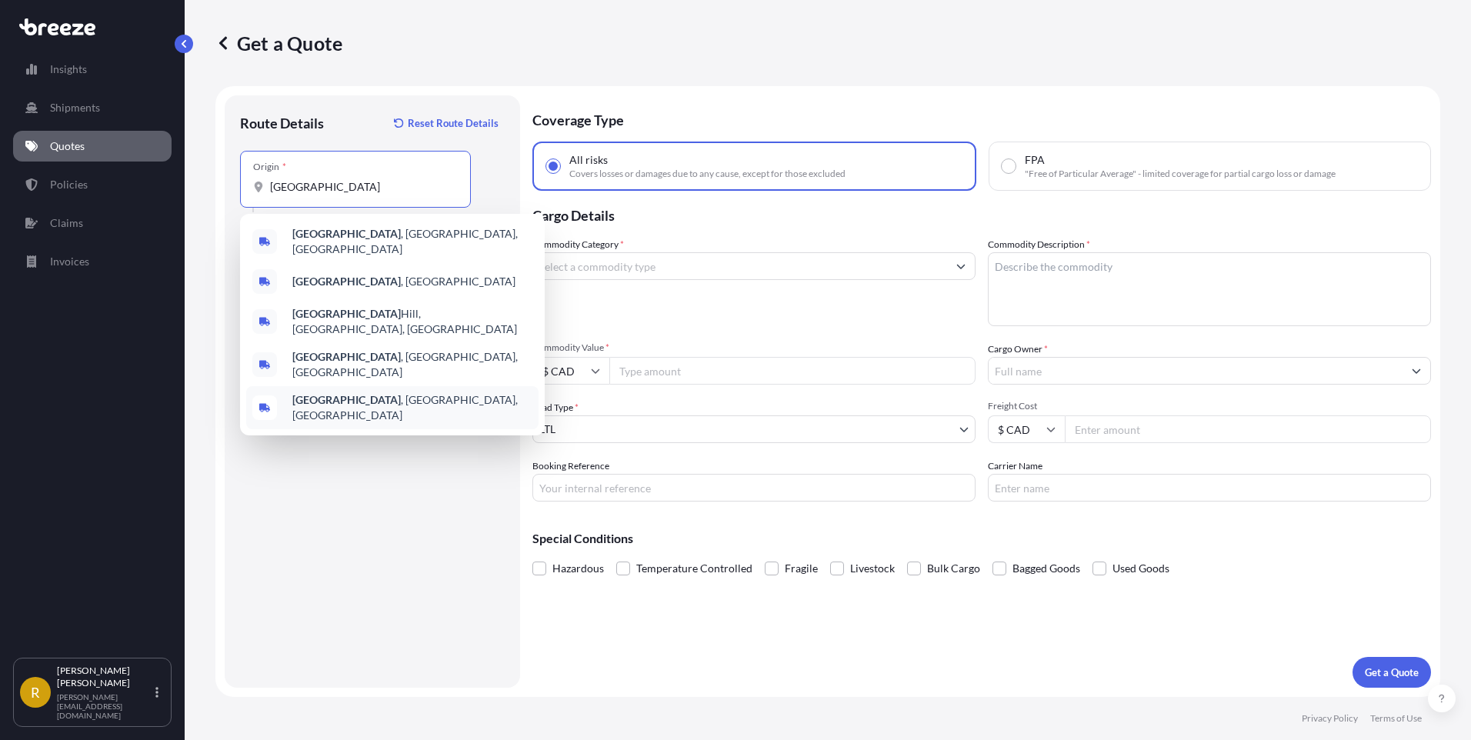
click at [334, 393] on b "[GEOGRAPHIC_DATA]" at bounding box center [346, 399] width 108 height 13
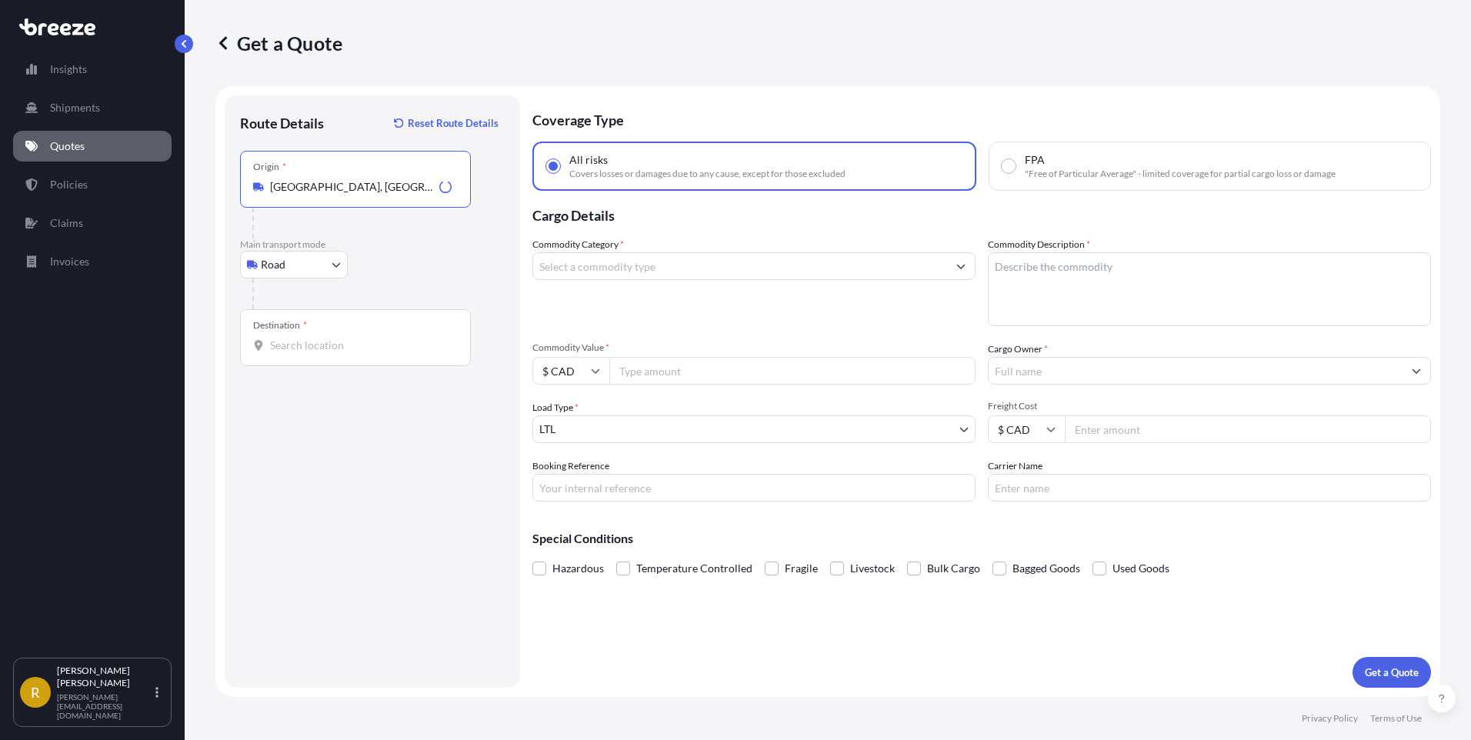
type input "[GEOGRAPHIC_DATA], [GEOGRAPHIC_DATA], [GEOGRAPHIC_DATA]"
click at [305, 338] on input "Destination *" at bounding box center [361, 345] width 182 height 15
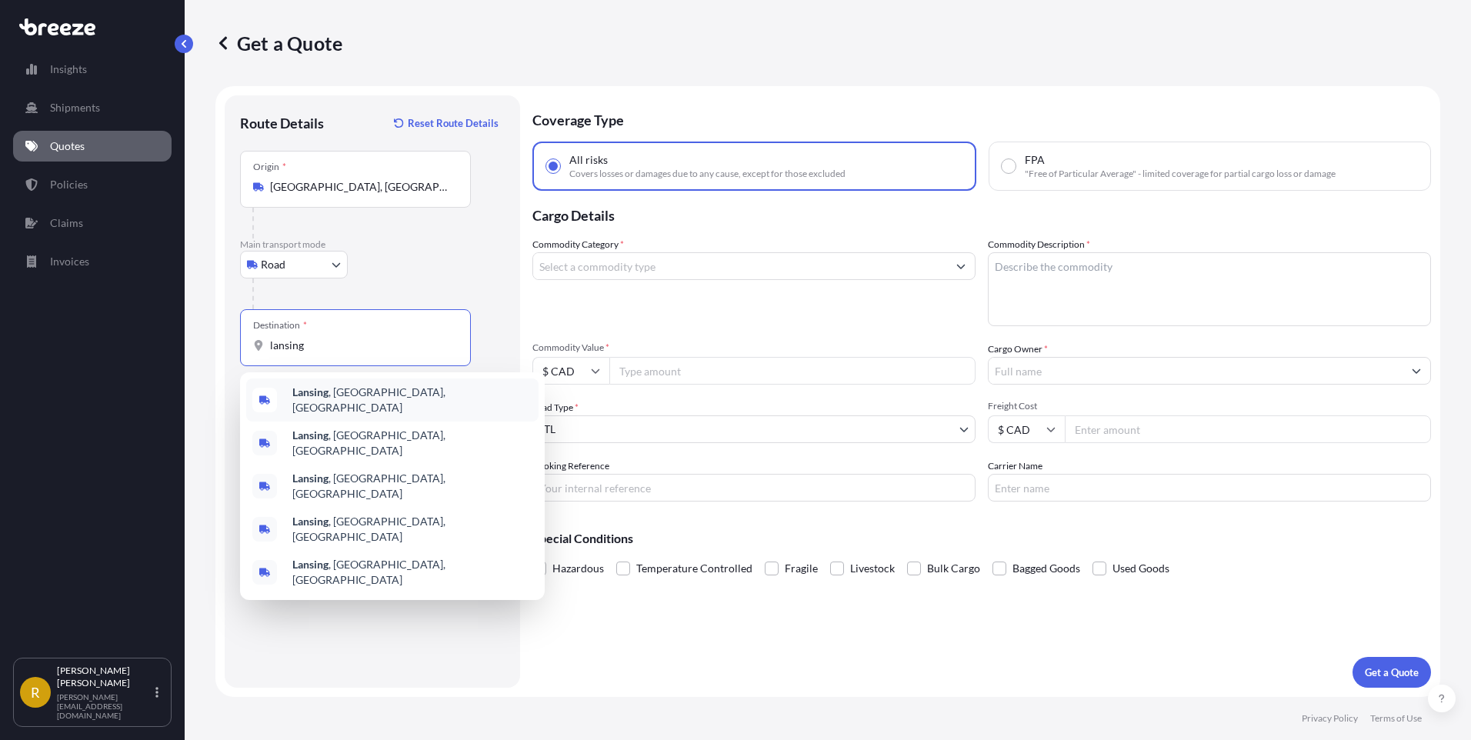
click at [338, 391] on span "Lansing , [GEOGRAPHIC_DATA], [GEOGRAPHIC_DATA]" at bounding box center [412, 400] width 240 height 31
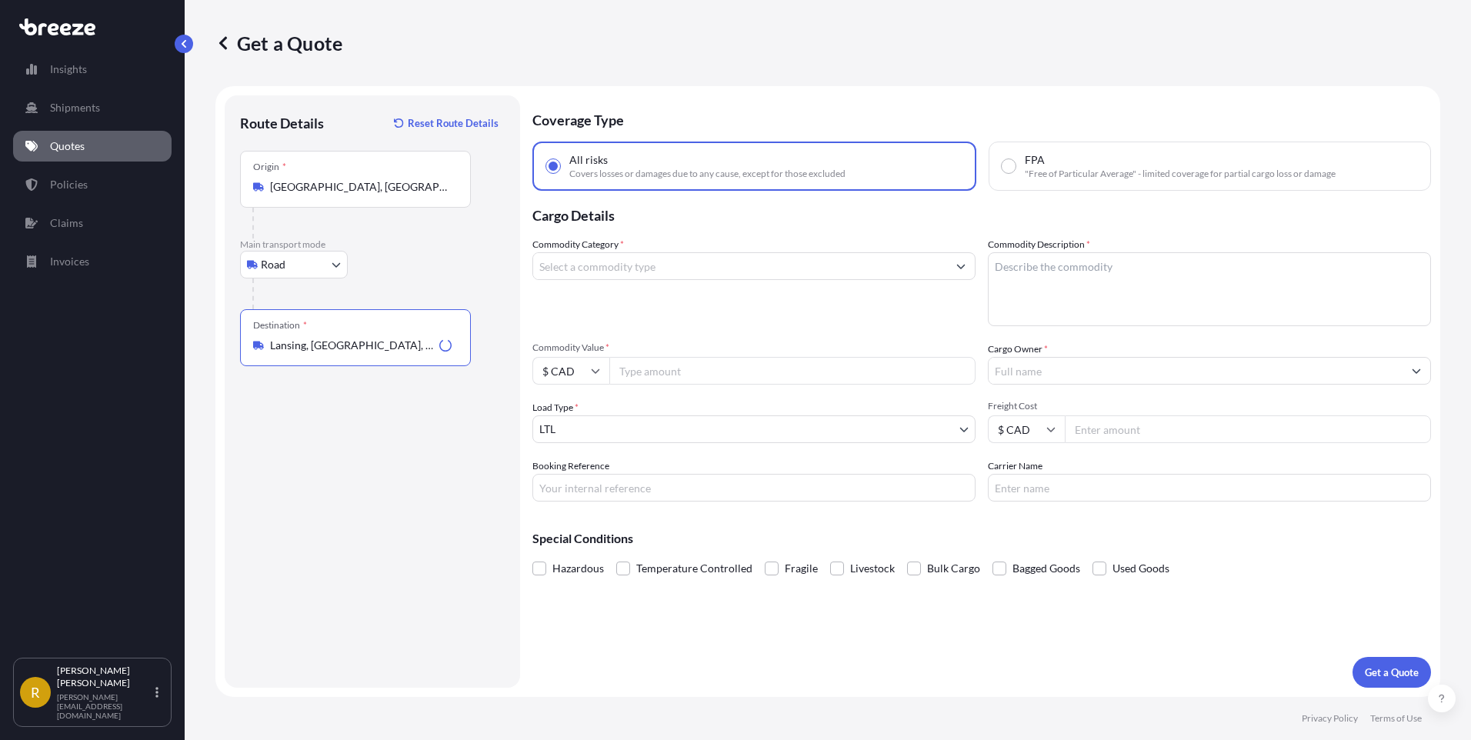
type input "Lansing, [GEOGRAPHIC_DATA], [GEOGRAPHIC_DATA]"
click at [660, 265] on input "Commodity Category *" at bounding box center [740, 266] width 414 height 28
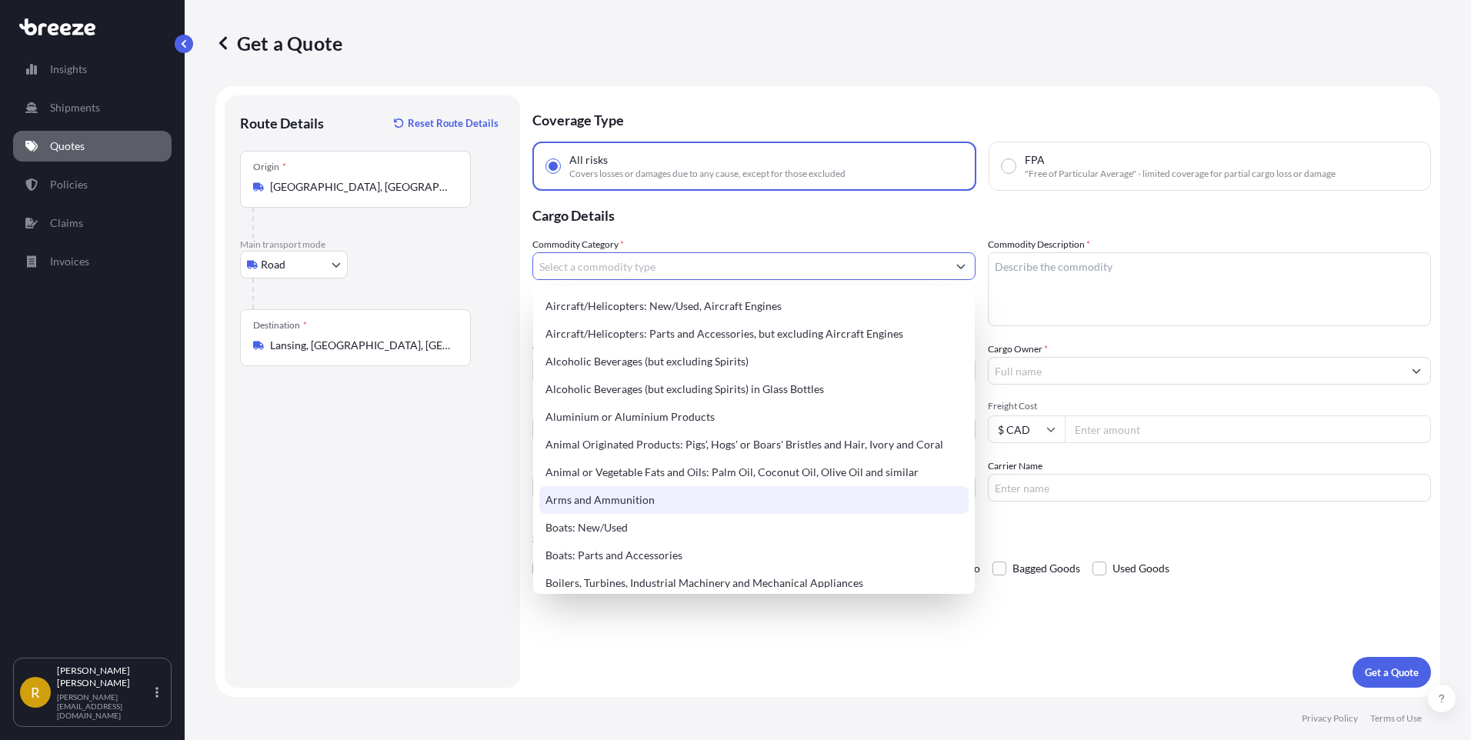
scroll to position [77, 0]
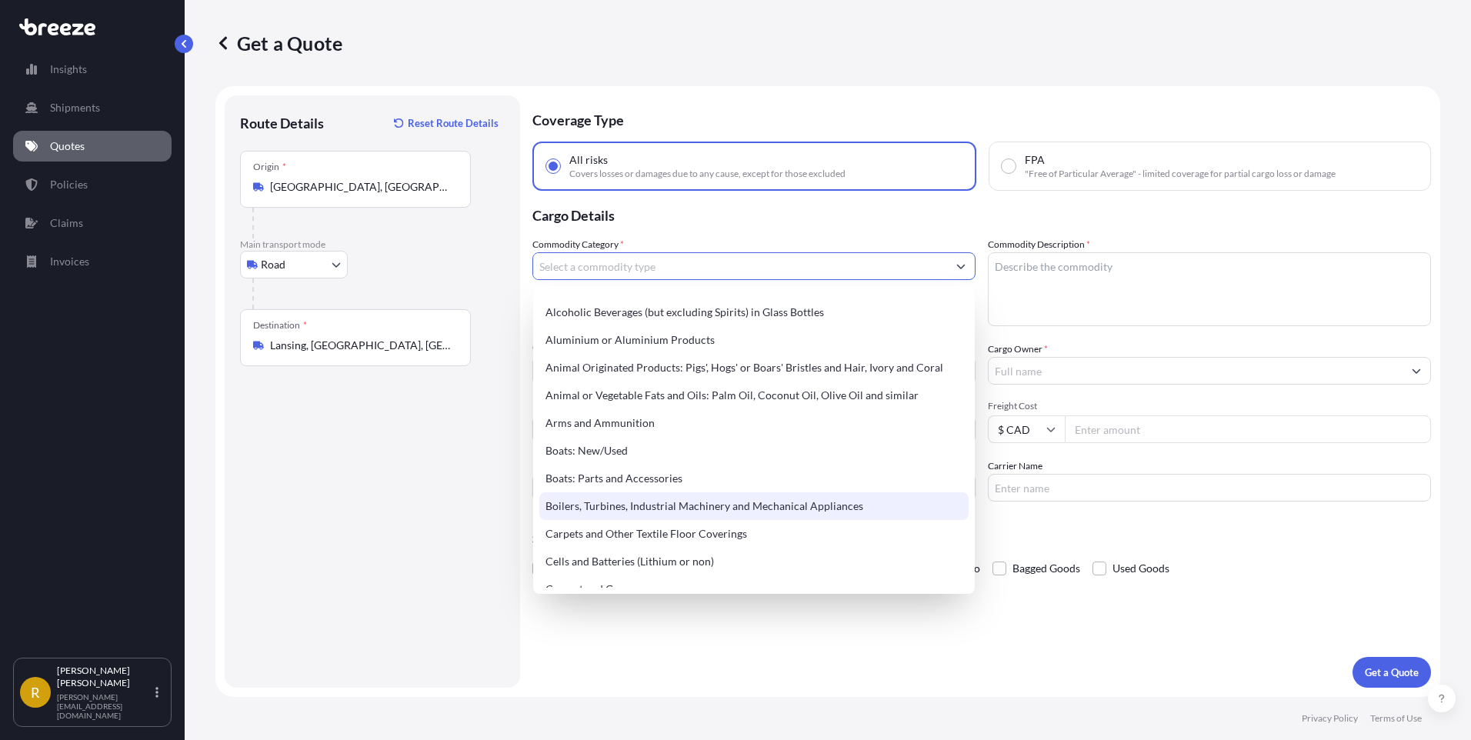
click at [651, 508] on div "Boilers, Turbines, Industrial Machinery and Mechanical Appliances" at bounding box center [753, 506] width 429 height 28
type input "Boilers, Turbines, Industrial Machinery and Mechanical Appliances"
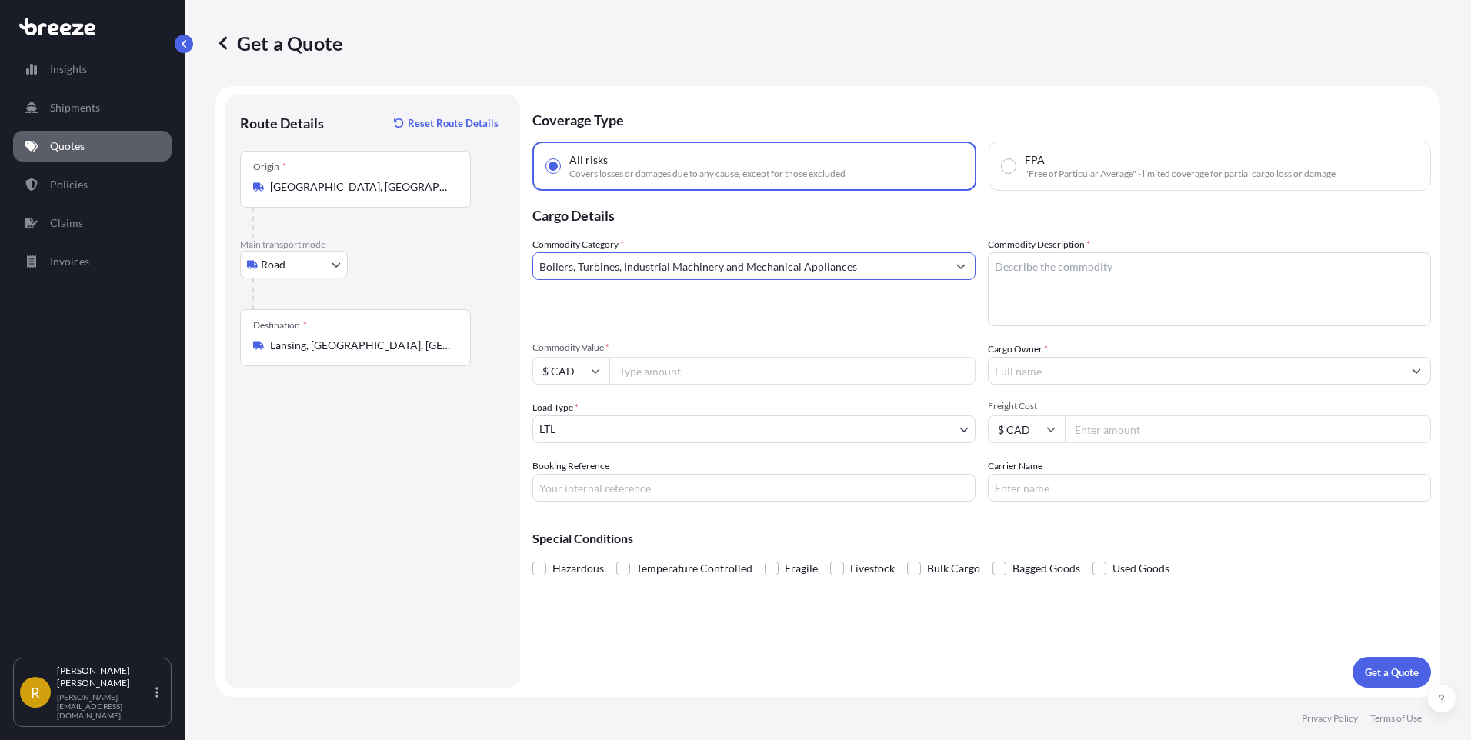
click at [1018, 267] on textarea "Commodity Description *" at bounding box center [1209, 289] width 443 height 74
type textarea "HS Code: 8543.10"
click at [580, 372] on input "$ CAD" at bounding box center [570, 371] width 77 height 28
click at [572, 470] on div "$ USD" at bounding box center [570, 477] width 65 height 29
type input "$ USD"
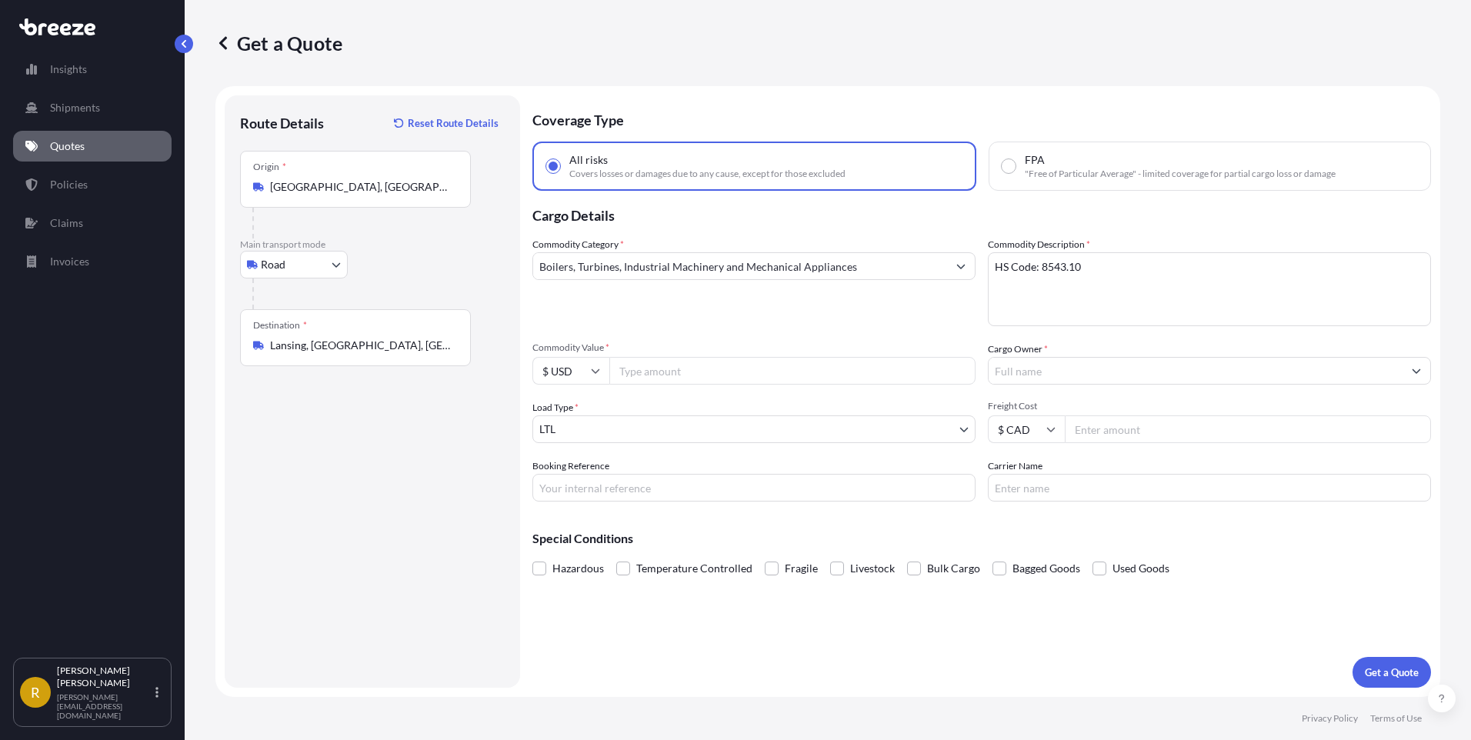
click at [651, 375] on input "Commodity Value *" at bounding box center [792, 371] width 366 height 28
type input "1242000"
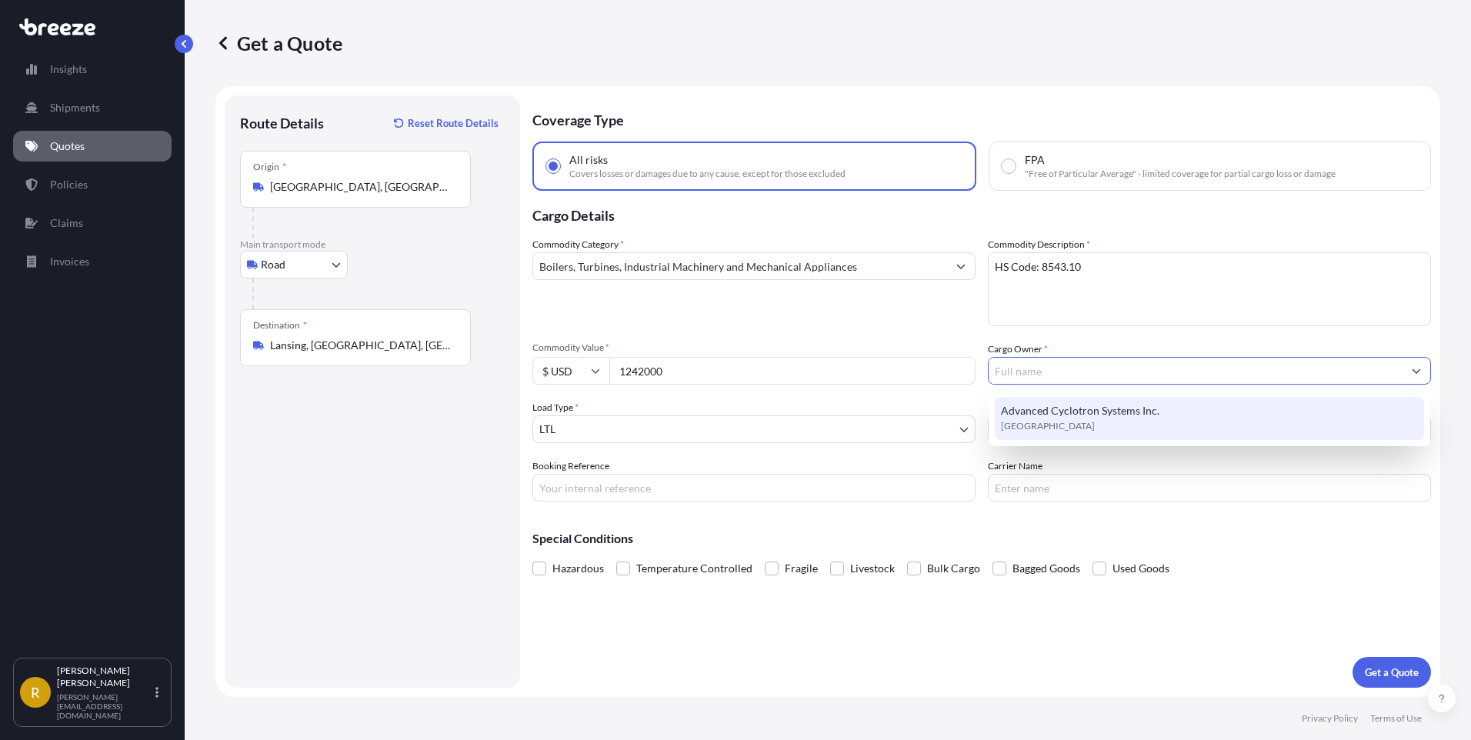
type input "Advanced Cyclotron Systems Inc."
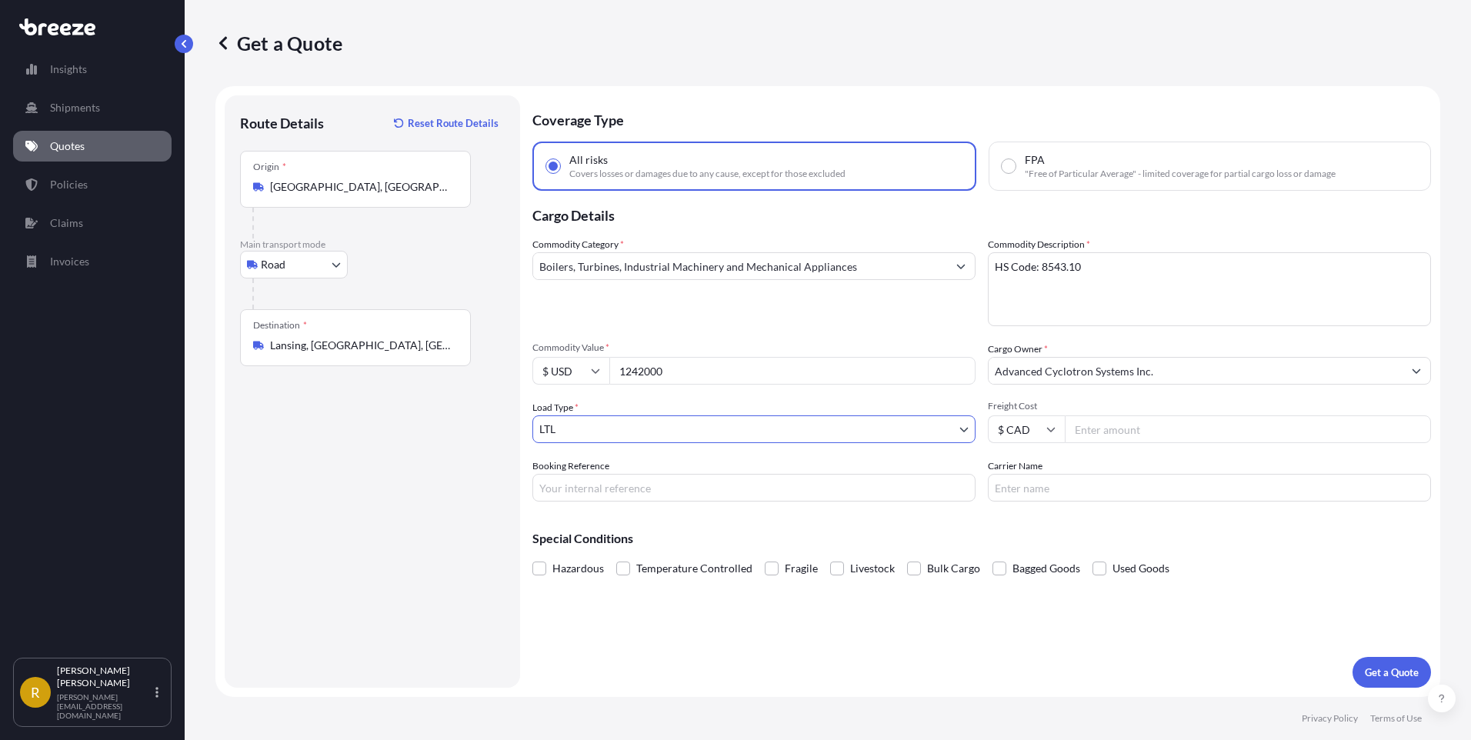
click at [629, 431] on body "1 option available. Insights Shipments Quotes Policies Claims Invoices R [PERSO…" at bounding box center [735, 370] width 1471 height 740
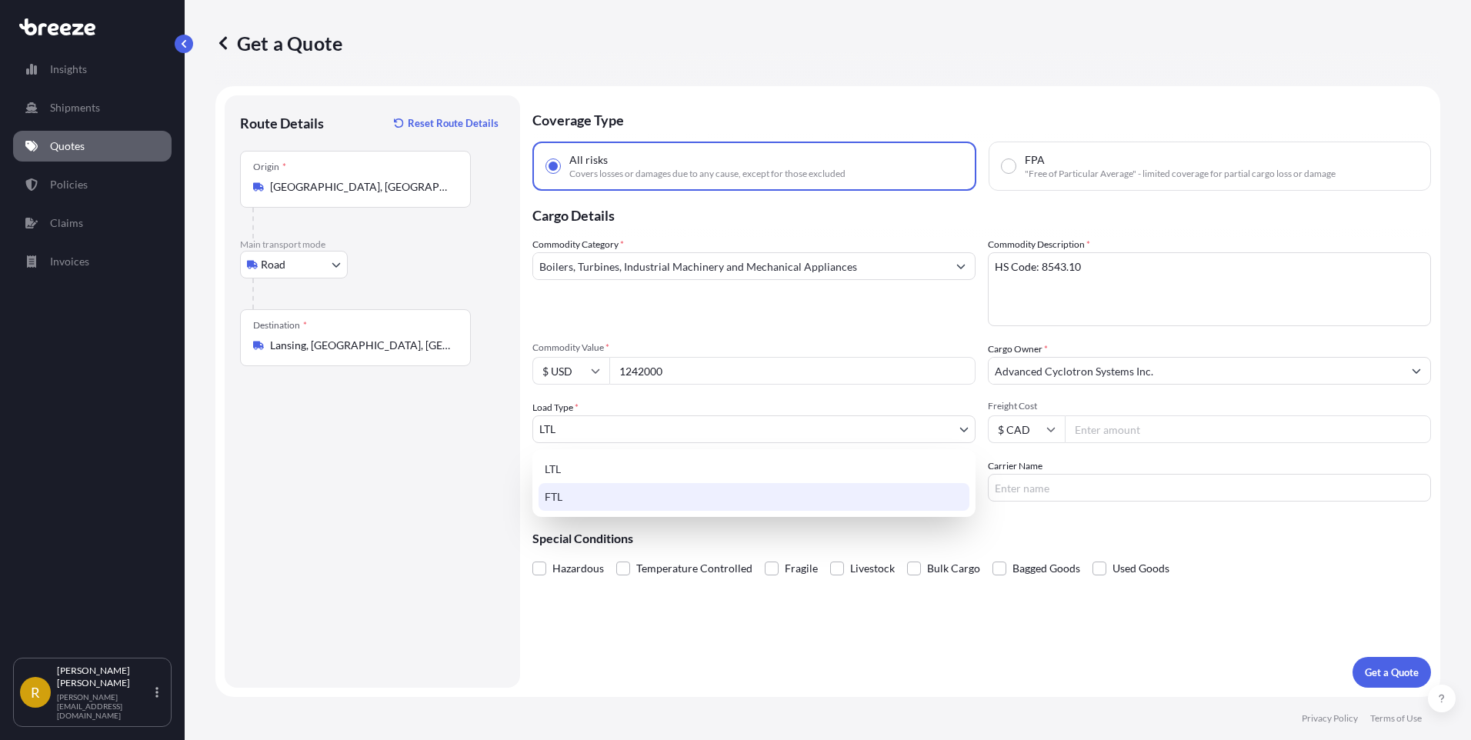
click at [580, 498] on div "FTL" at bounding box center [753, 497] width 431 height 28
select select "2"
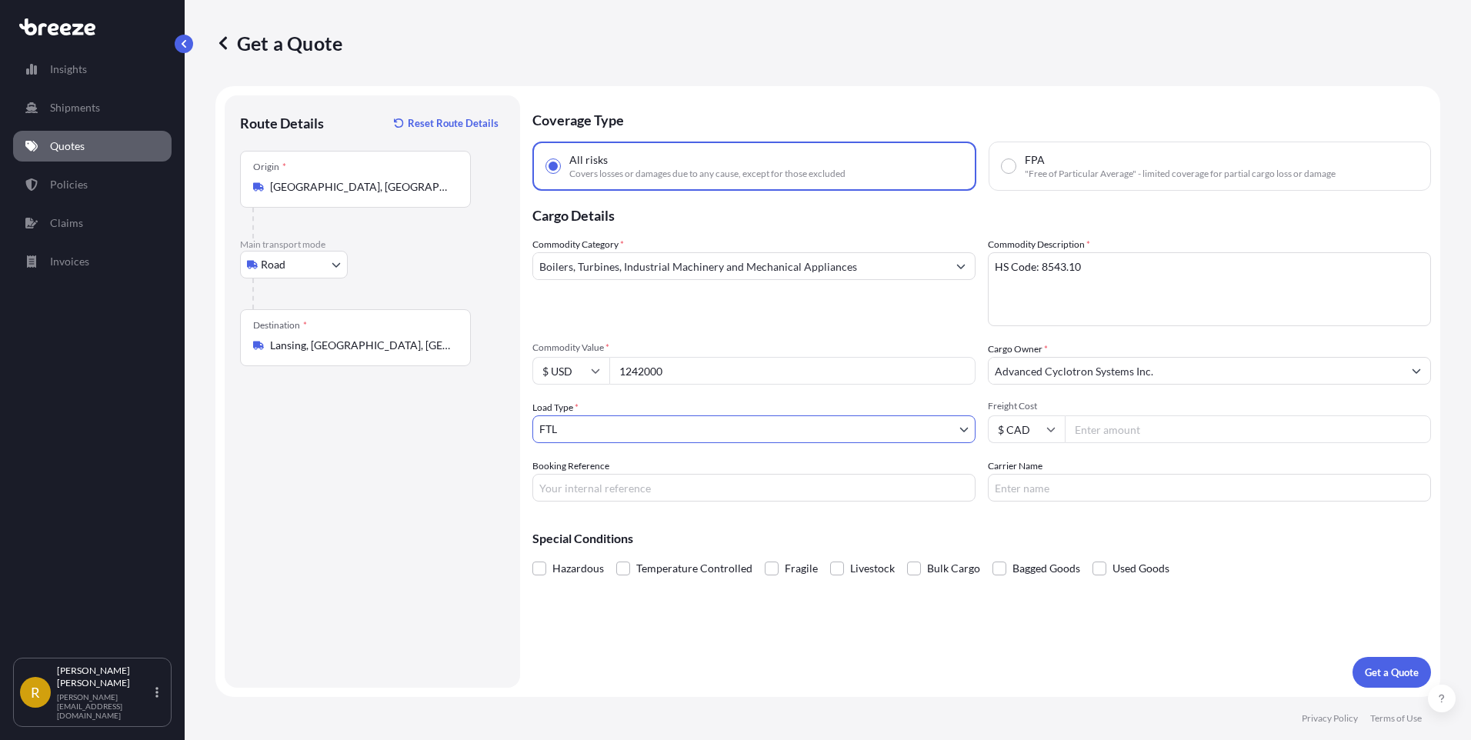
click at [1112, 429] on input "Freight Cost" at bounding box center [1248, 429] width 366 height 28
type input "12500"
paste input "Advanced Cyclotron Systems Inc."
type input "A"
type input "Quote#C22225 / VAN"
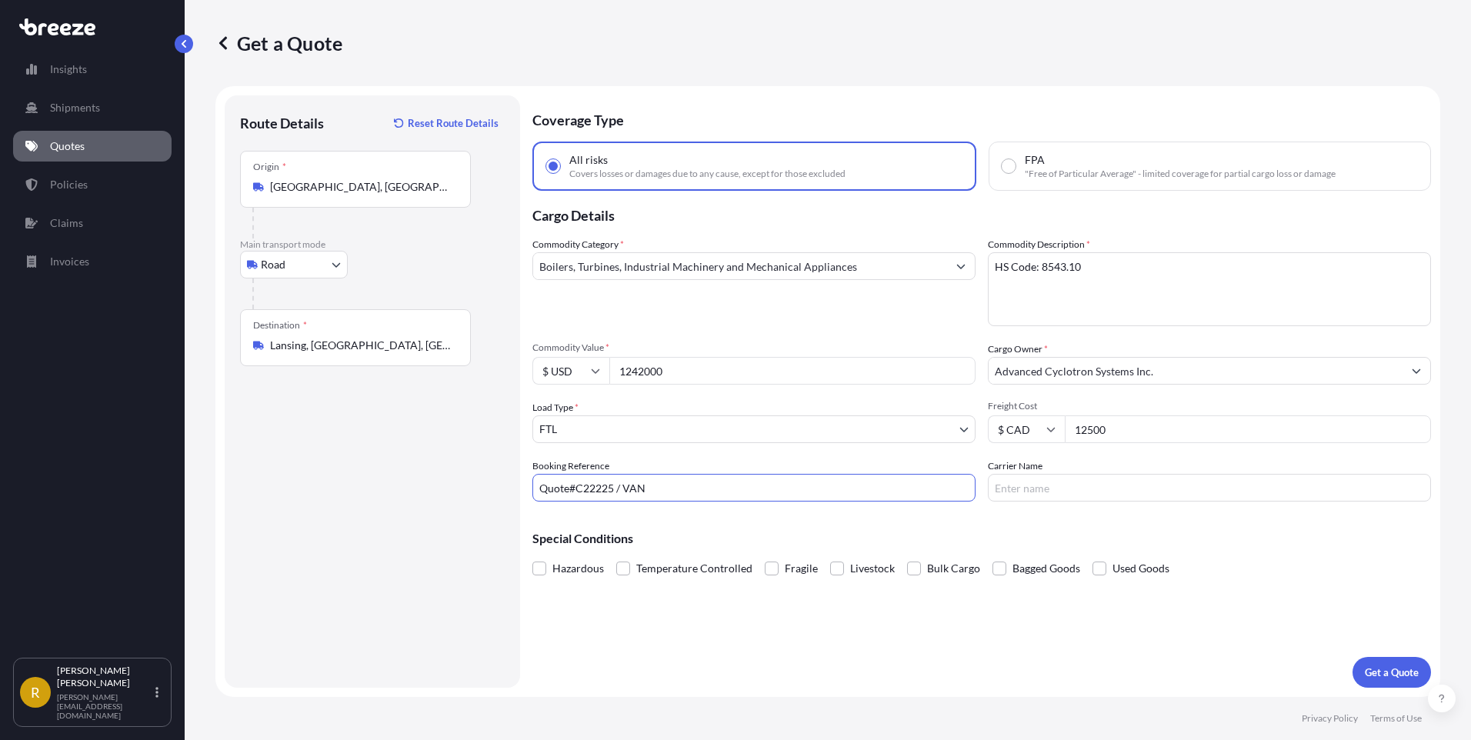
type input "Maven Transport Ltd"
type input "Quote#C22225 / VAN (2)"
click at [775, 564] on span at bounding box center [772, 569] width 14 height 14
click at [765, 557] on input "Fragile" at bounding box center [765, 557] width 0 height 0
click at [1422, 667] on button "Get a Quote" at bounding box center [1391, 672] width 78 height 31
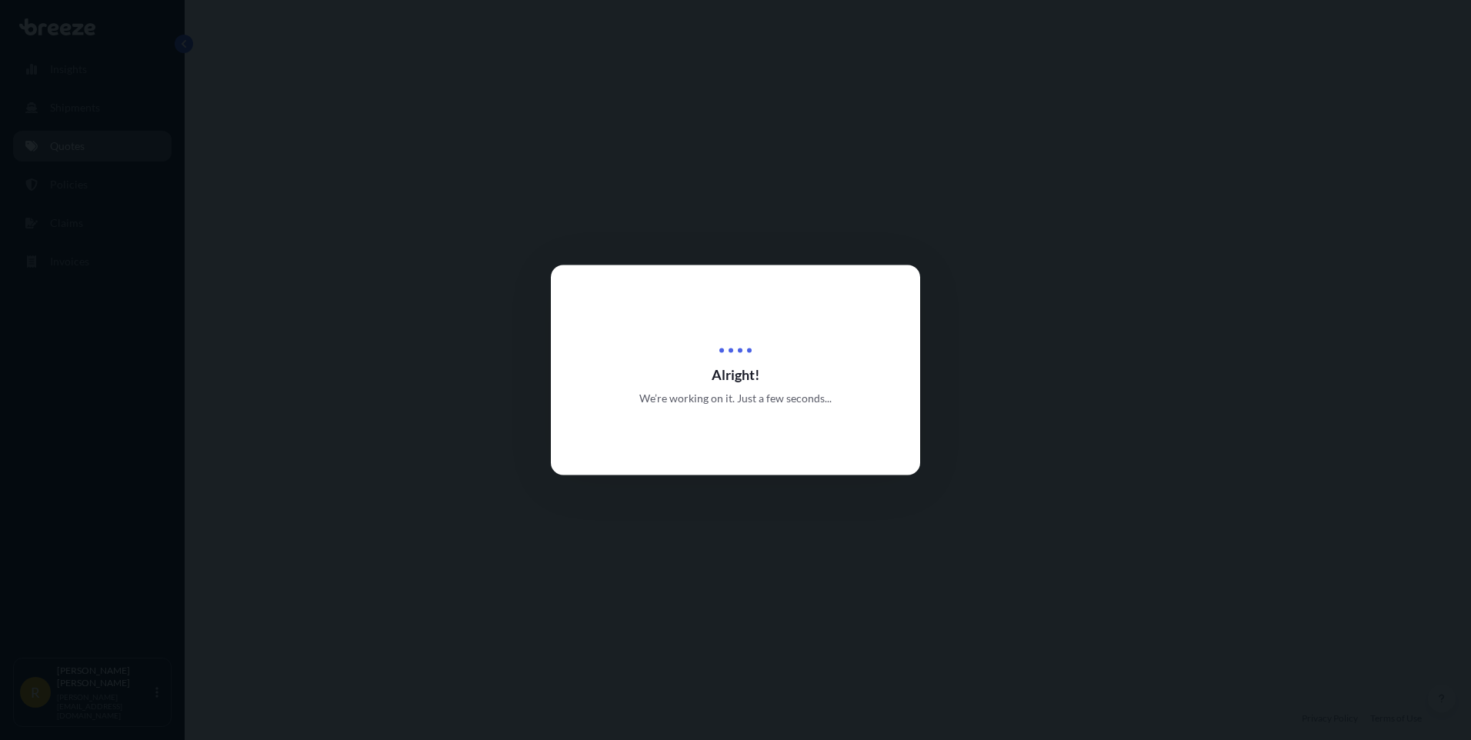
select select "Road"
select select "2"
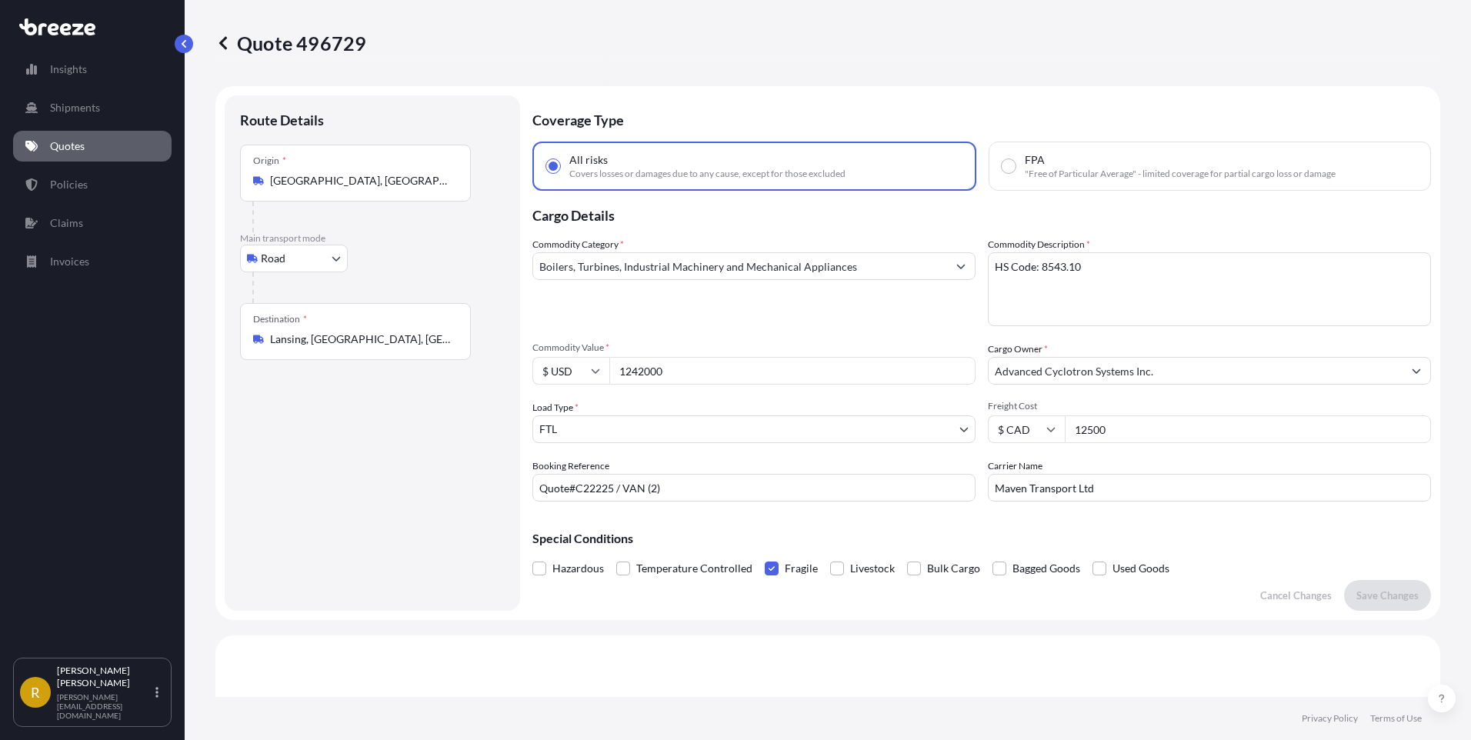
scroll to position [558, 0]
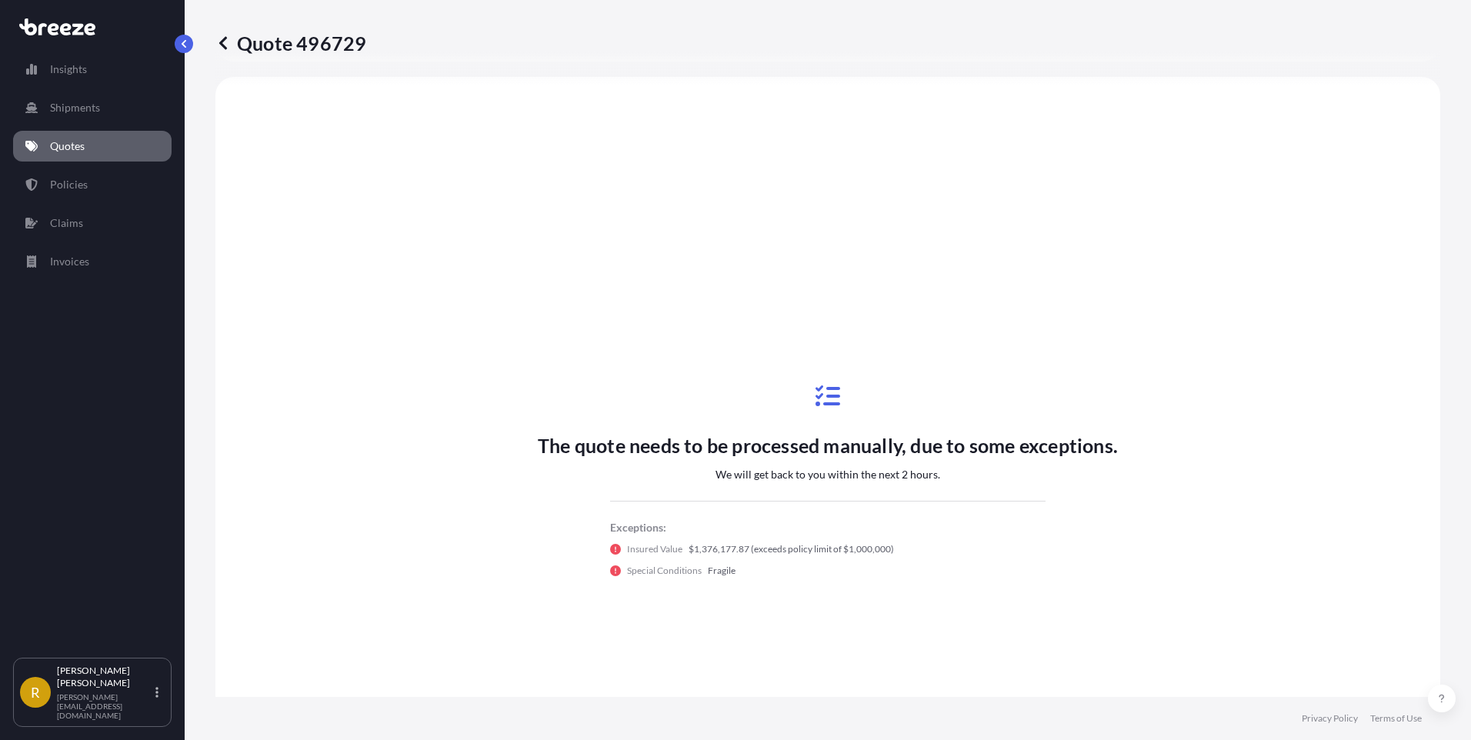
click at [35, 145] on icon at bounding box center [31, 146] width 12 height 11
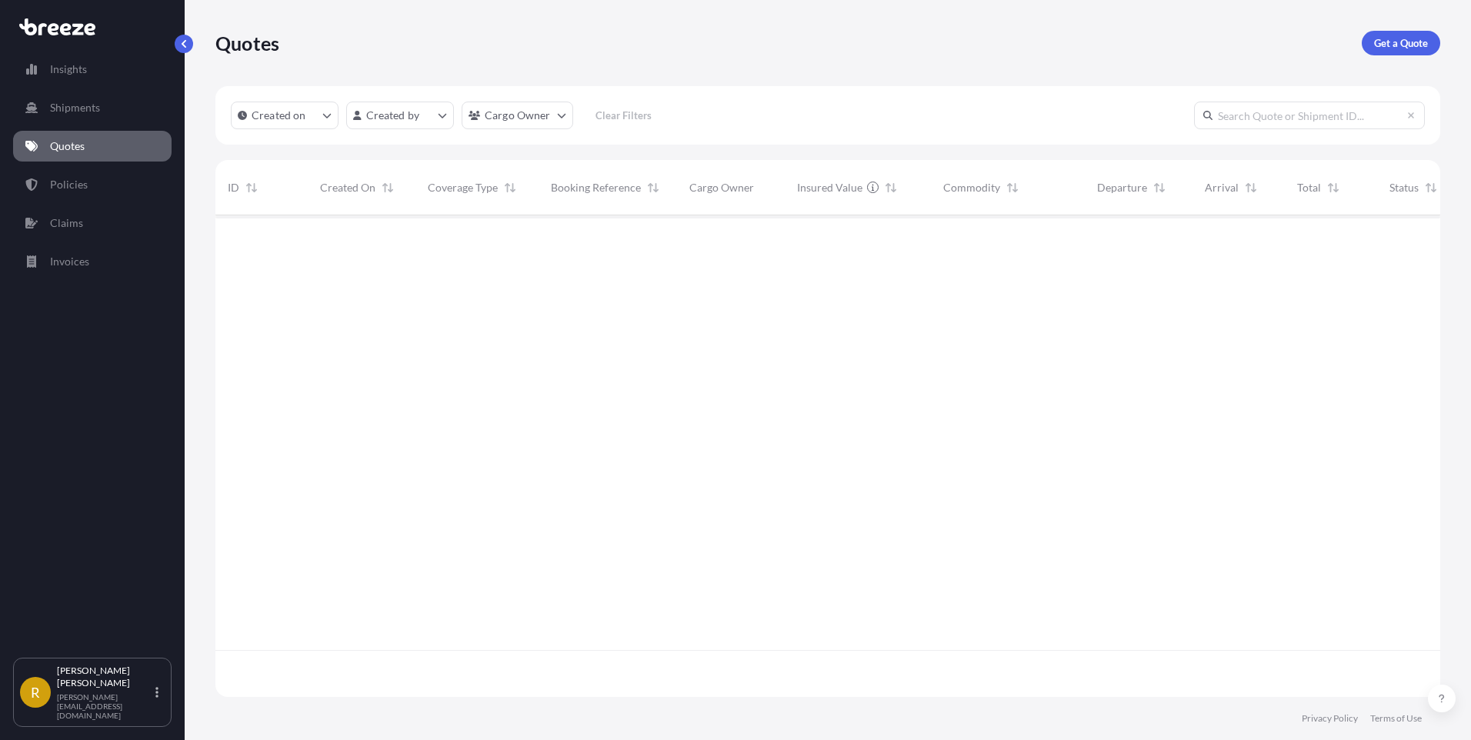
scroll to position [478, 1213]
